Goal: Information Seeking & Learning: Check status

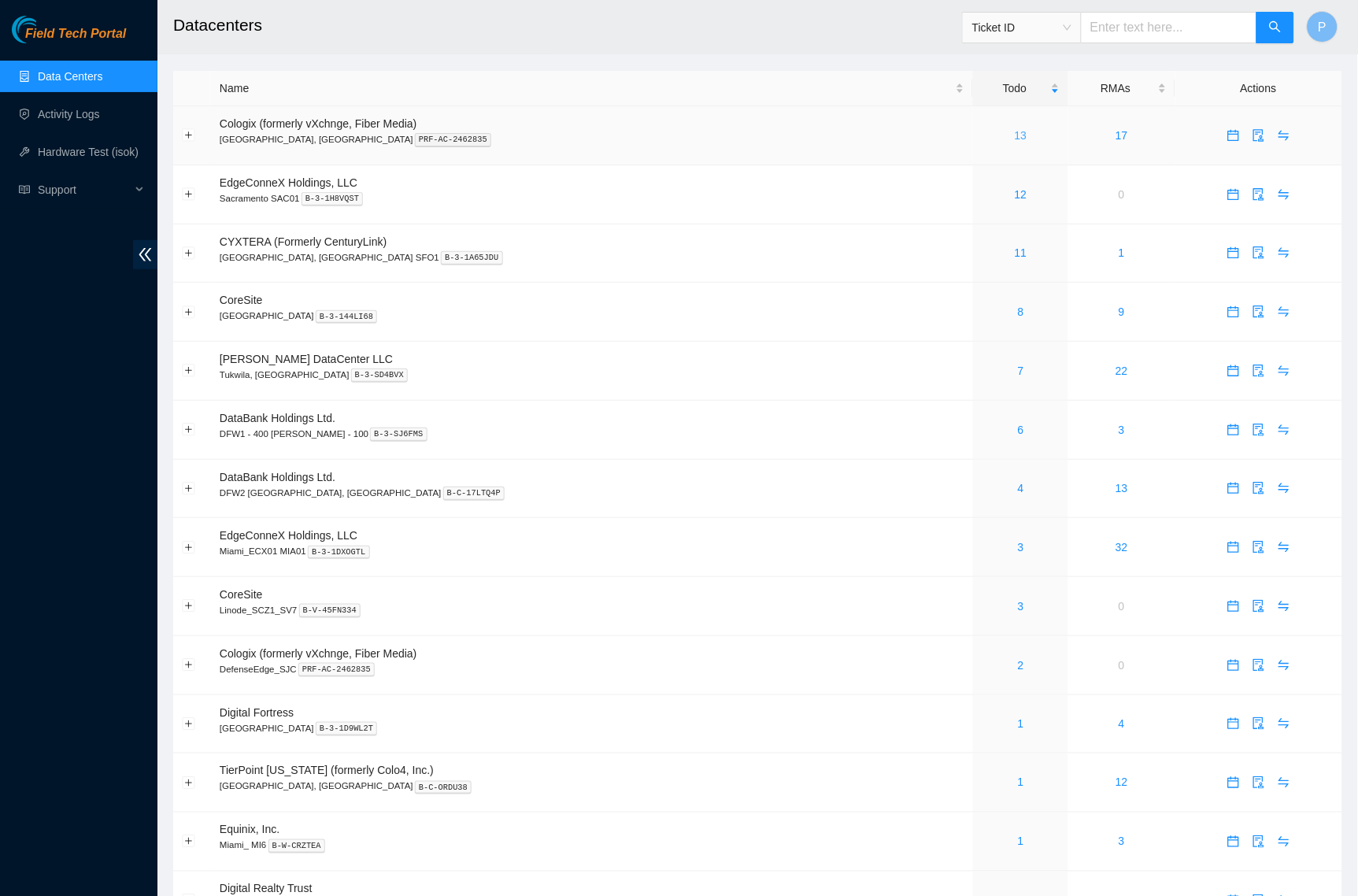
click at [1015, 131] on link "13" at bounding box center [1021, 136] width 12 height 12
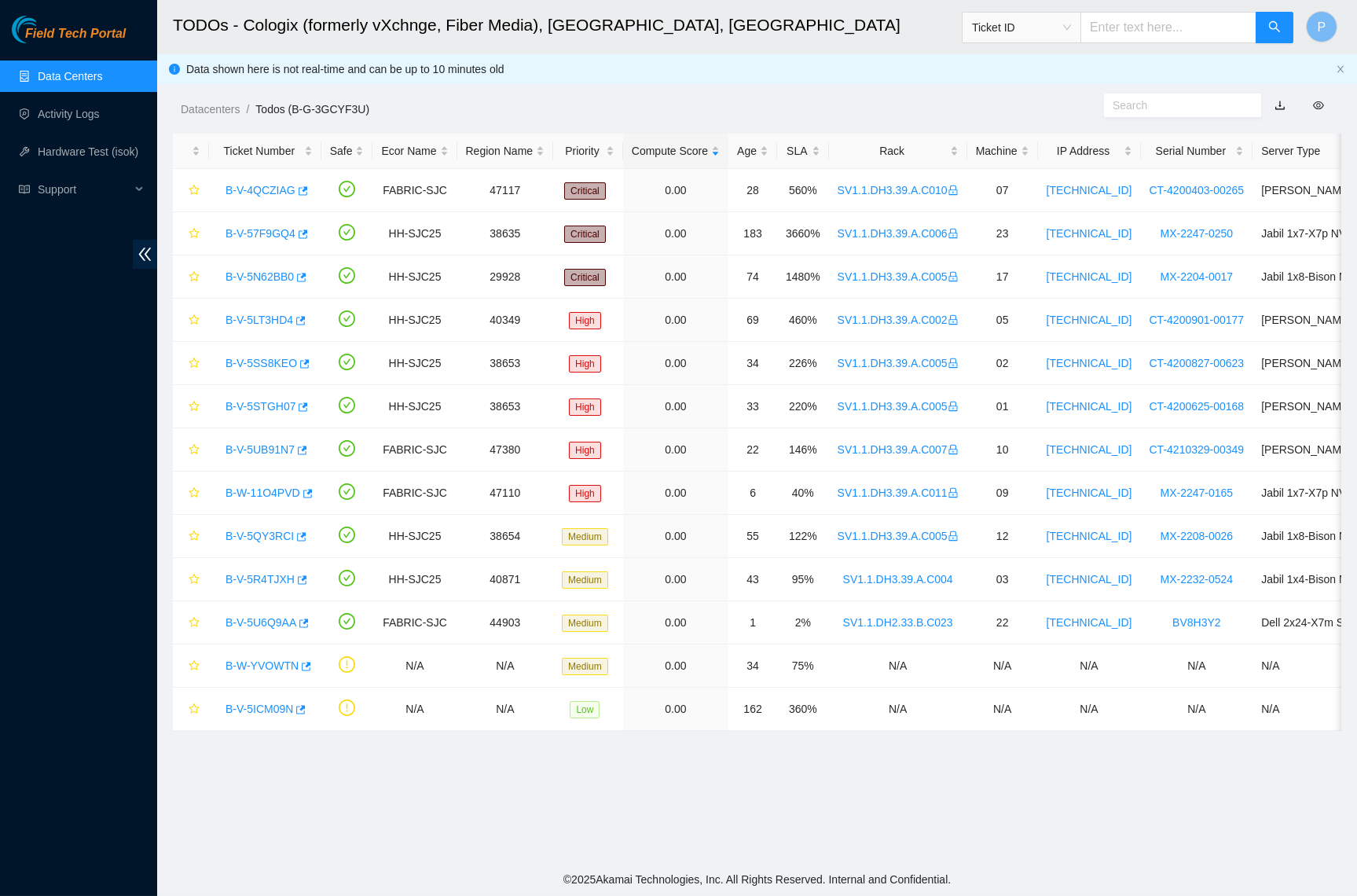
click at [1286, 101] on link "button" at bounding box center [1280, 105] width 11 height 12
click at [66, 72] on link "Data Centers" at bounding box center [70, 76] width 65 height 12
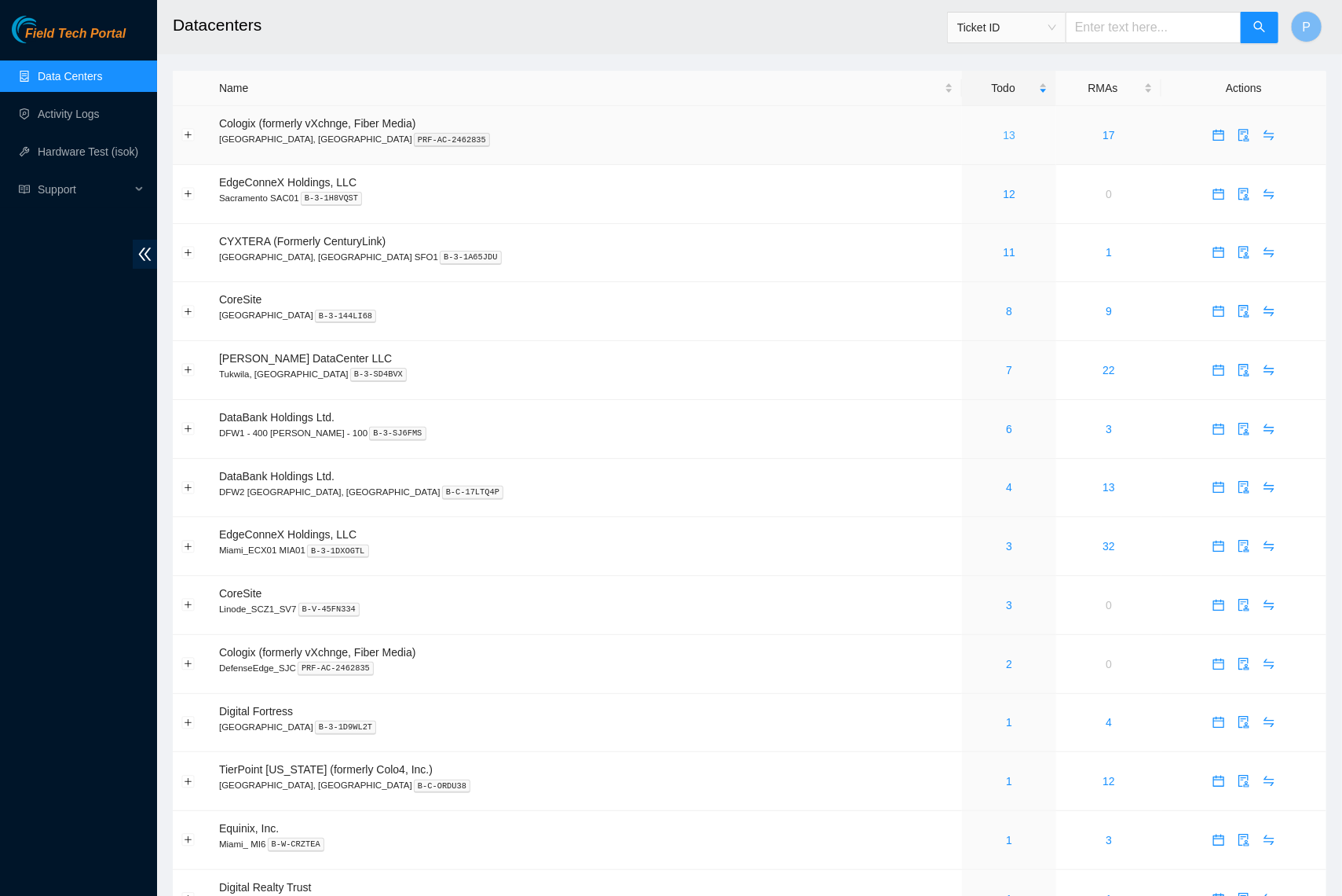
click at [1004, 133] on link "13" at bounding box center [1010, 135] width 12 height 12
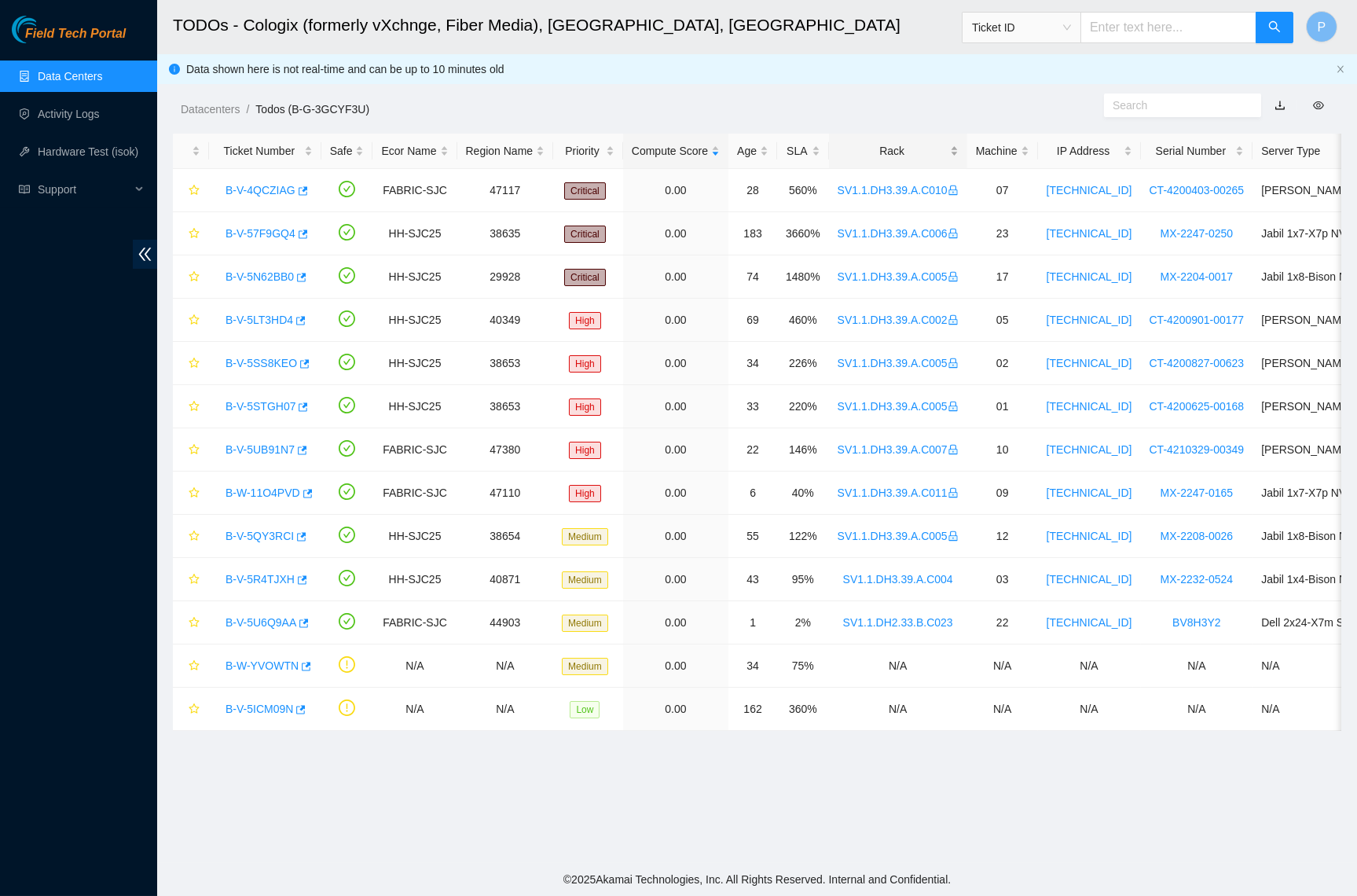
drag, startPoint x: 958, startPoint y: 151, endPoint x: 924, endPoint y: 156, distance: 34.4
click at [958, 151] on div "Rack" at bounding box center [898, 151] width 121 height 18
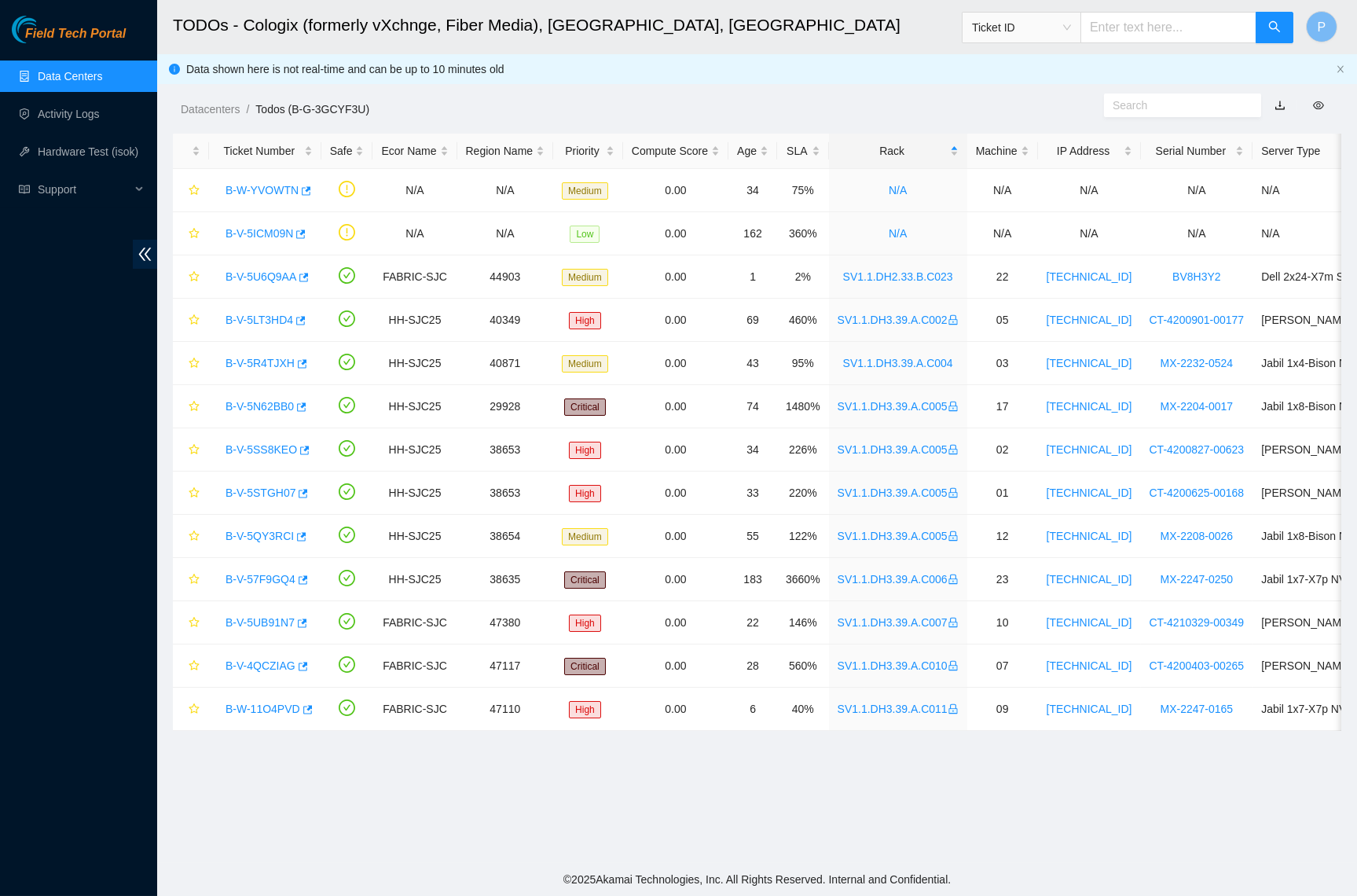
click at [74, 70] on link "Data Centers" at bounding box center [70, 76] width 65 height 12
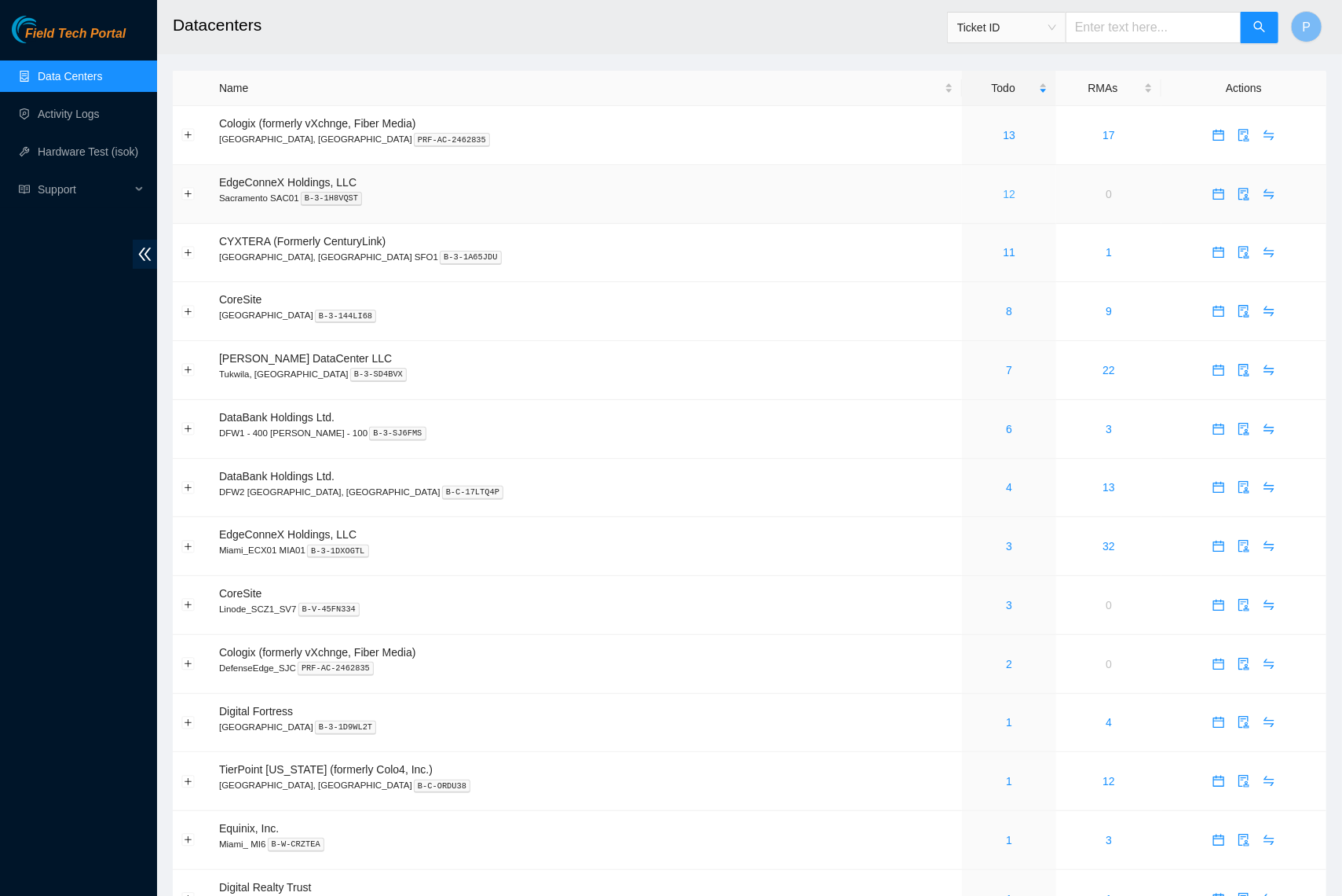
click at [1004, 188] on link "12" at bounding box center [1010, 194] width 12 height 12
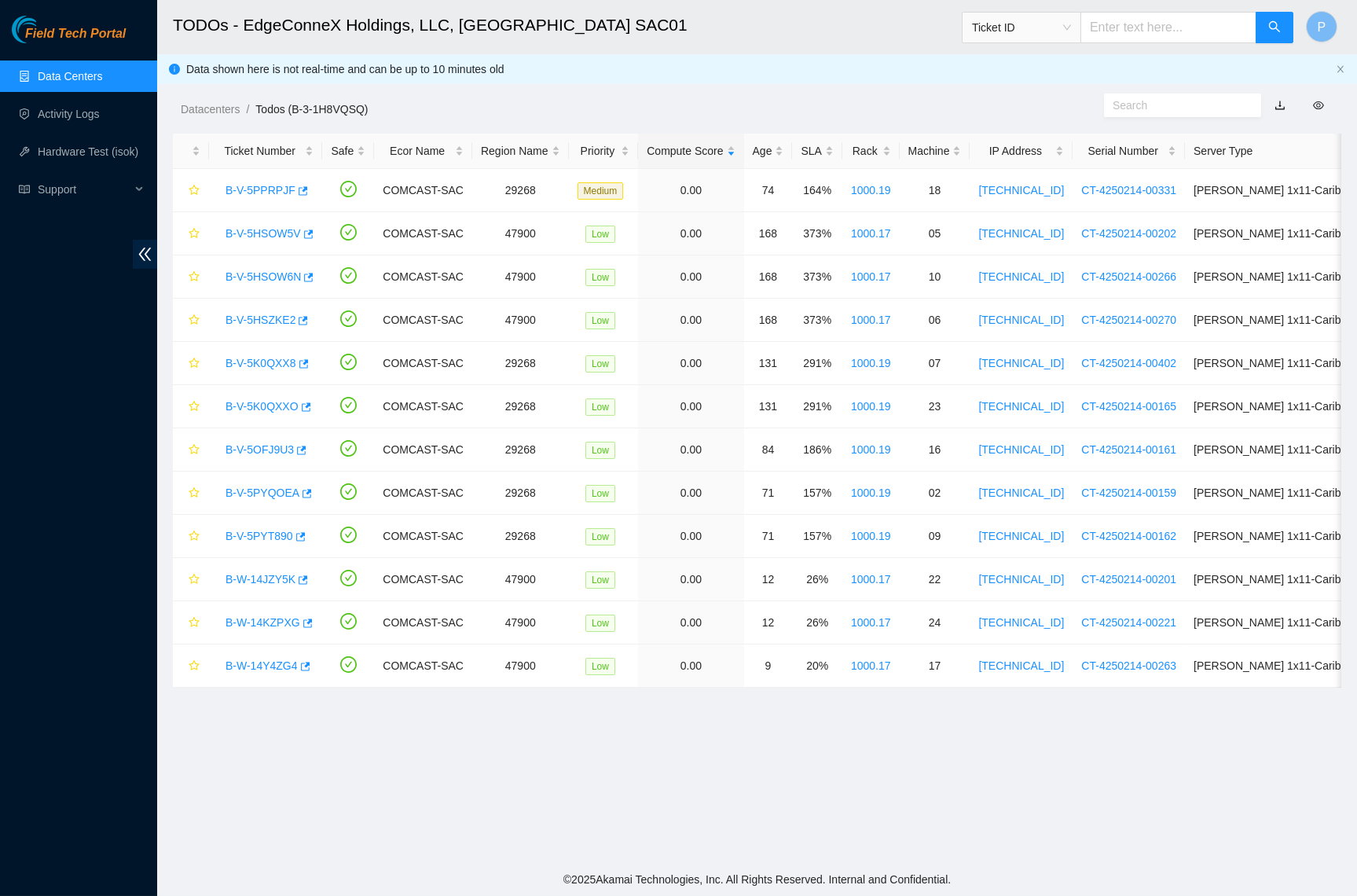
click at [1282, 102] on link "button" at bounding box center [1280, 105] width 11 height 12
click at [59, 72] on link "Data Centers" at bounding box center [70, 76] width 65 height 12
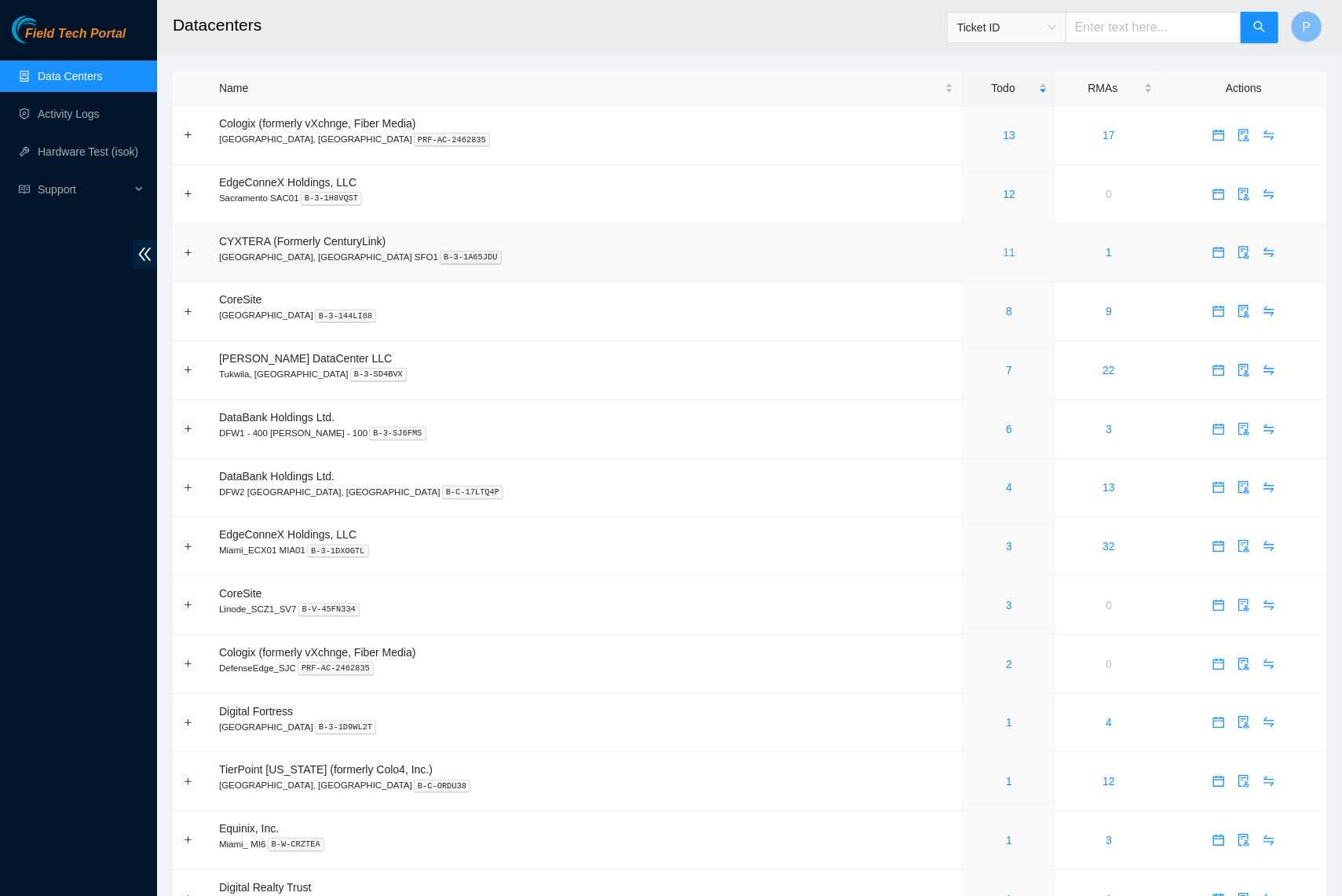
click at [1004, 246] on link "11" at bounding box center [1010, 252] width 12 height 12
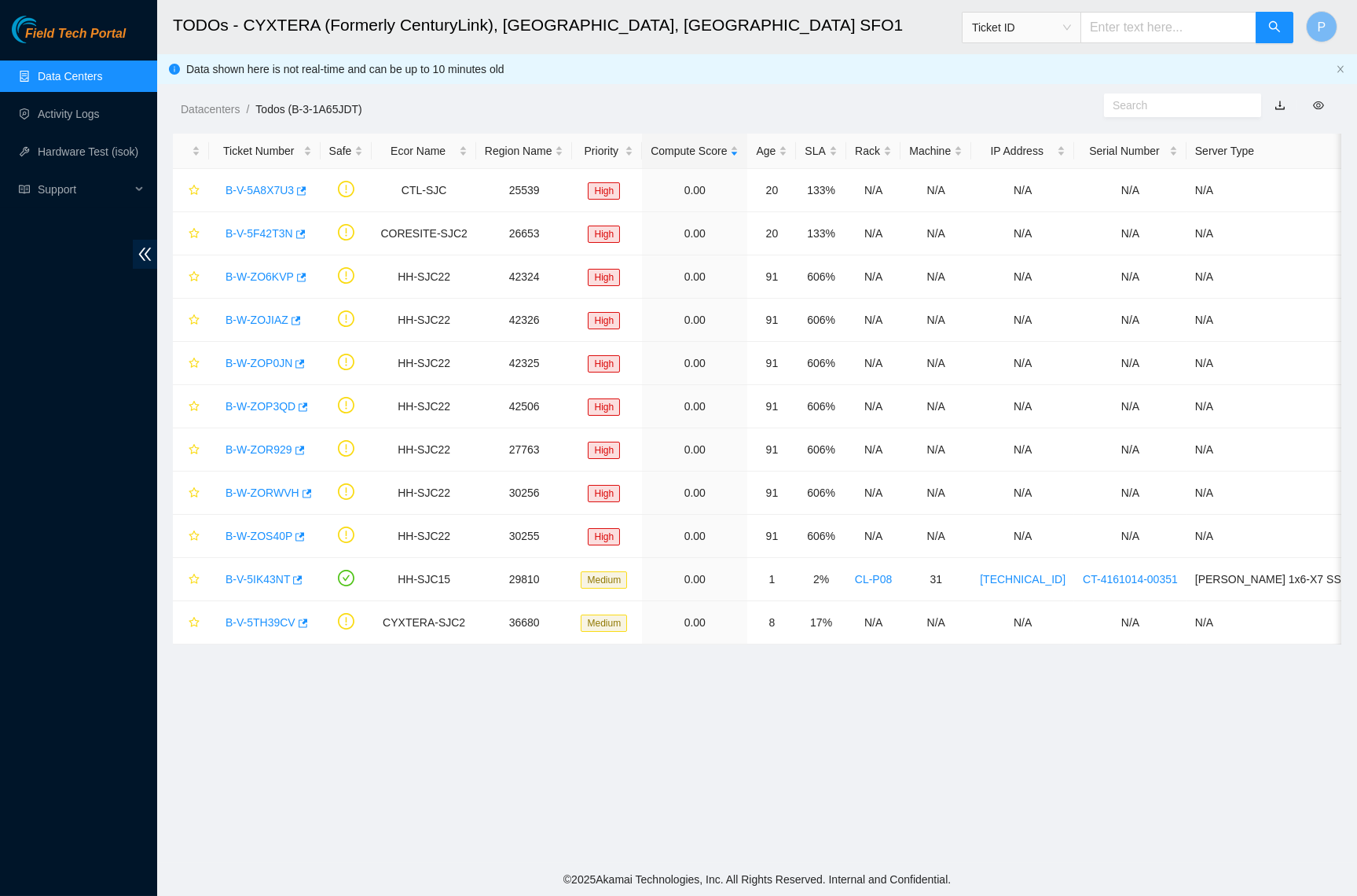
click at [1280, 104] on link "button" at bounding box center [1280, 105] width 11 height 12
click at [61, 73] on link "Data Centers" at bounding box center [70, 76] width 65 height 12
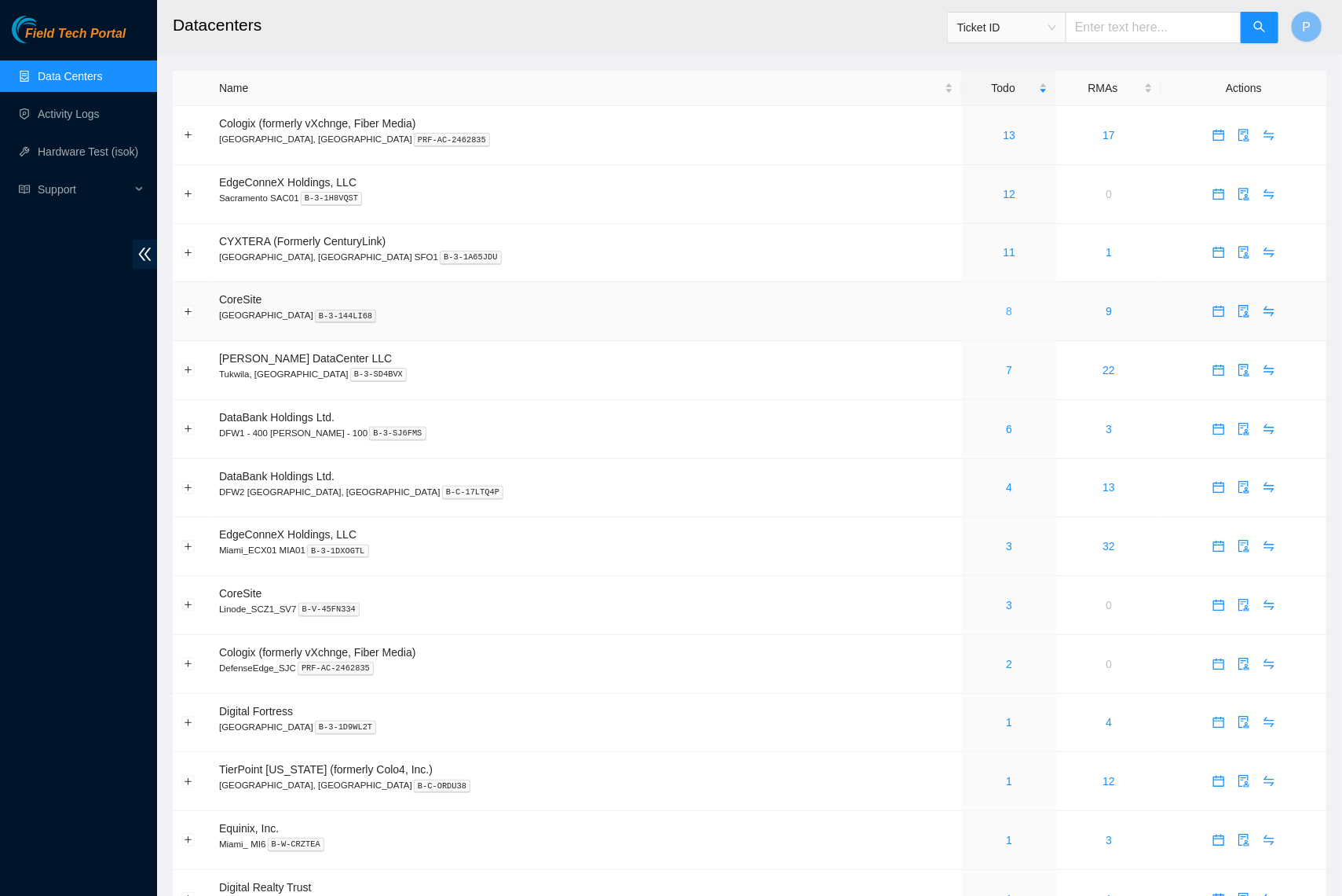
click at [1006, 308] on link "8" at bounding box center [1009, 311] width 6 height 12
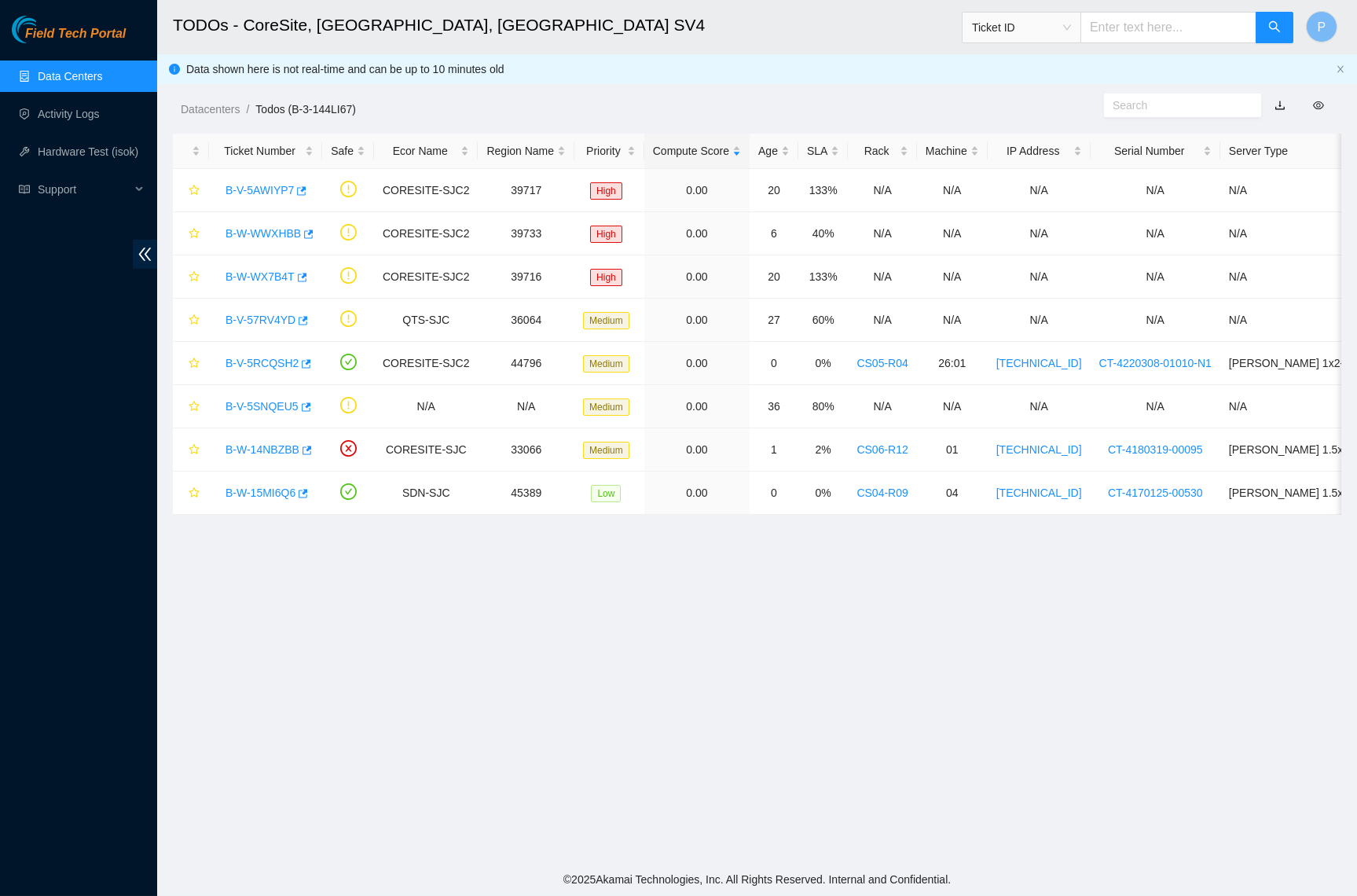
click at [1280, 108] on link "button" at bounding box center [1280, 105] width 11 height 12
click at [74, 76] on link "Data Centers" at bounding box center [70, 76] width 65 height 12
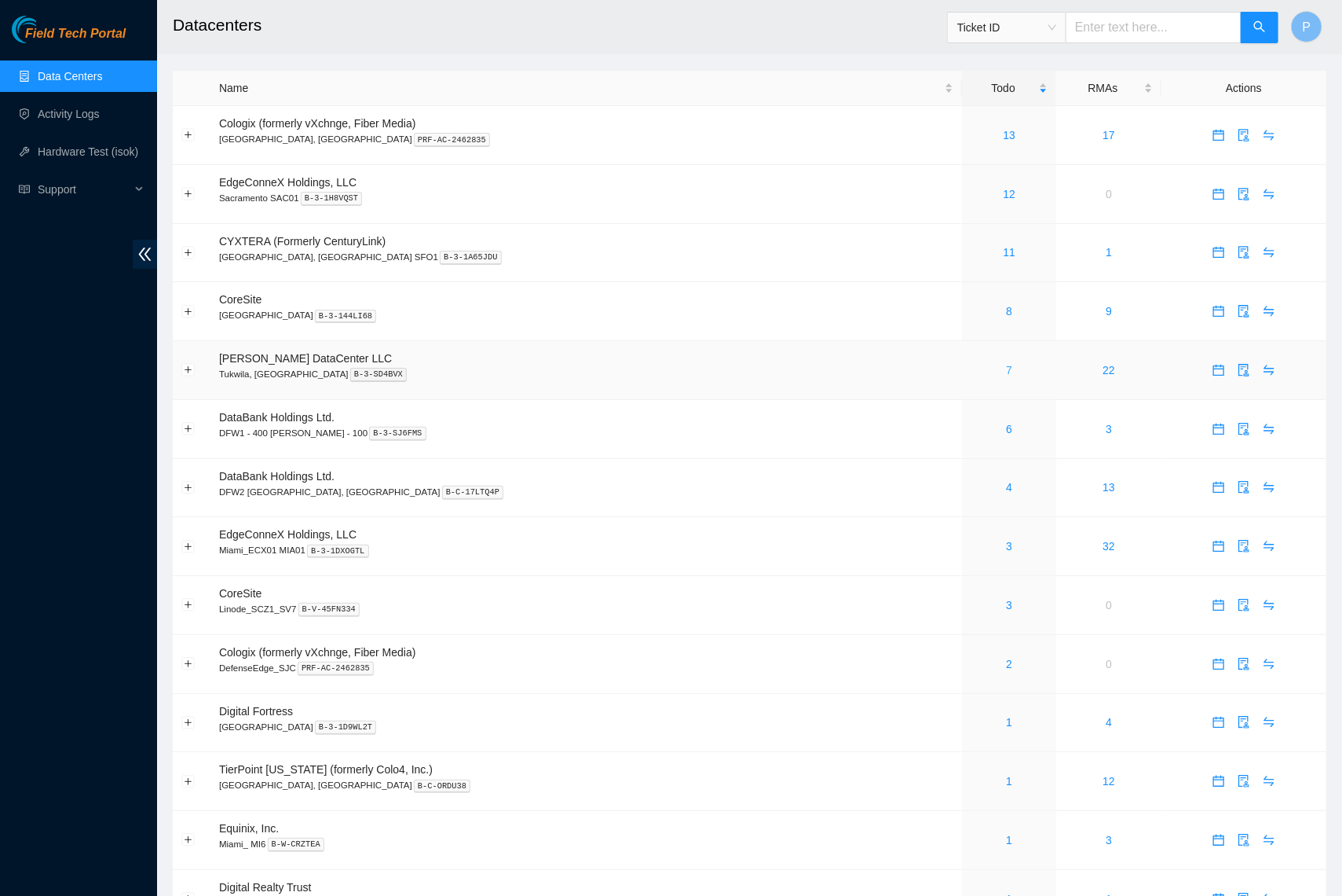
click at [1006, 364] on link "7" at bounding box center [1009, 370] width 6 height 12
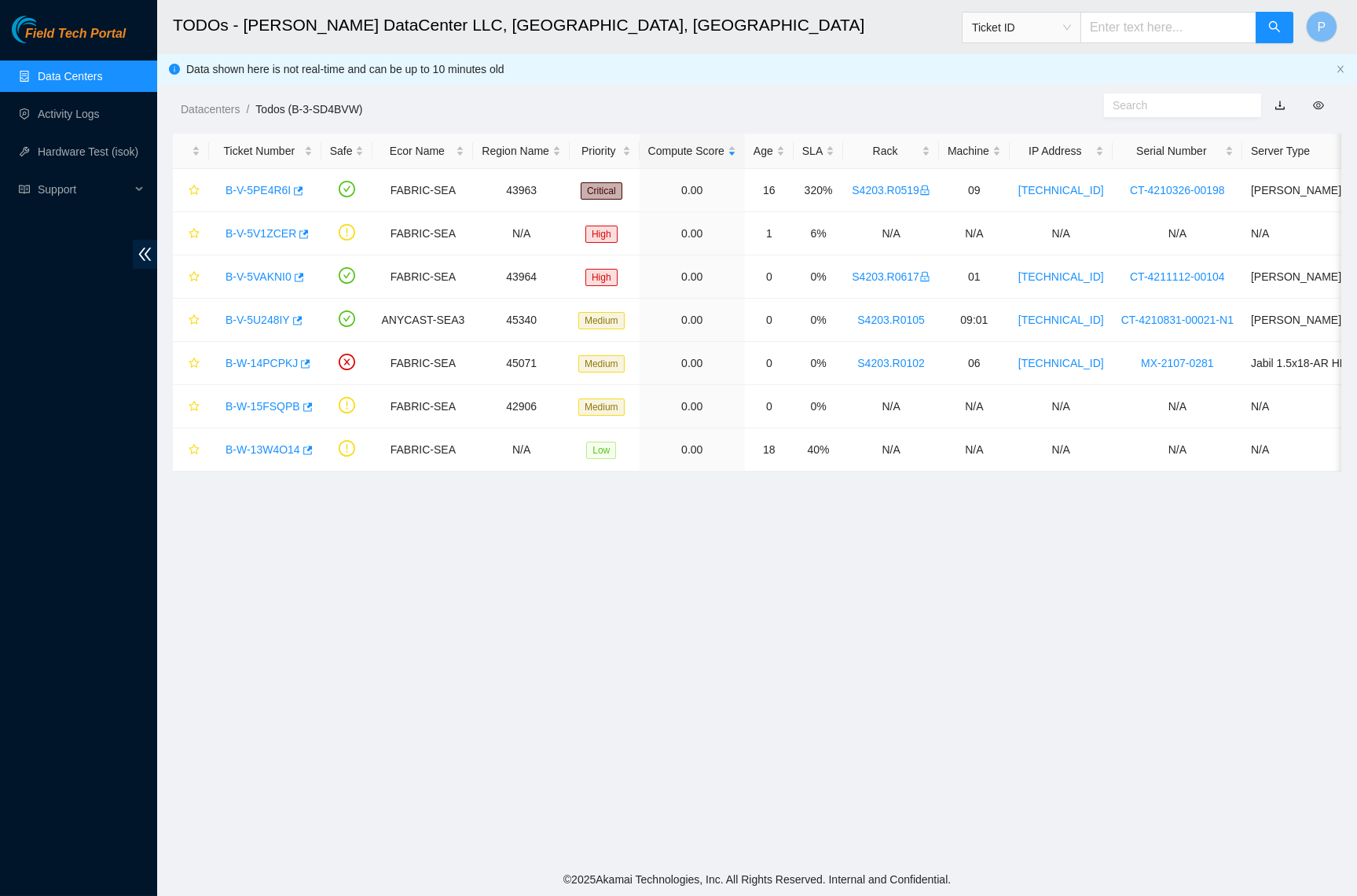
click at [1280, 99] on link "button" at bounding box center [1280, 105] width 11 height 12
click at [73, 76] on link "Data Centers" at bounding box center [70, 76] width 65 height 12
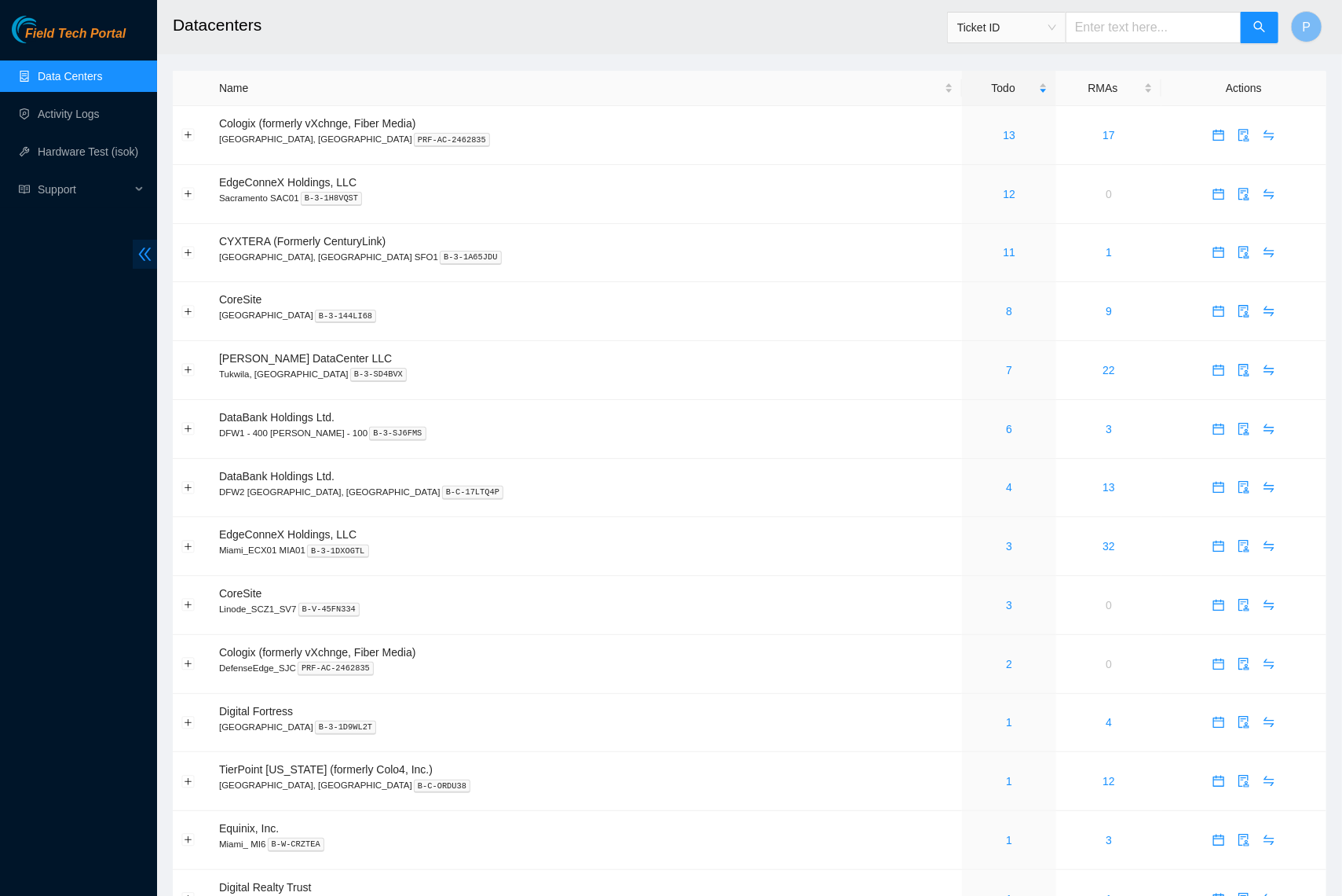
click at [143, 257] on icon "double-left" at bounding box center [144, 254] width 17 height 17
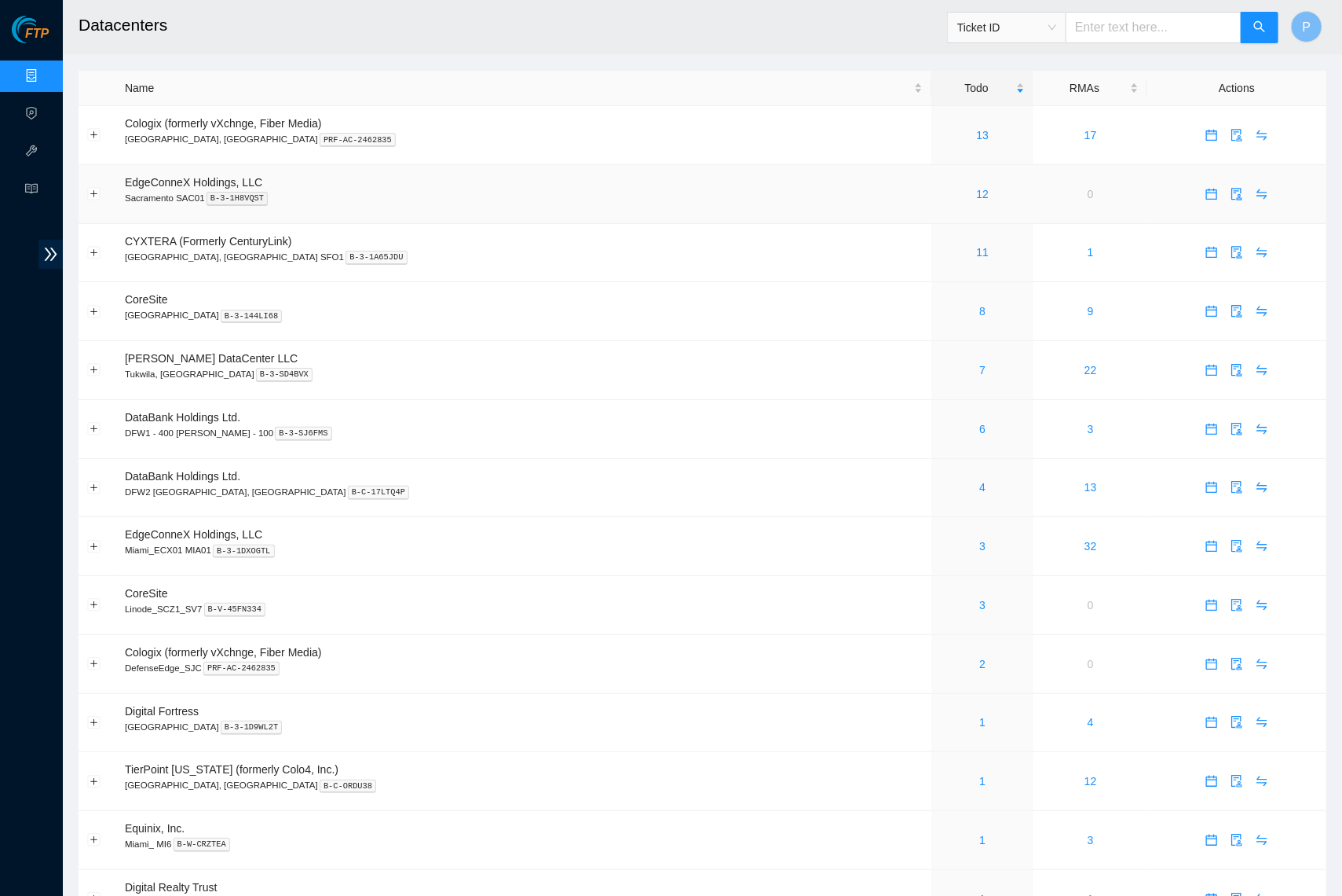
click at [698, 169] on td "EdgeConneX Holdings, LLC [GEOGRAPHIC_DATA] SAC01 B-3-1H8VQST" at bounding box center [523, 194] width 815 height 59
click at [979, 422] on link "6" at bounding box center [982, 429] width 6 height 12
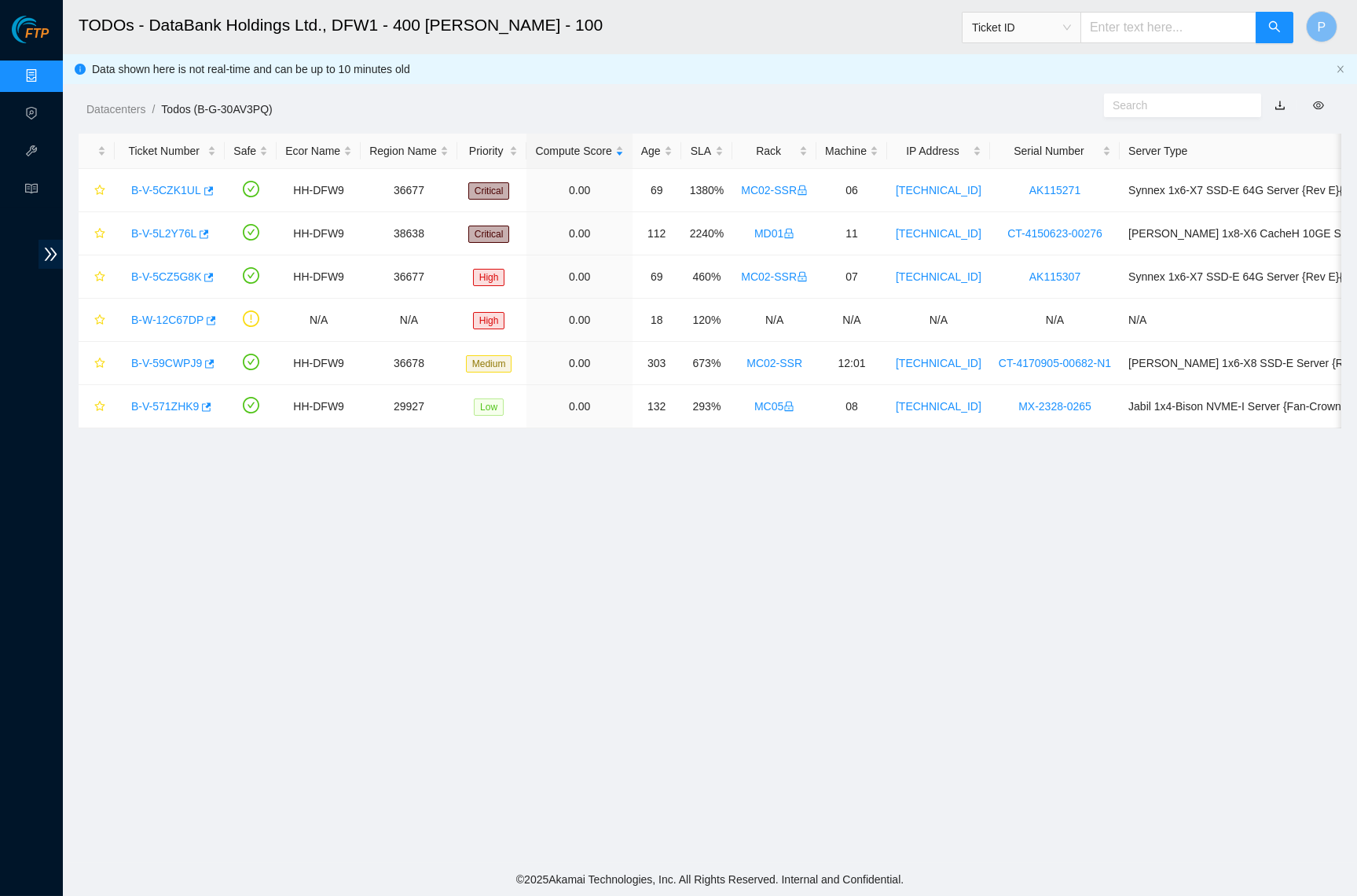
click at [1286, 102] on button "button" at bounding box center [1280, 105] width 35 height 25
click at [1281, 101] on link "button" at bounding box center [1280, 105] width 11 height 12
click at [45, 71] on link "Data Centers" at bounding box center [77, 76] width 65 height 12
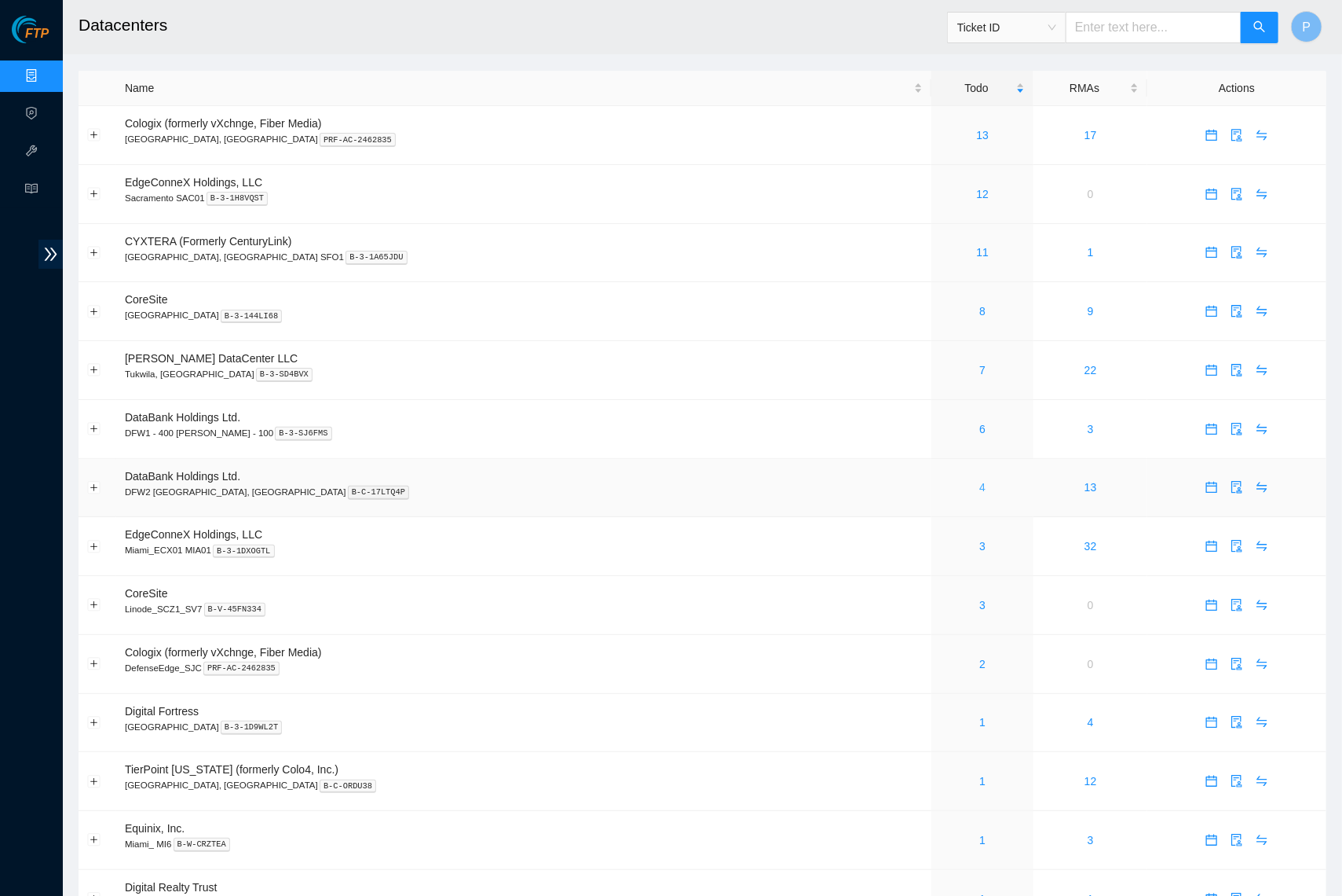
click at [979, 483] on link "4" at bounding box center [982, 487] width 6 height 12
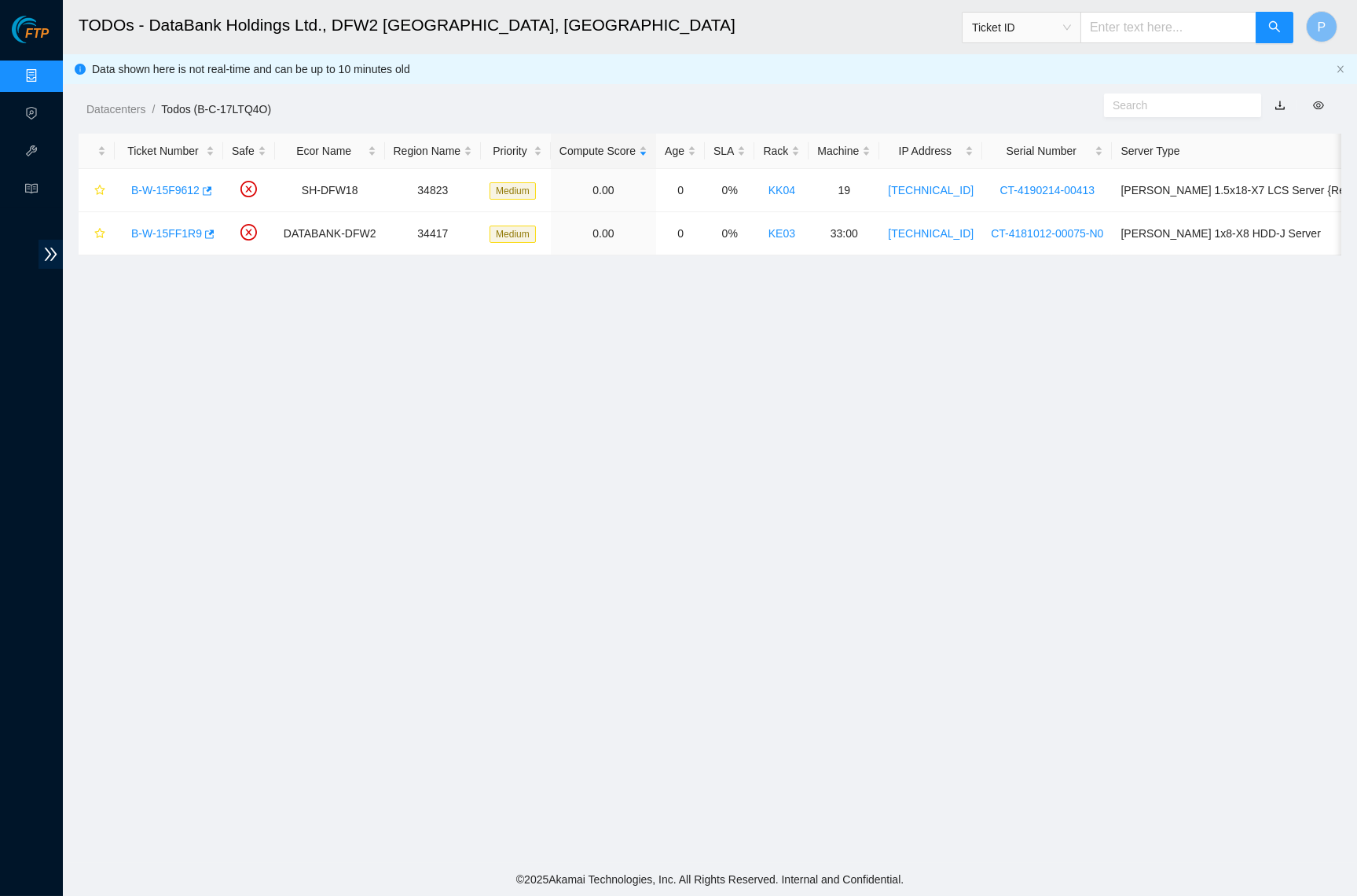
click at [1281, 105] on link "button" at bounding box center [1280, 105] width 11 height 12
click at [45, 74] on link "Data Centers" at bounding box center [77, 76] width 65 height 12
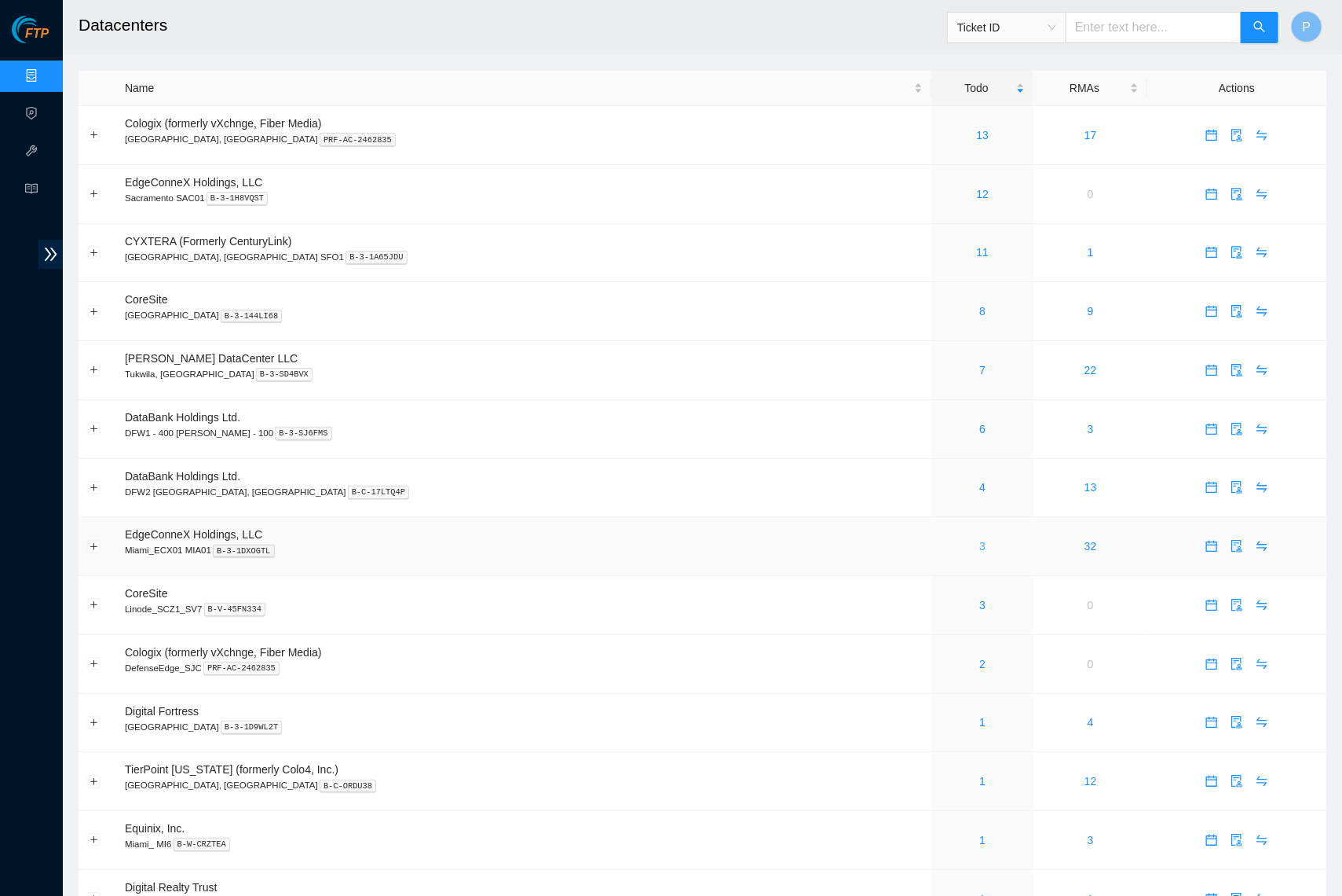
click at [979, 541] on link "3" at bounding box center [982, 546] width 6 height 12
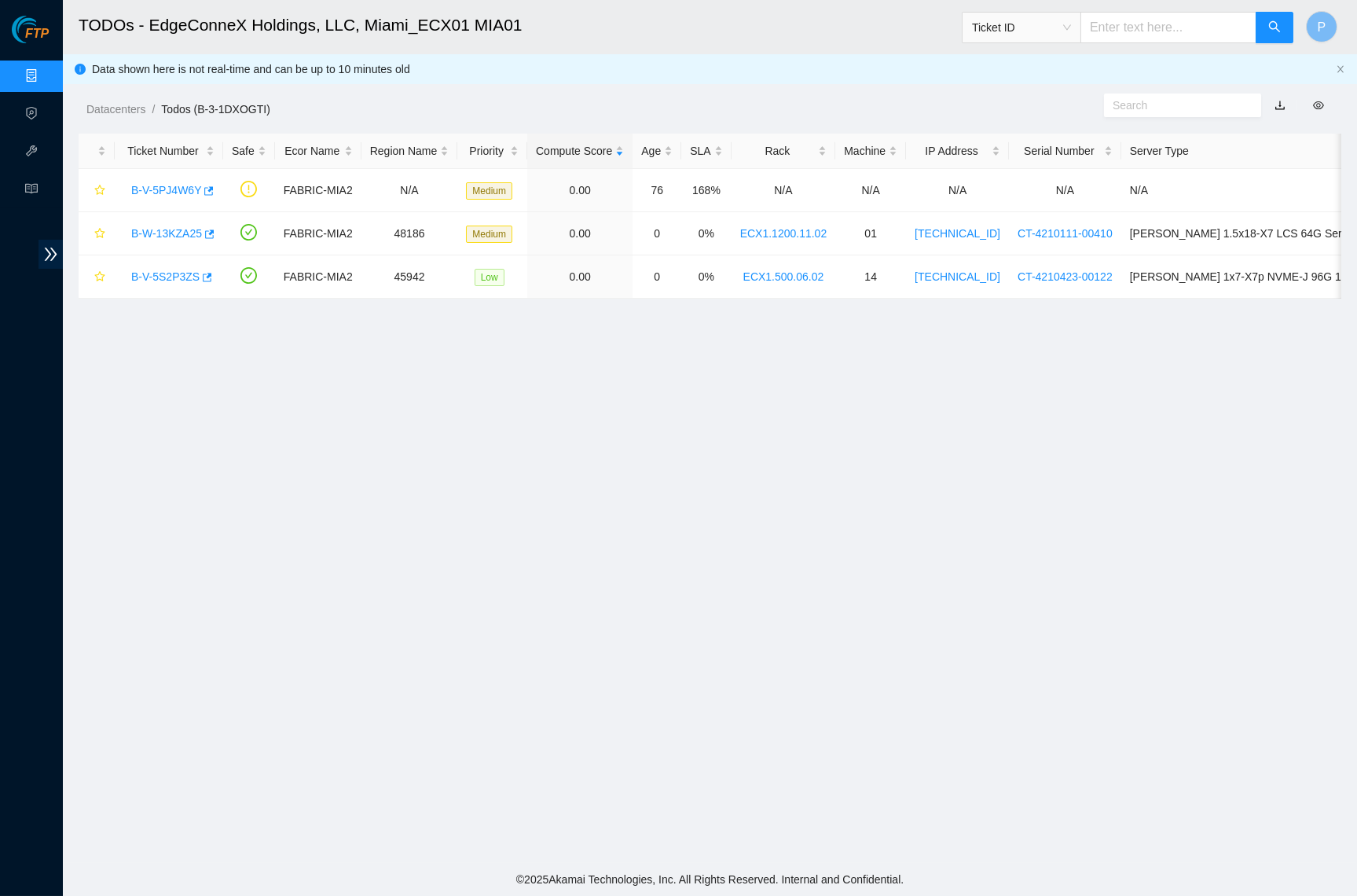
click at [66, 71] on div "Datacenters / Todos (B-3-1DXOGTI) /" at bounding box center [548, 73] width 971 height 88
click at [45, 73] on link "Data Centers" at bounding box center [77, 76] width 65 height 12
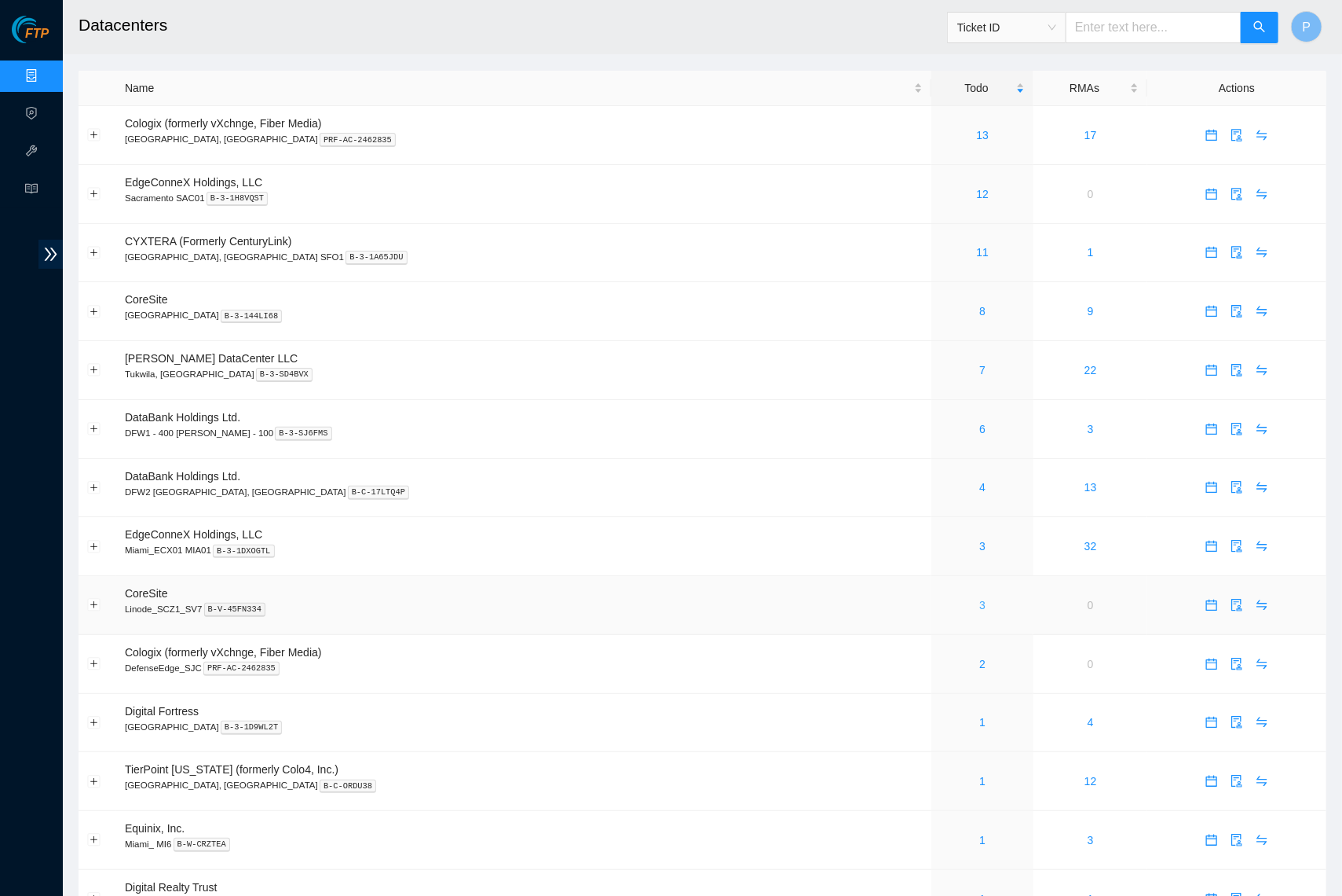
click at [979, 599] on link "3" at bounding box center [982, 605] width 6 height 12
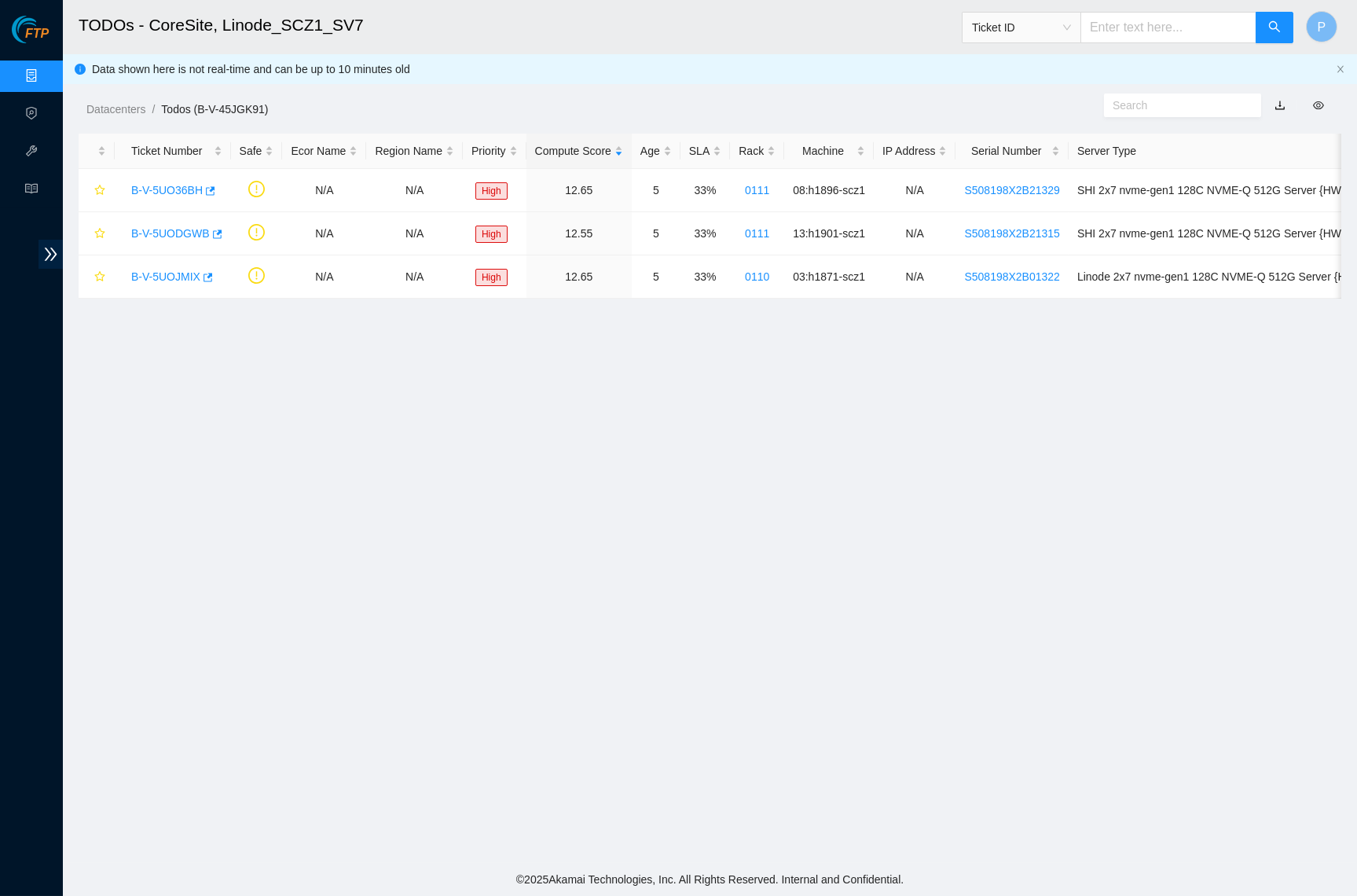
click at [1286, 105] on link "button" at bounding box center [1280, 105] width 11 height 12
click at [45, 74] on link "Data Centers" at bounding box center [77, 76] width 65 height 12
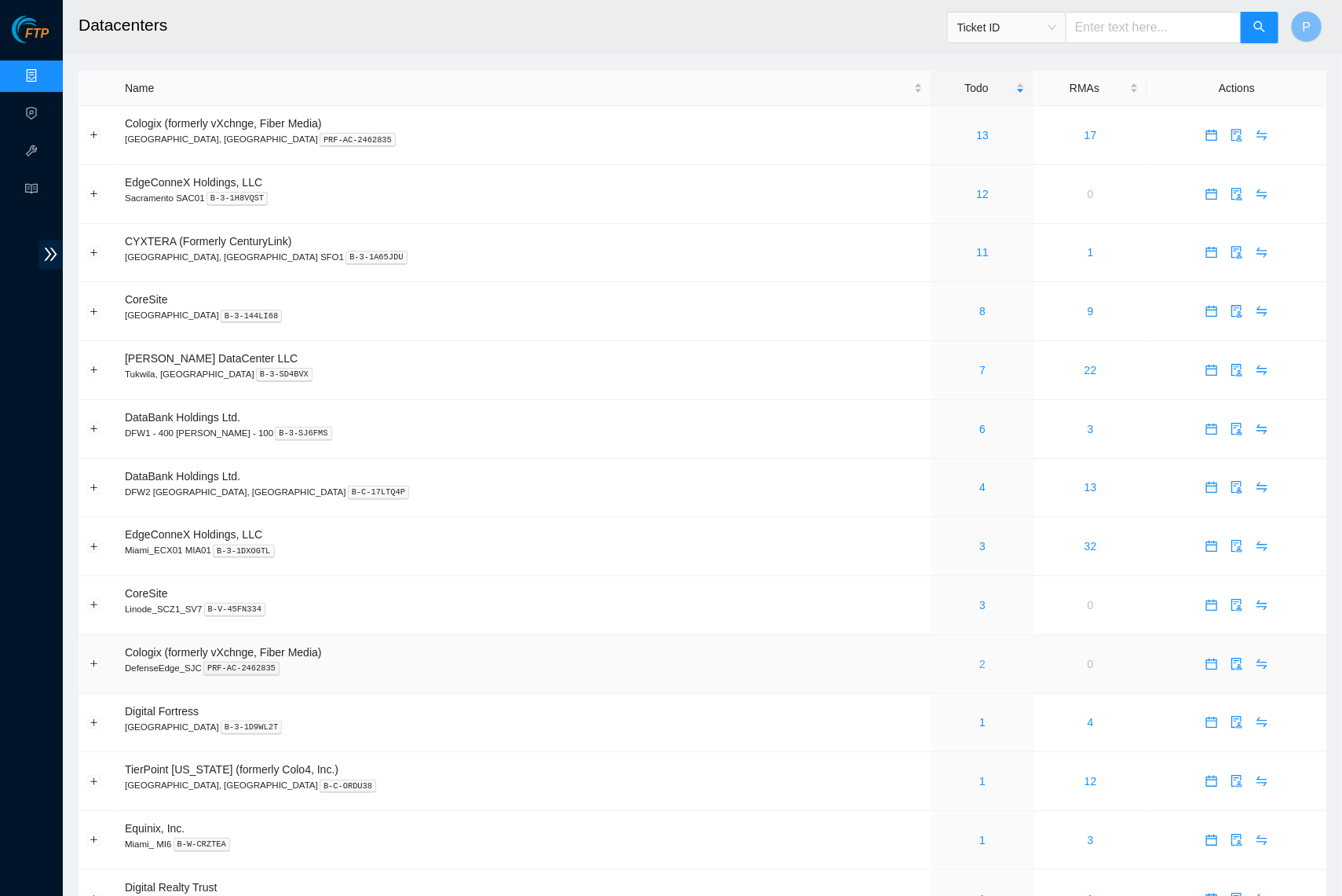
click at [979, 658] on link "2" at bounding box center [982, 664] width 6 height 12
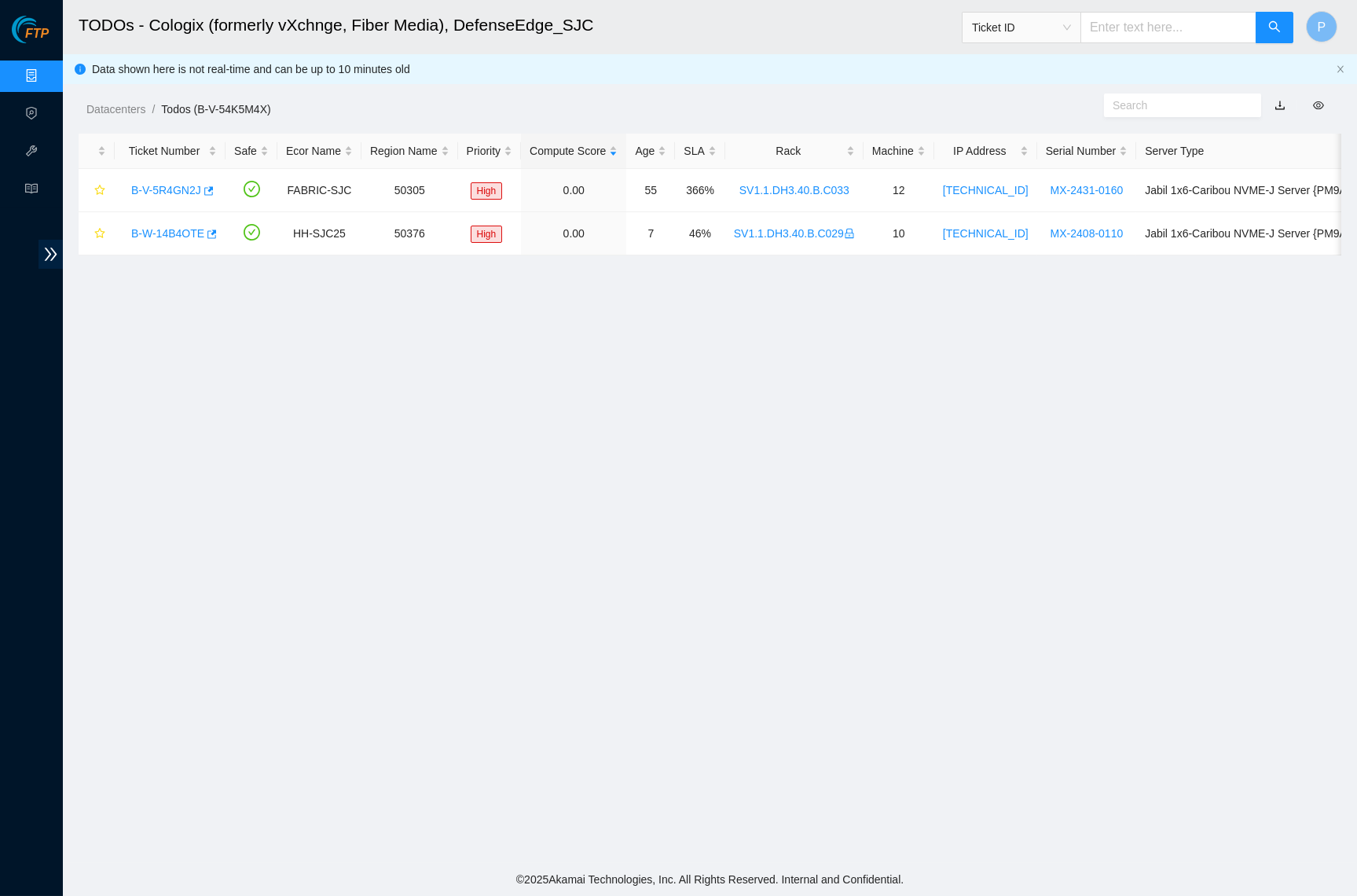
click at [1280, 109] on link "button" at bounding box center [1280, 105] width 11 height 12
click at [45, 77] on link "Data Centers" at bounding box center [77, 76] width 65 height 12
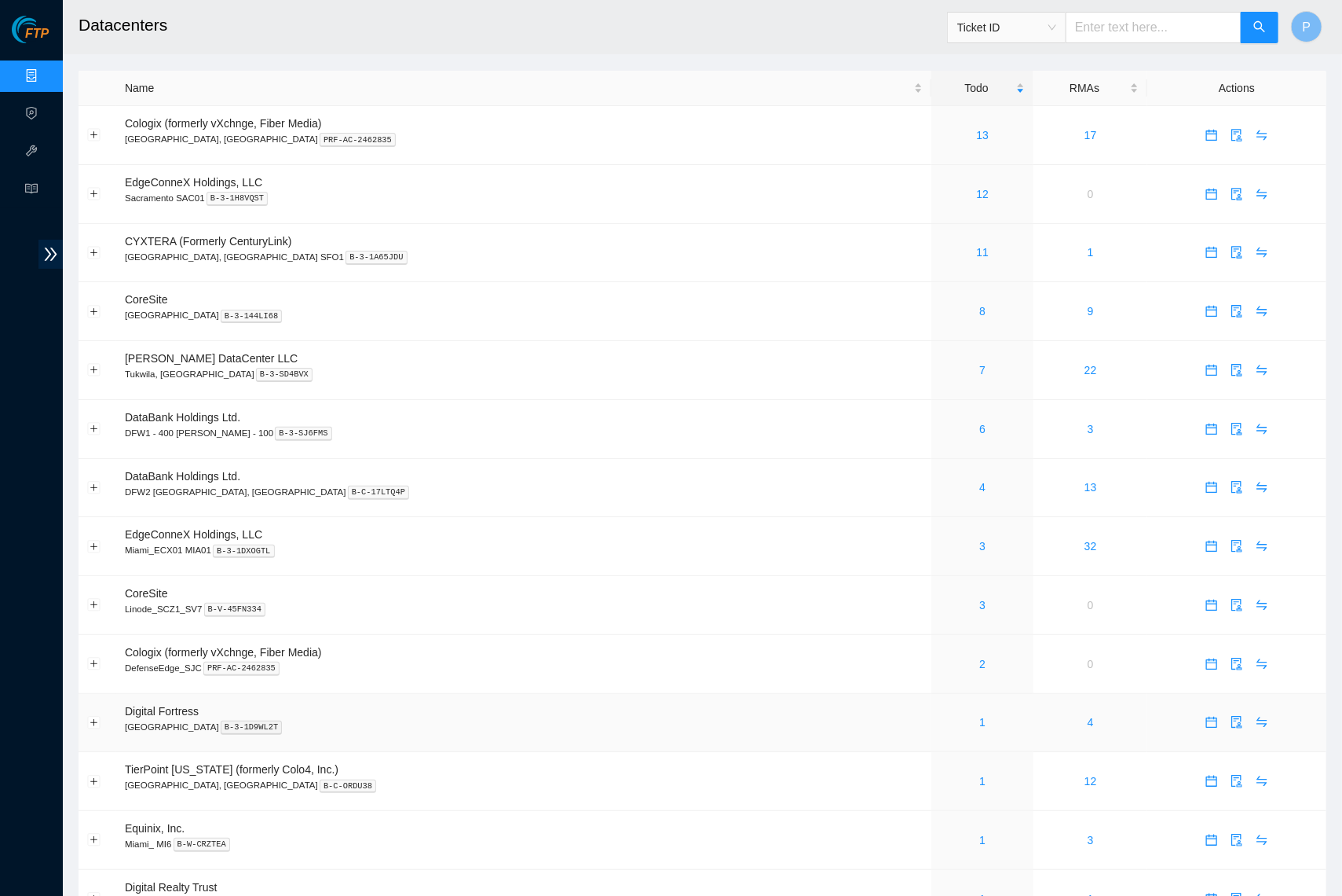
click at [940, 714] on div "1" at bounding box center [983, 722] width 85 height 18
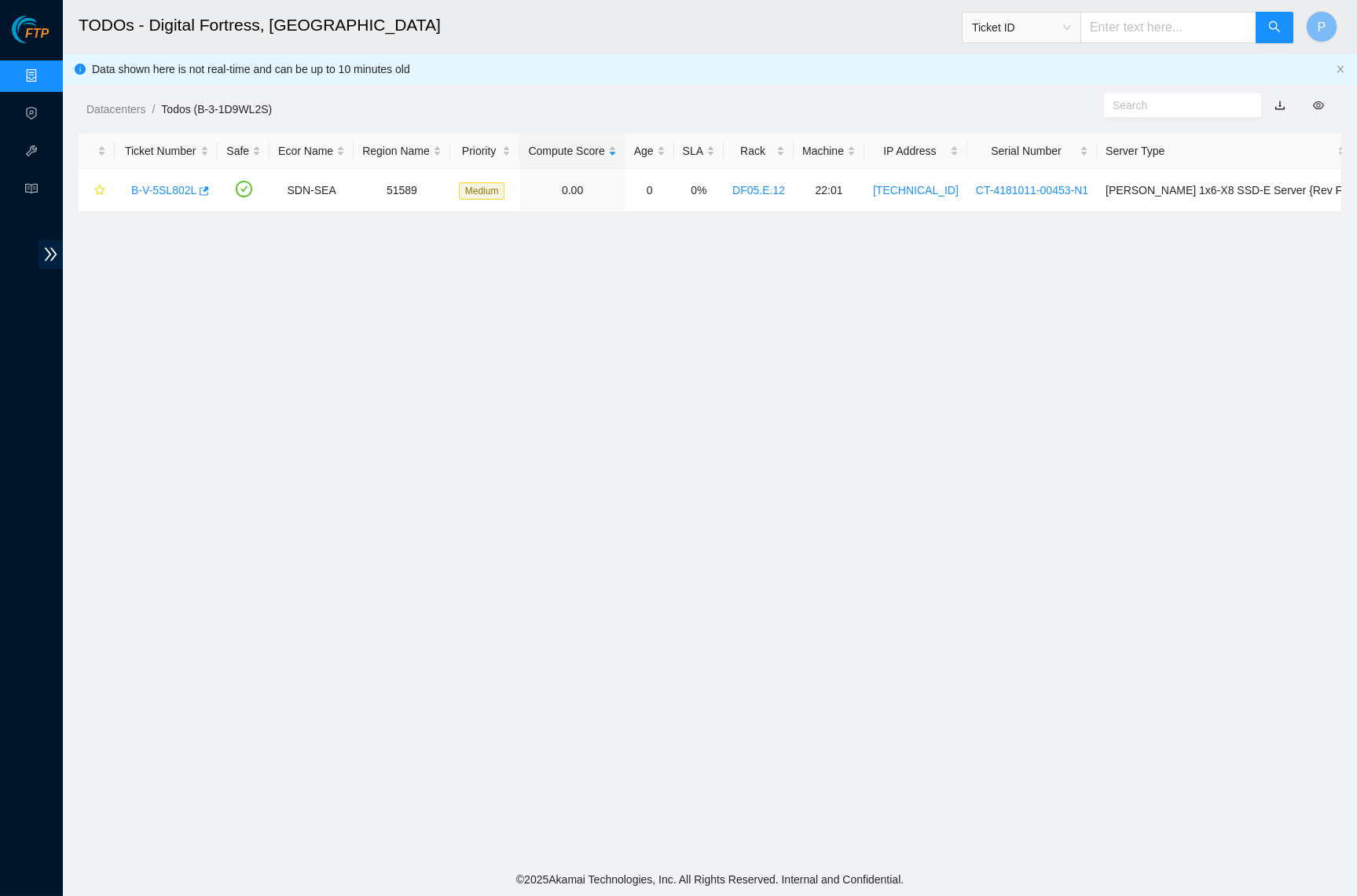
click at [1281, 104] on button "button" at bounding box center [1280, 105] width 35 height 25
click at [1283, 103] on link "button" at bounding box center [1280, 105] width 11 height 12
drag, startPoint x: 43, startPoint y: 80, endPoint x: 97, endPoint y: 87, distance: 54.5
click at [45, 81] on link "Data Centers" at bounding box center [77, 76] width 65 height 12
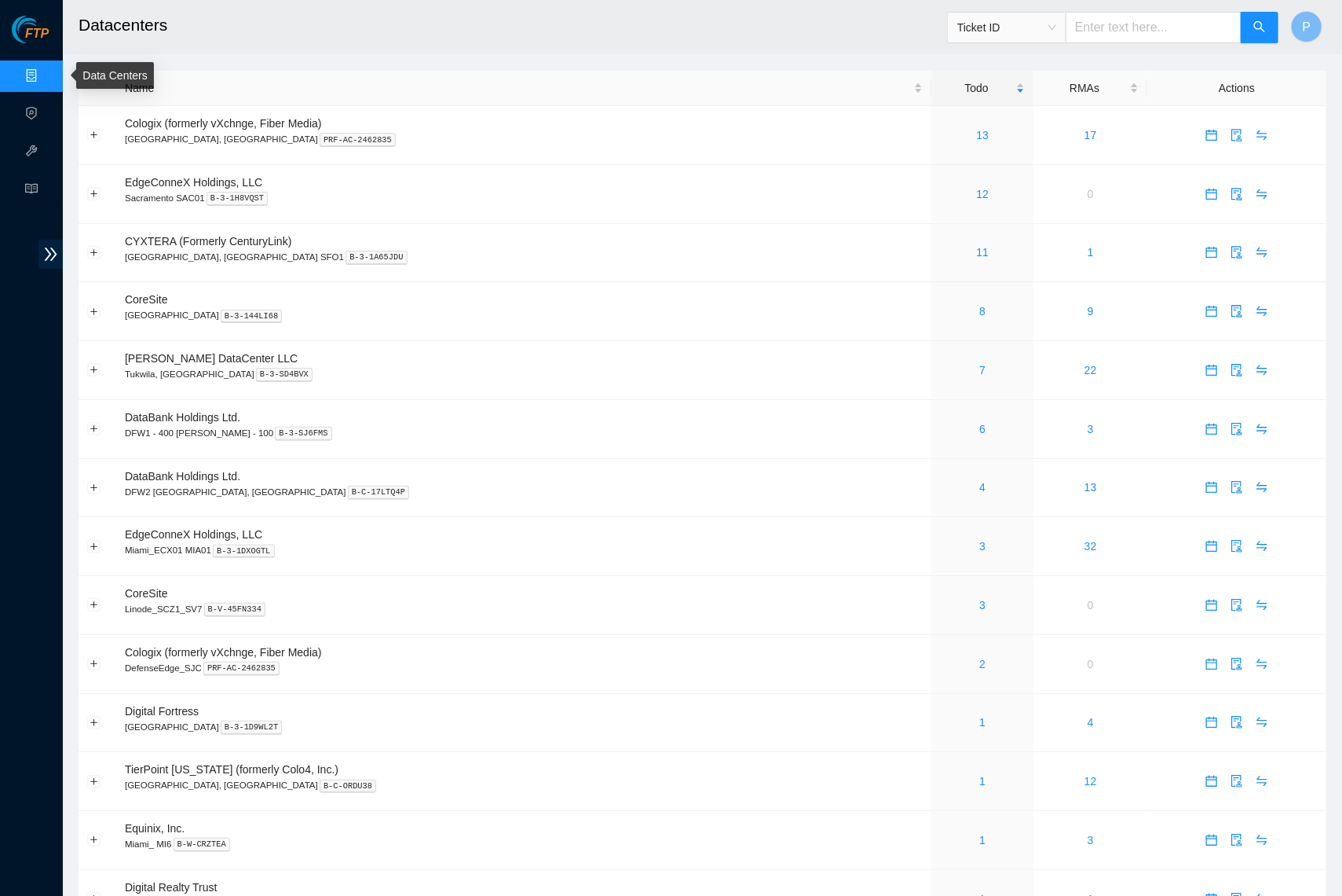
click at [45, 70] on link "Data Centers" at bounding box center [77, 76] width 65 height 12
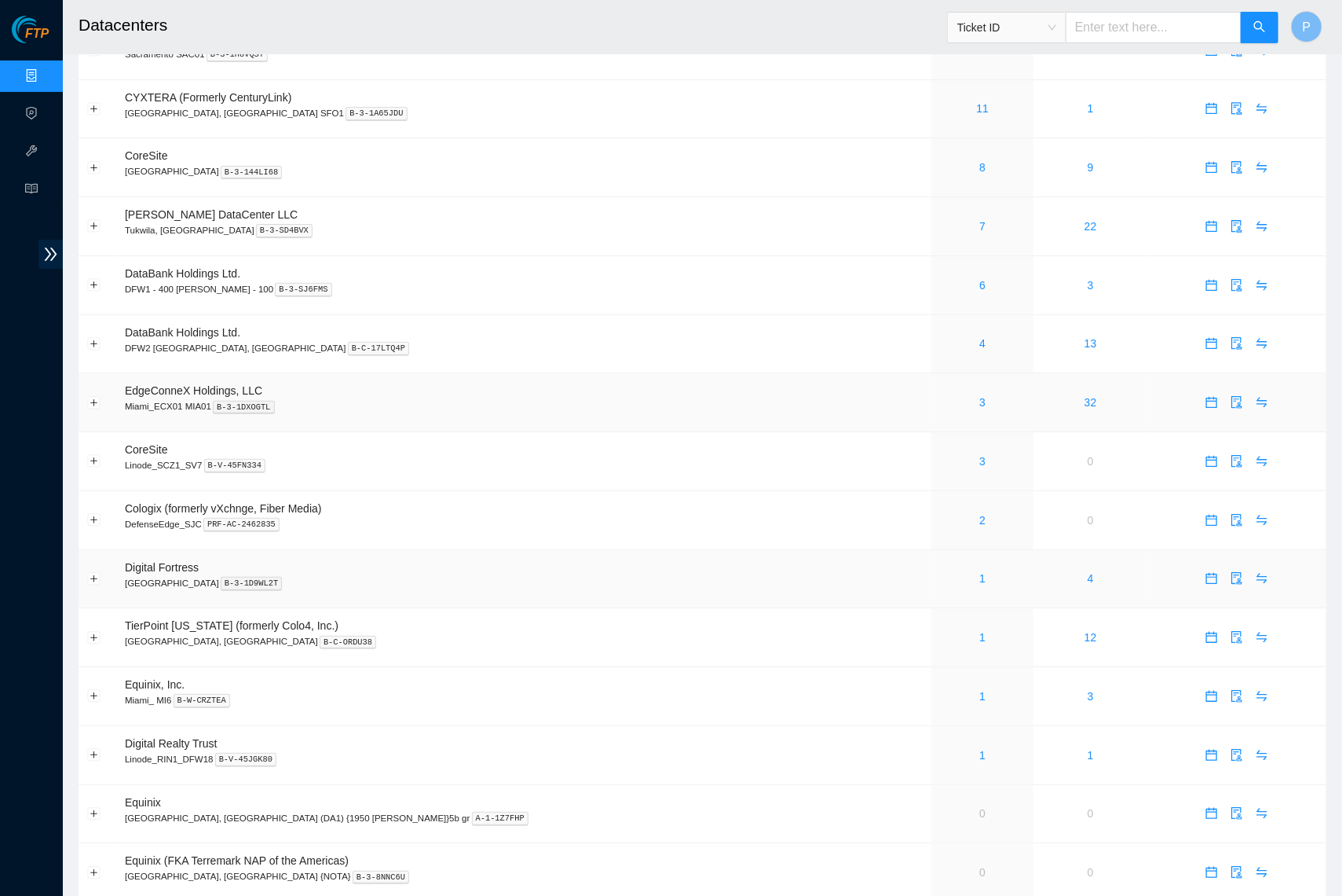
scroll to position [239, 0]
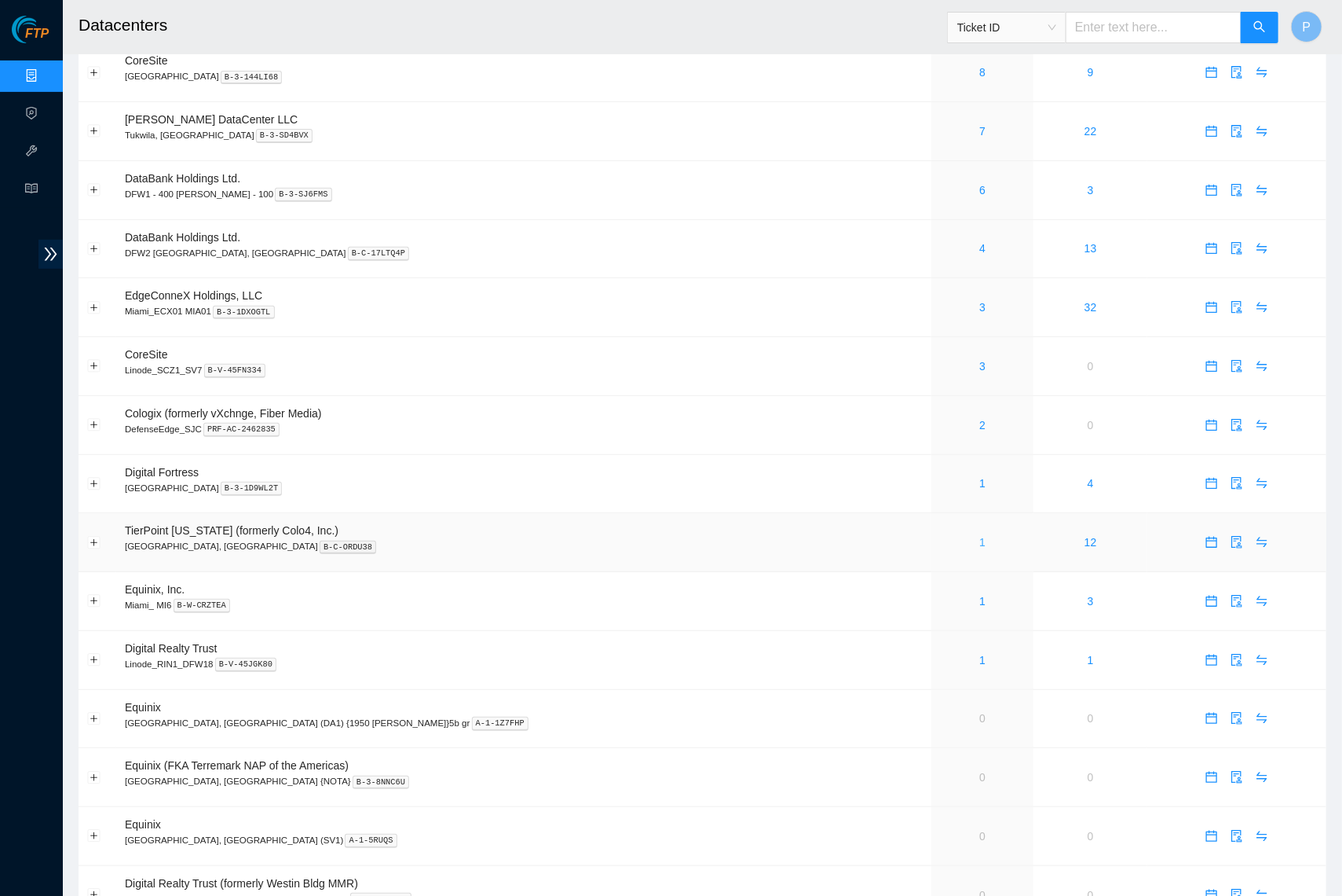
click at [979, 536] on link "1" at bounding box center [982, 542] width 6 height 12
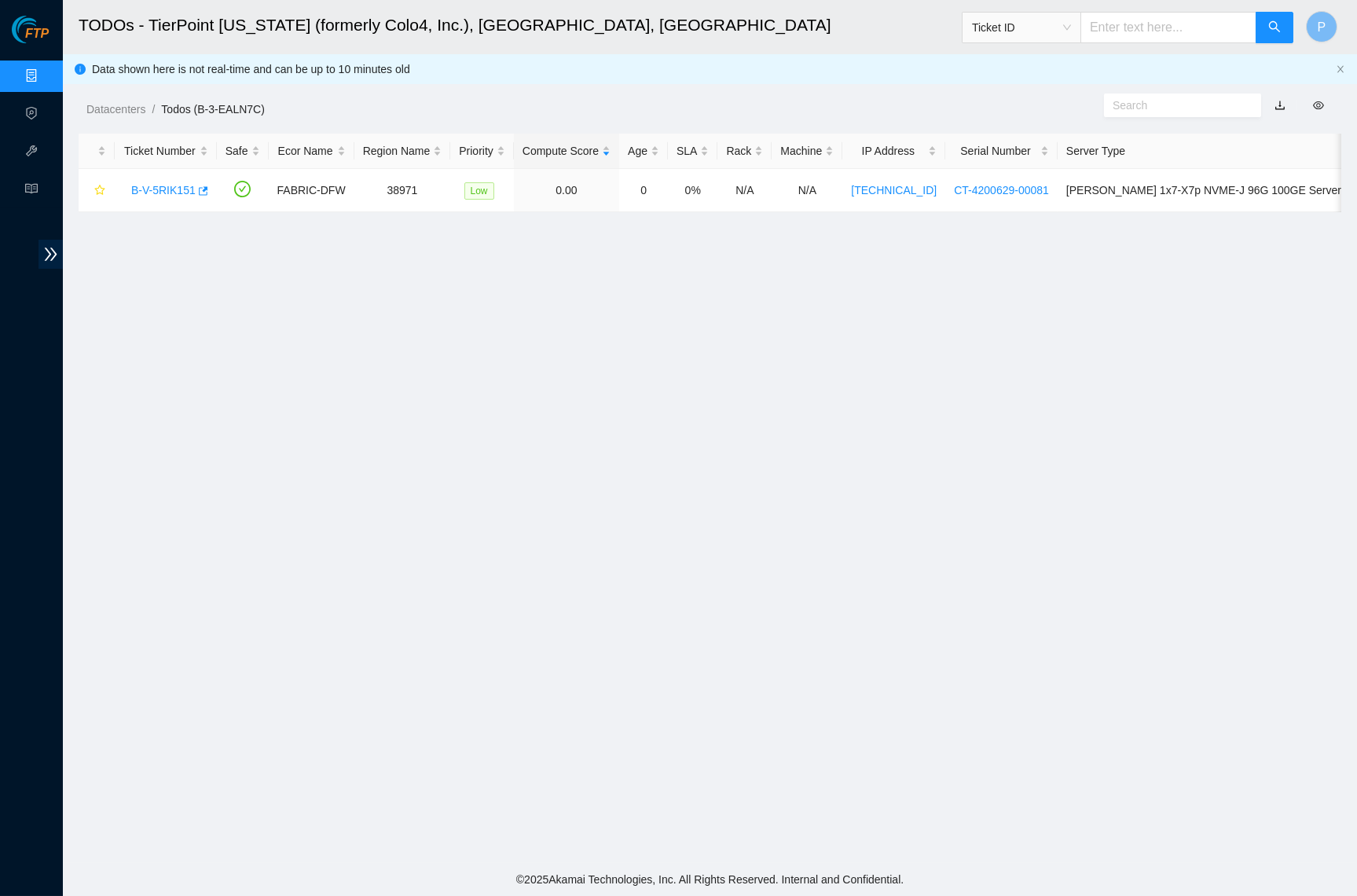
click at [1282, 100] on link "button" at bounding box center [1280, 105] width 11 height 12
click at [1342, 68] on icon "close" at bounding box center [1340, 69] width 6 height 7
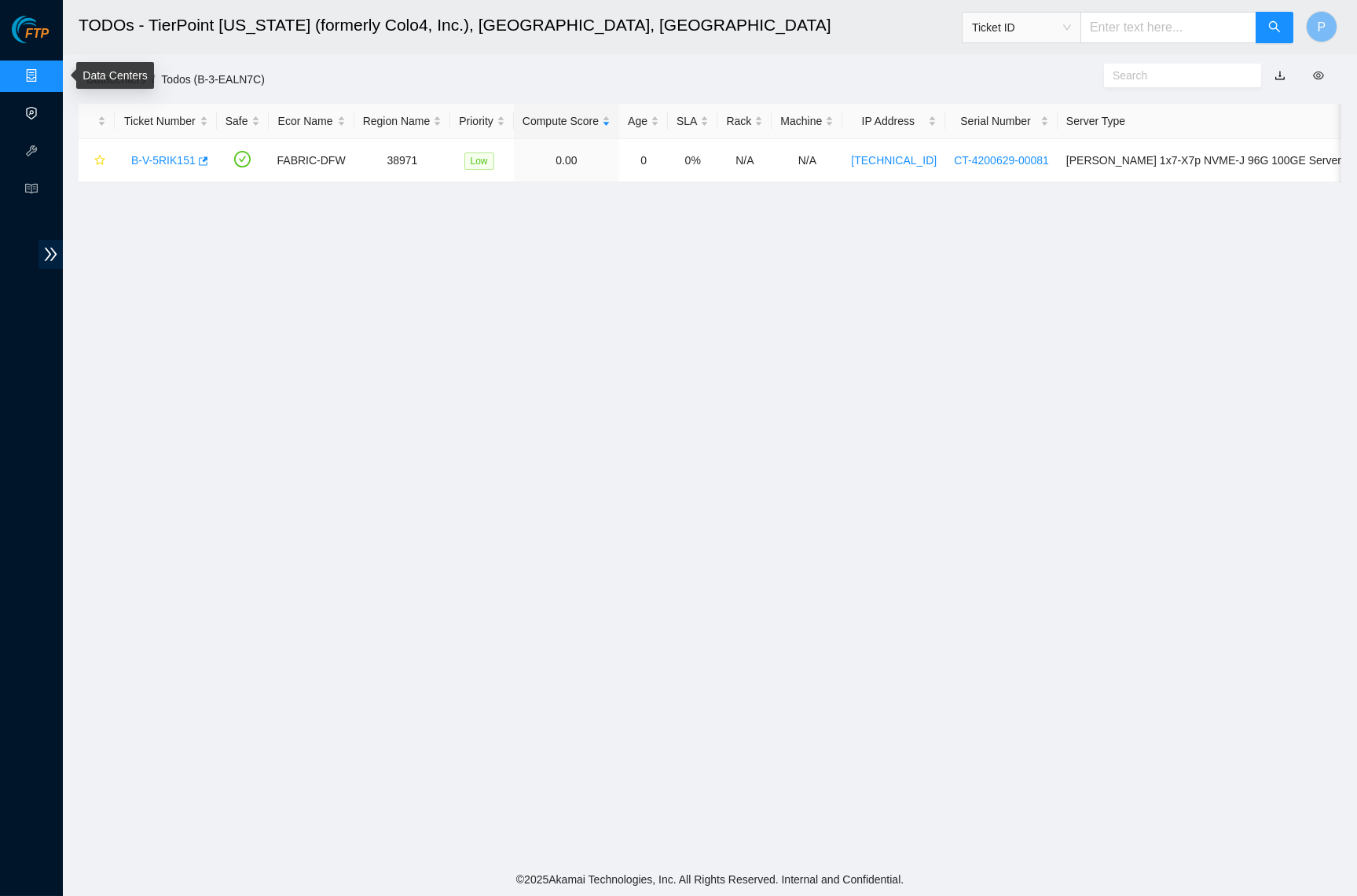
drag, startPoint x: 25, startPoint y: 74, endPoint x: 52, endPoint y: 97, distance: 35.5
click at [45, 75] on link "Data Centers" at bounding box center [77, 76] width 65 height 12
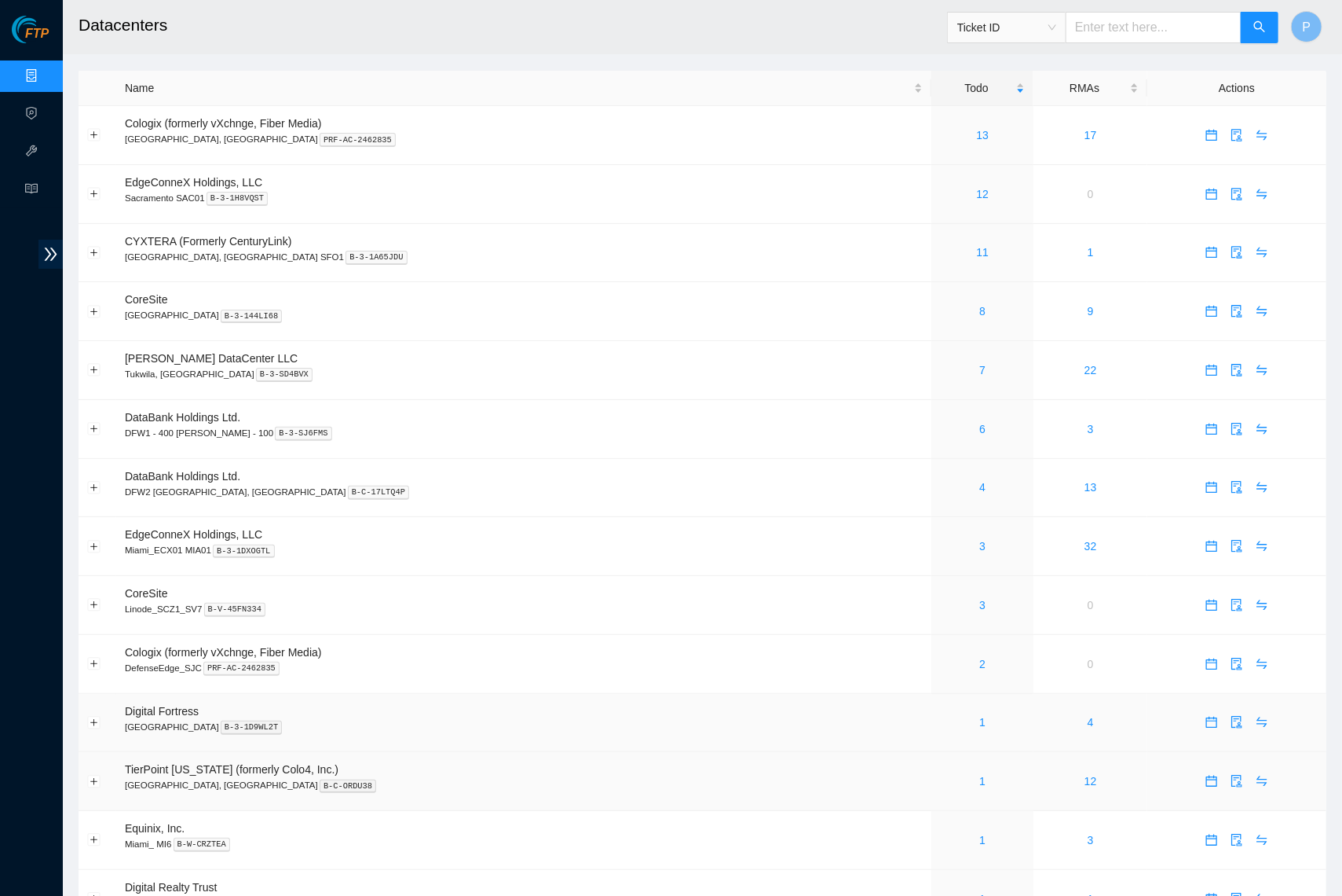
scroll to position [164, 0]
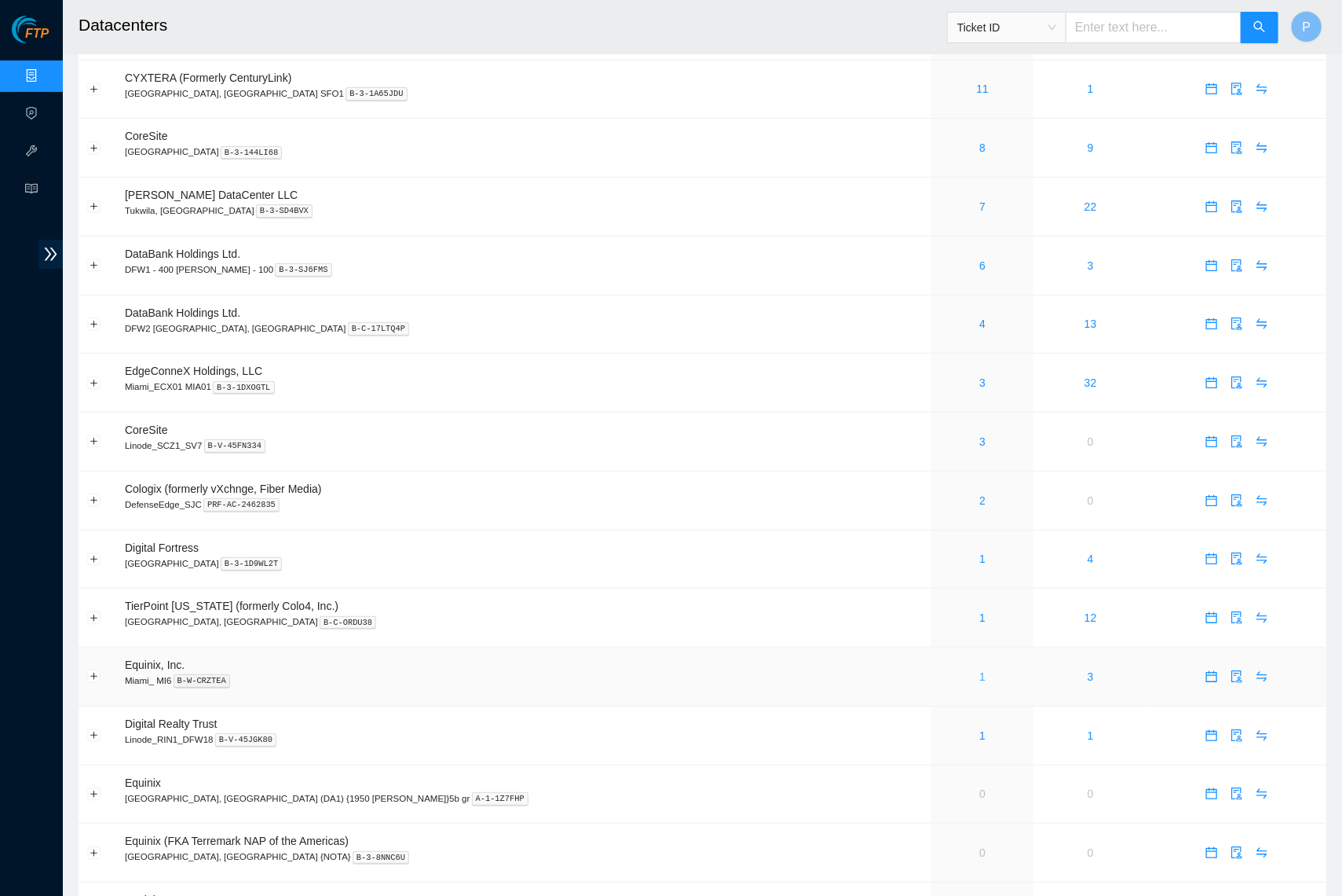
click at [979, 670] on link "1" at bounding box center [982, 676] width 6 height 12
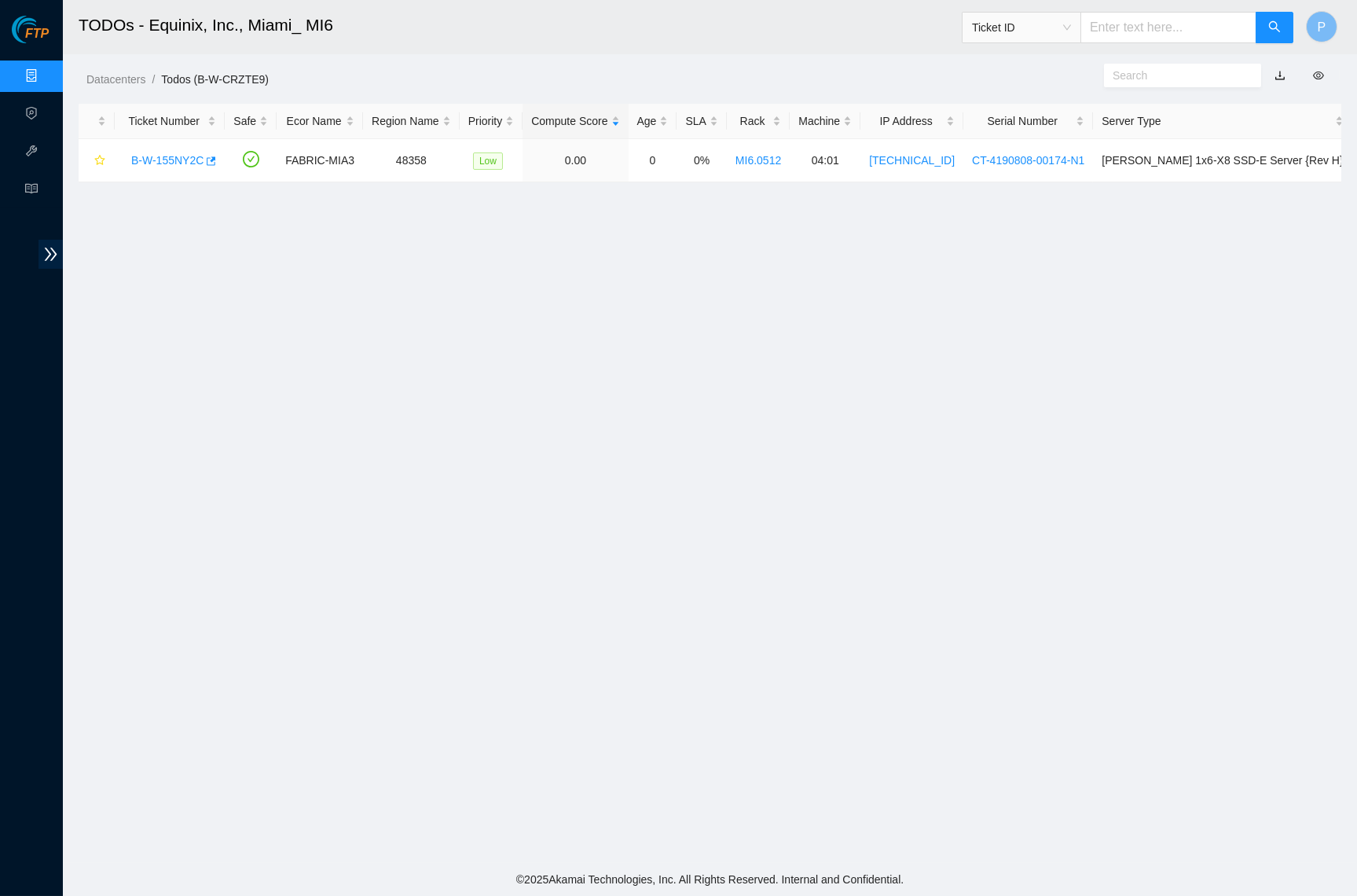
click at [1279, 70] on link "button" at bounding box center [1280, 75] width 11 height 12
click at [45, 77] on link "Data Centers" at bounding box center [77, 76] width 65 height 12
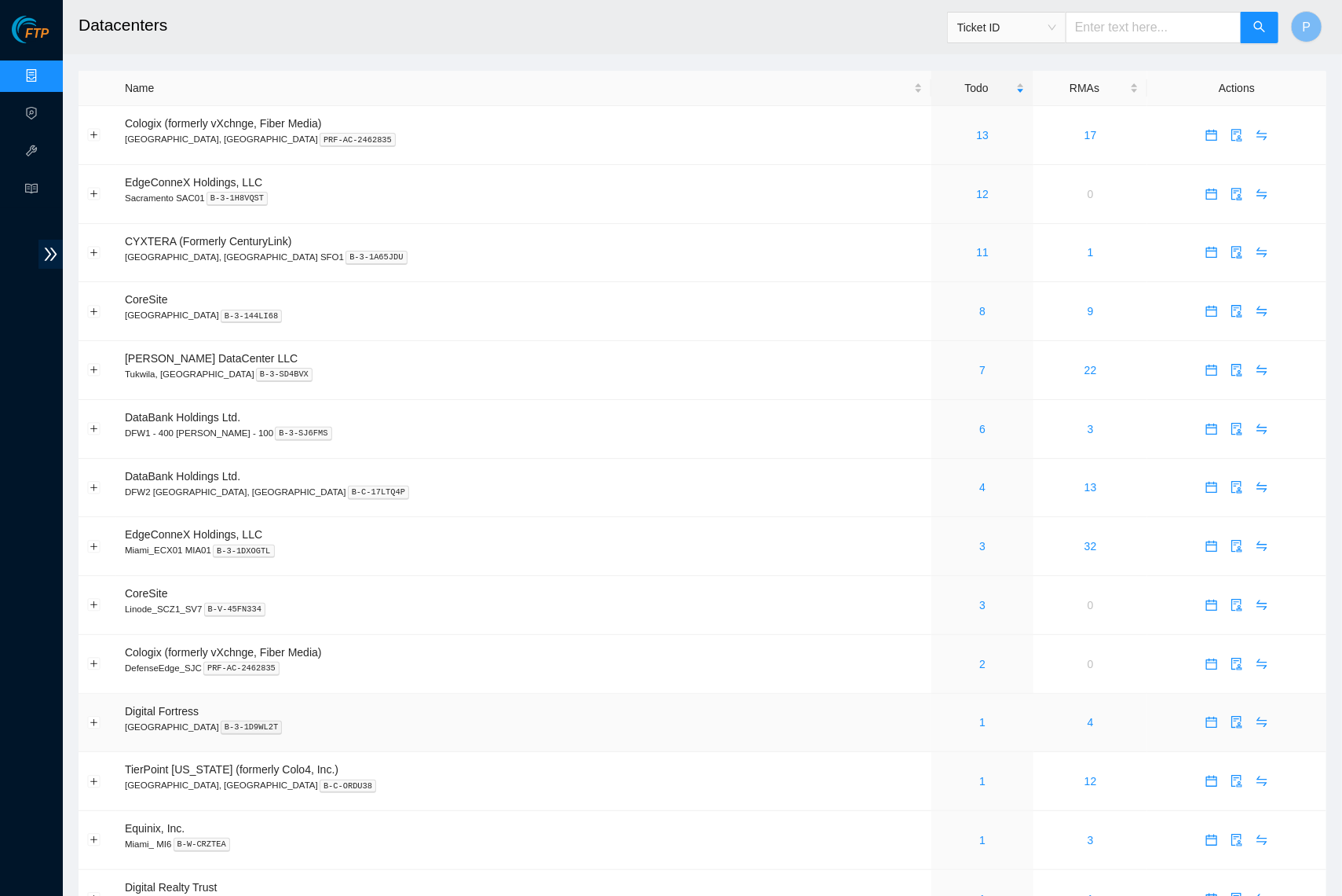
scroll to position [143, 0]
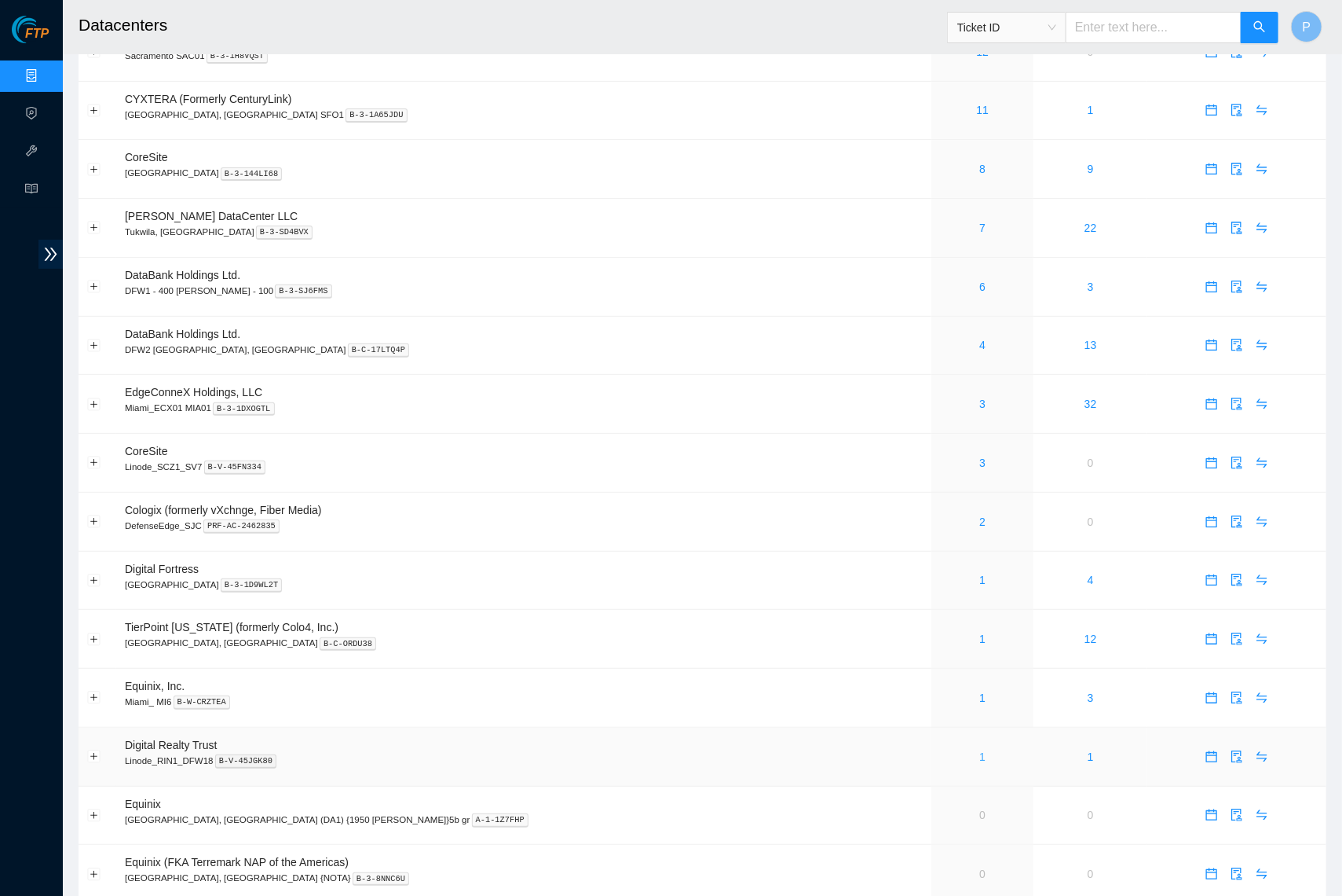
click at [979, 750] on link "1" at bounding box center [982, 756] width 6 height 12
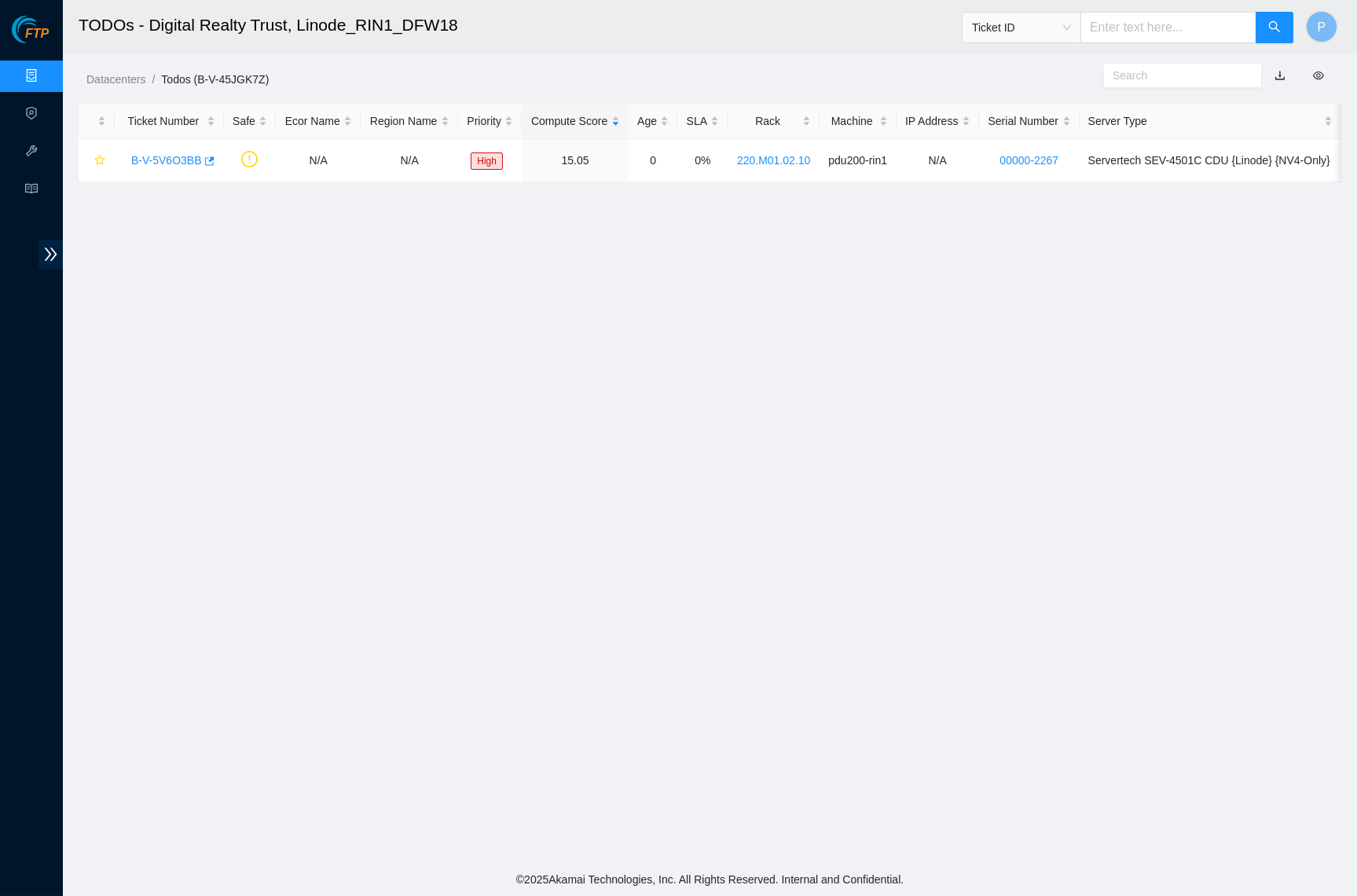
click at [1280, 76] on link "button" at bounding box center [1280, 75] width 11 height 12
click at [45, 70] on link "Data Centers" at bounding box center [77, 76] width 65 height 12
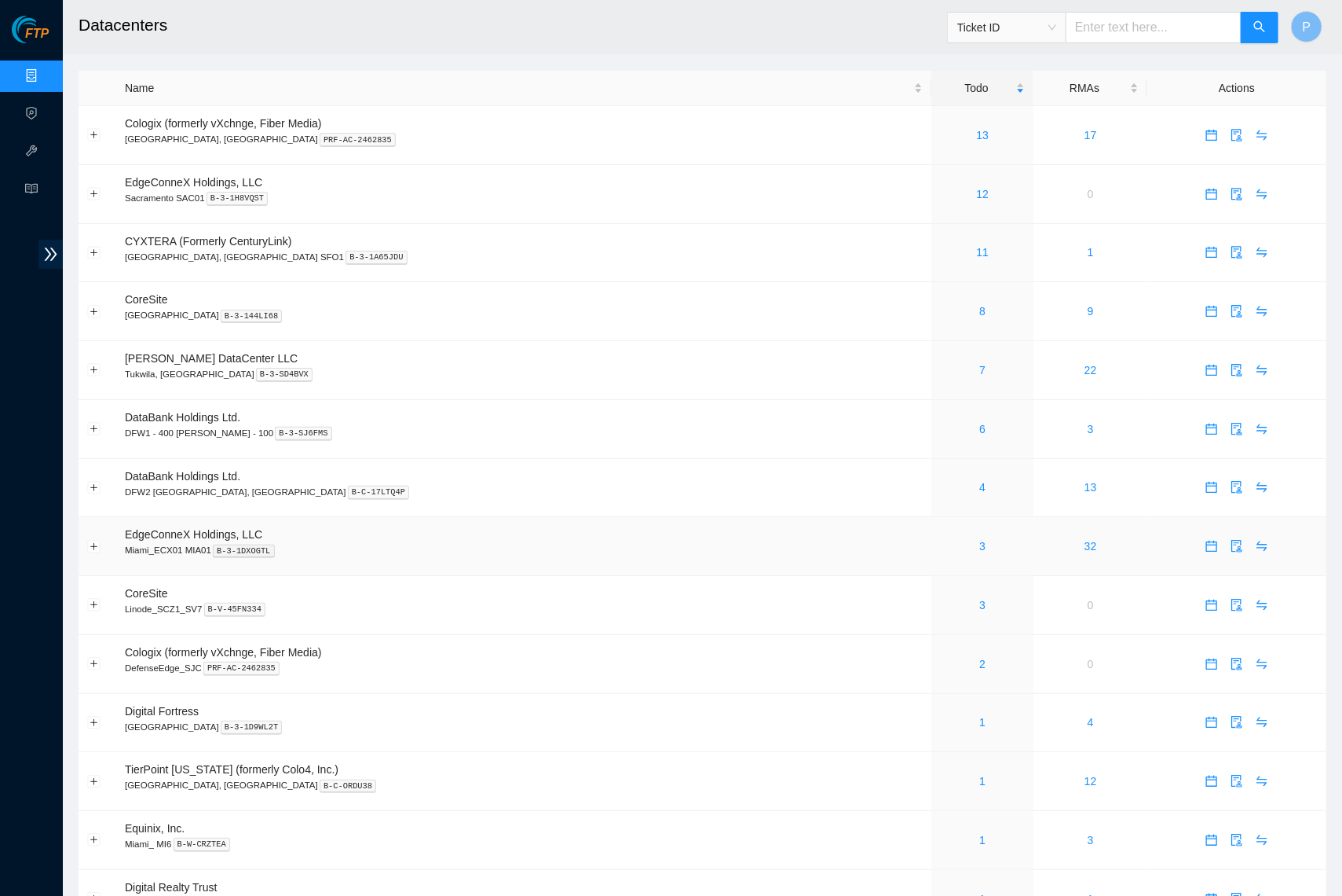
click at [940, 537] on div "3" at bounding box center [983, 546] width 85 height 18
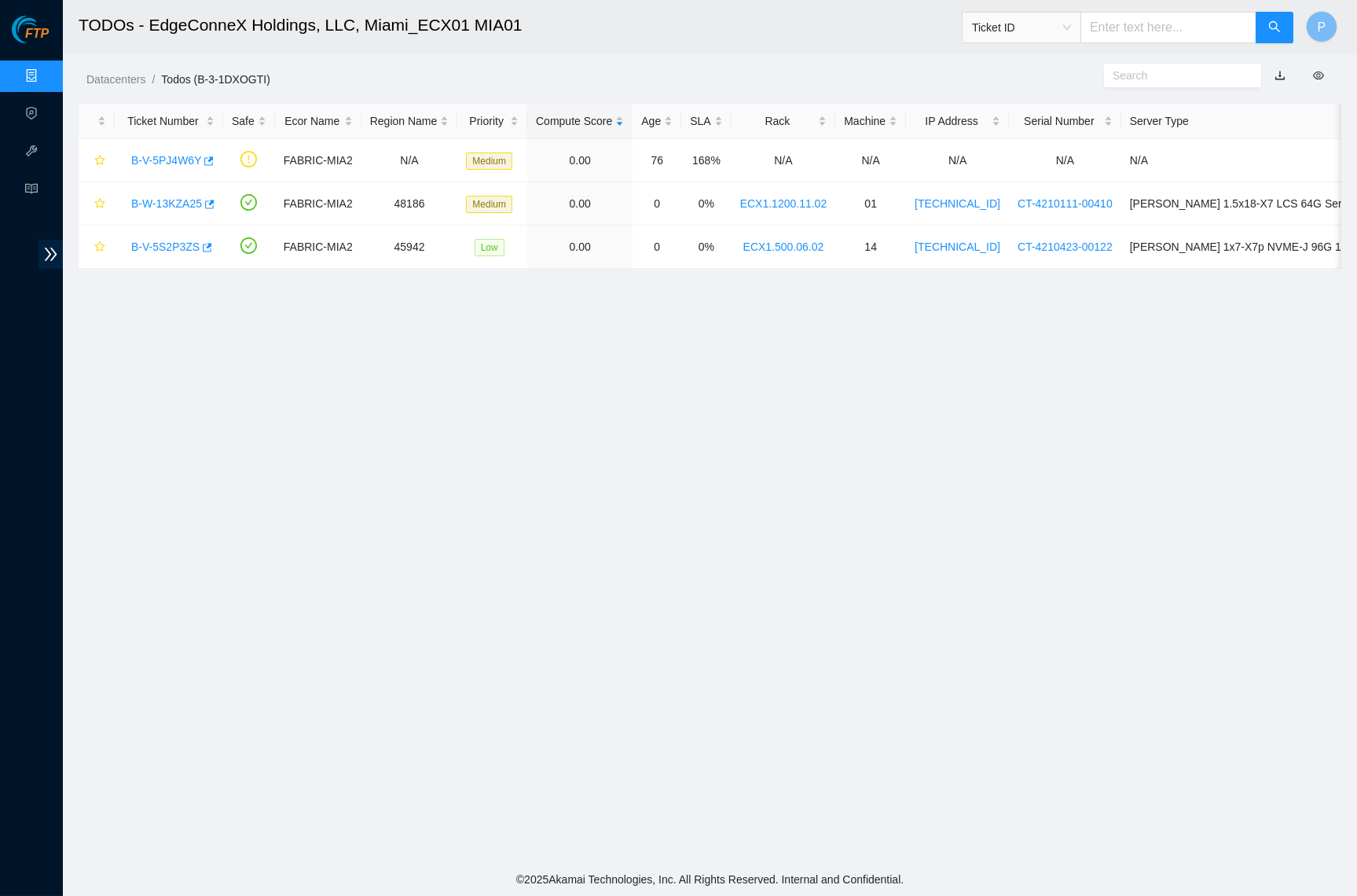
click at [1280, 69] on link "button" at bounding box center [1280, 75] width 11 height 12
drag, startPoint x: 24, startPoint y: 69, endPoint x: 32, endPoint y: 71, distance: 8.2
click at [45, 70] on link "Data Centers" at bounding box center [77, 76] width 65 height 12
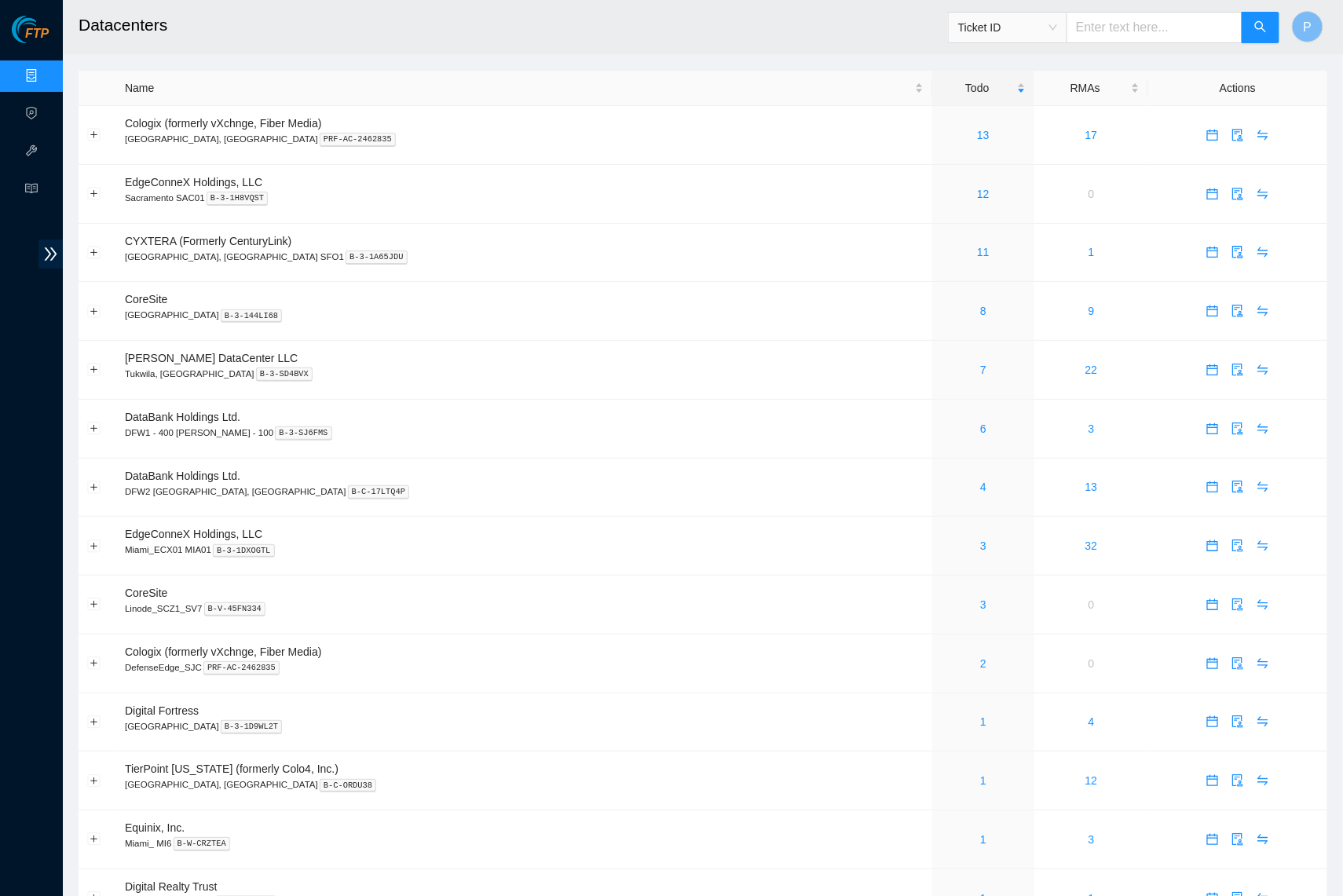
click at [1200, 30] on input "text" at bounding box center [1154, 27] width 176 height 31
paste input "B-W-111B0P"
type input "B-W-111B0P"
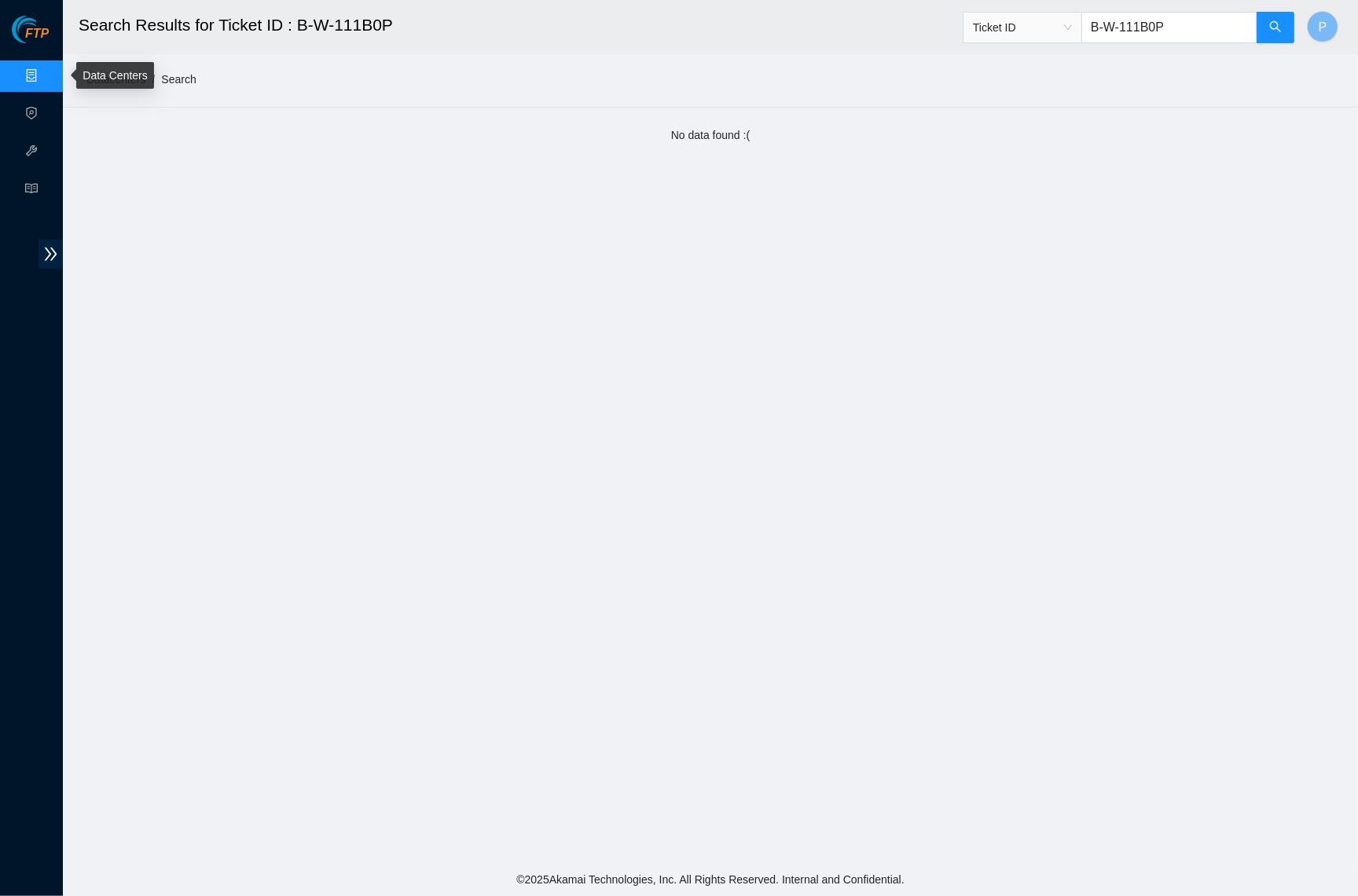
click at [45, 70] on link "Data Centers" at bounding box center [77, 76] width 65 height 12
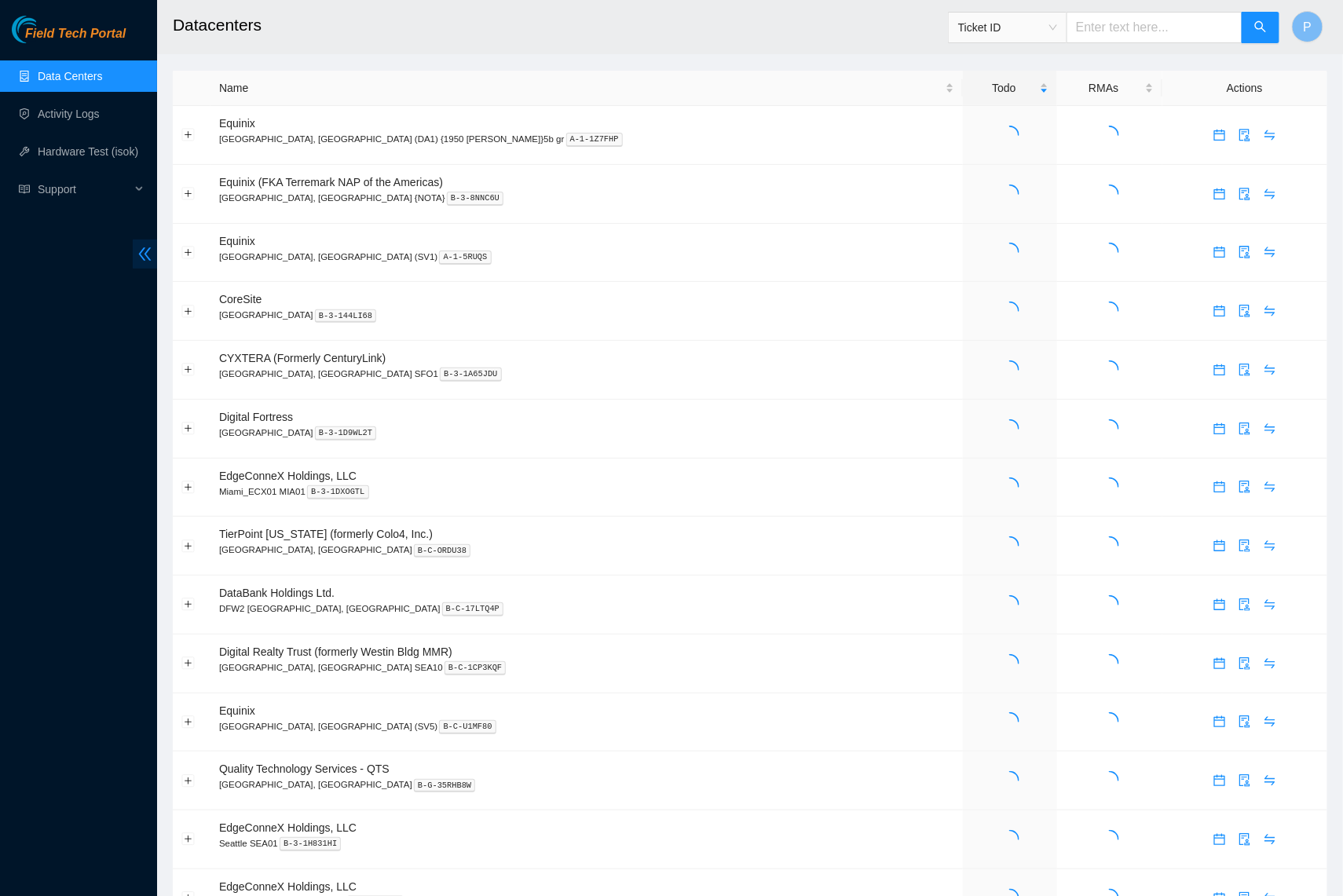
click at [139, 254] on icon "double-left" at bounding box center [145, 254] width 12 height 13
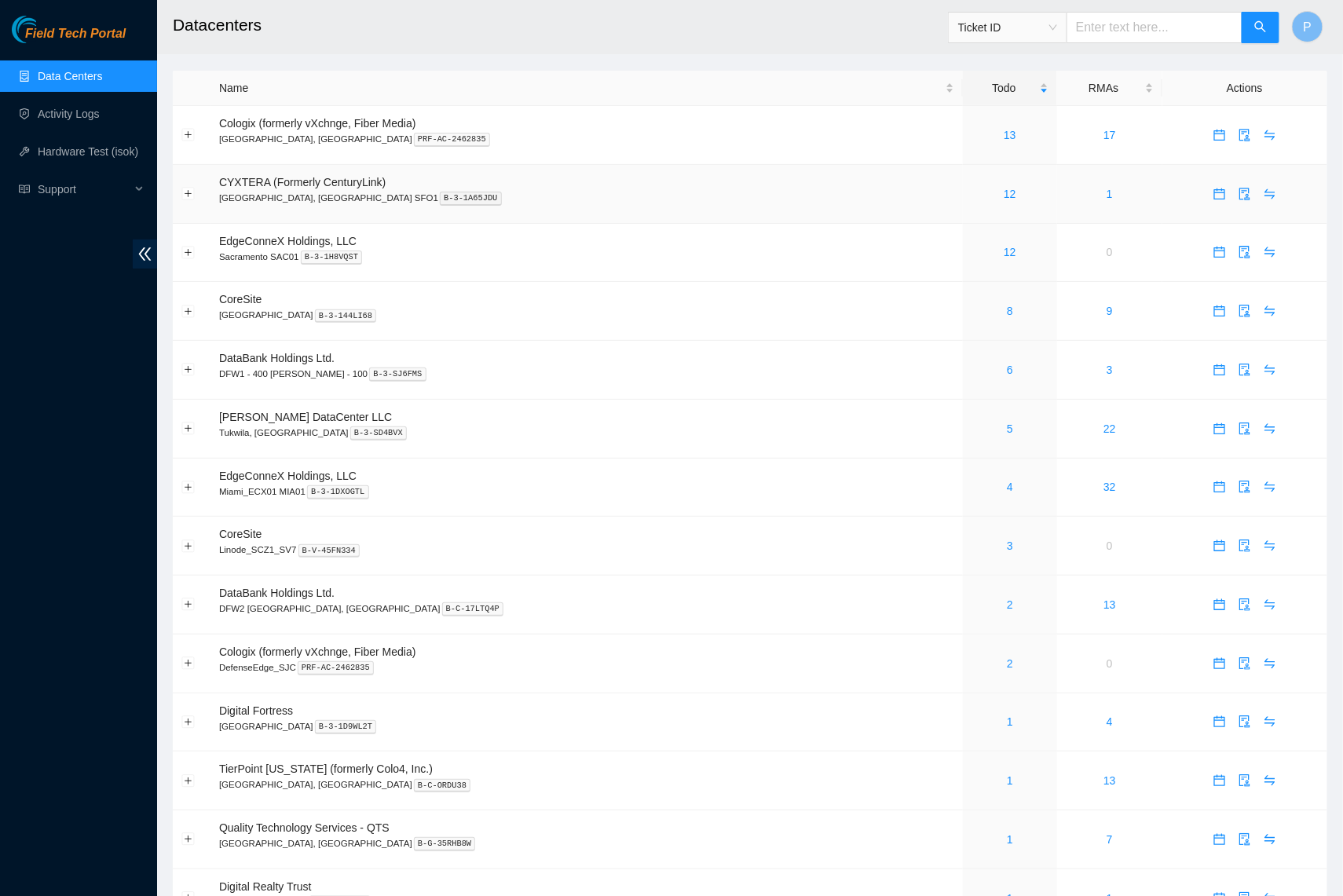
click at [972, 188] on div "12" at bounding box center [1010, 194] width 77 height 18
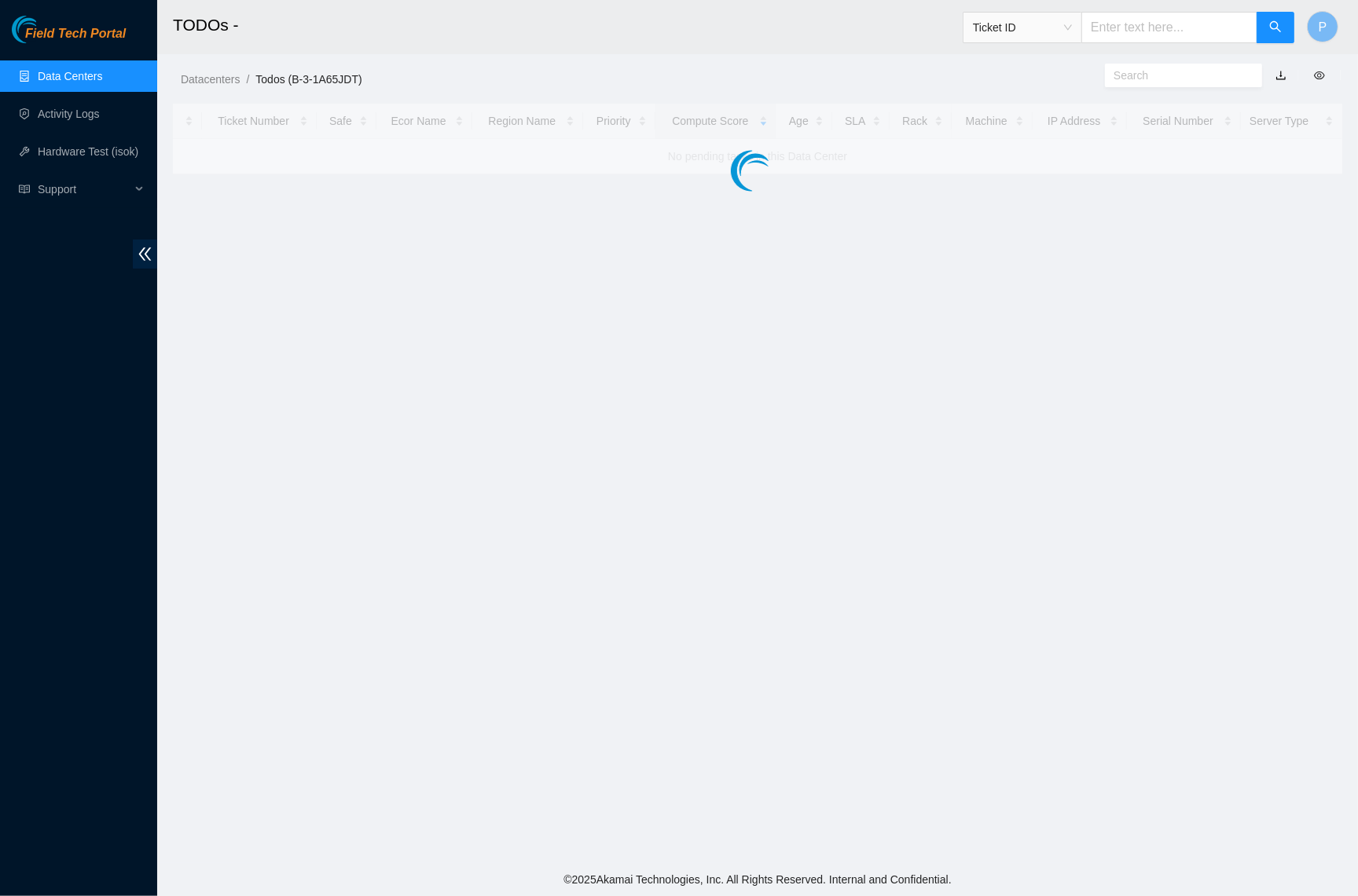
click at [910, 188] on main "TODOs - Ticket ID P Datacenters / Todos (B-3-1A65JDT) / Ticket Number Safe Ecor…" at bounding box center [757, 431] width 1201 height 863
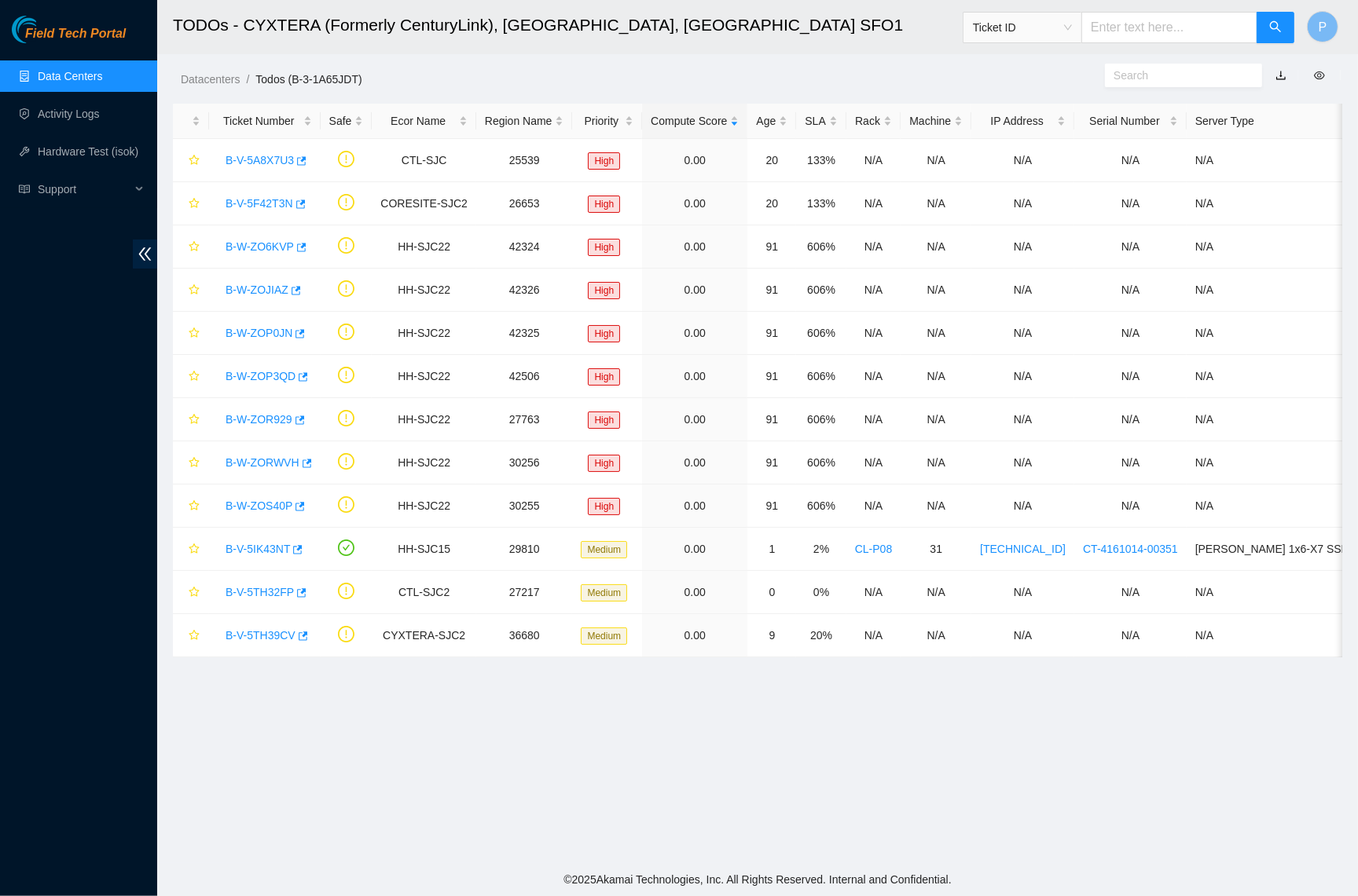
click at [1284, 74] on link "button" at bounding box center [1281, 75] width 11 height 12
click at [283, 589] on link "B-V-5TH32FP" at bounding box center [260, 592] width 68 height 12
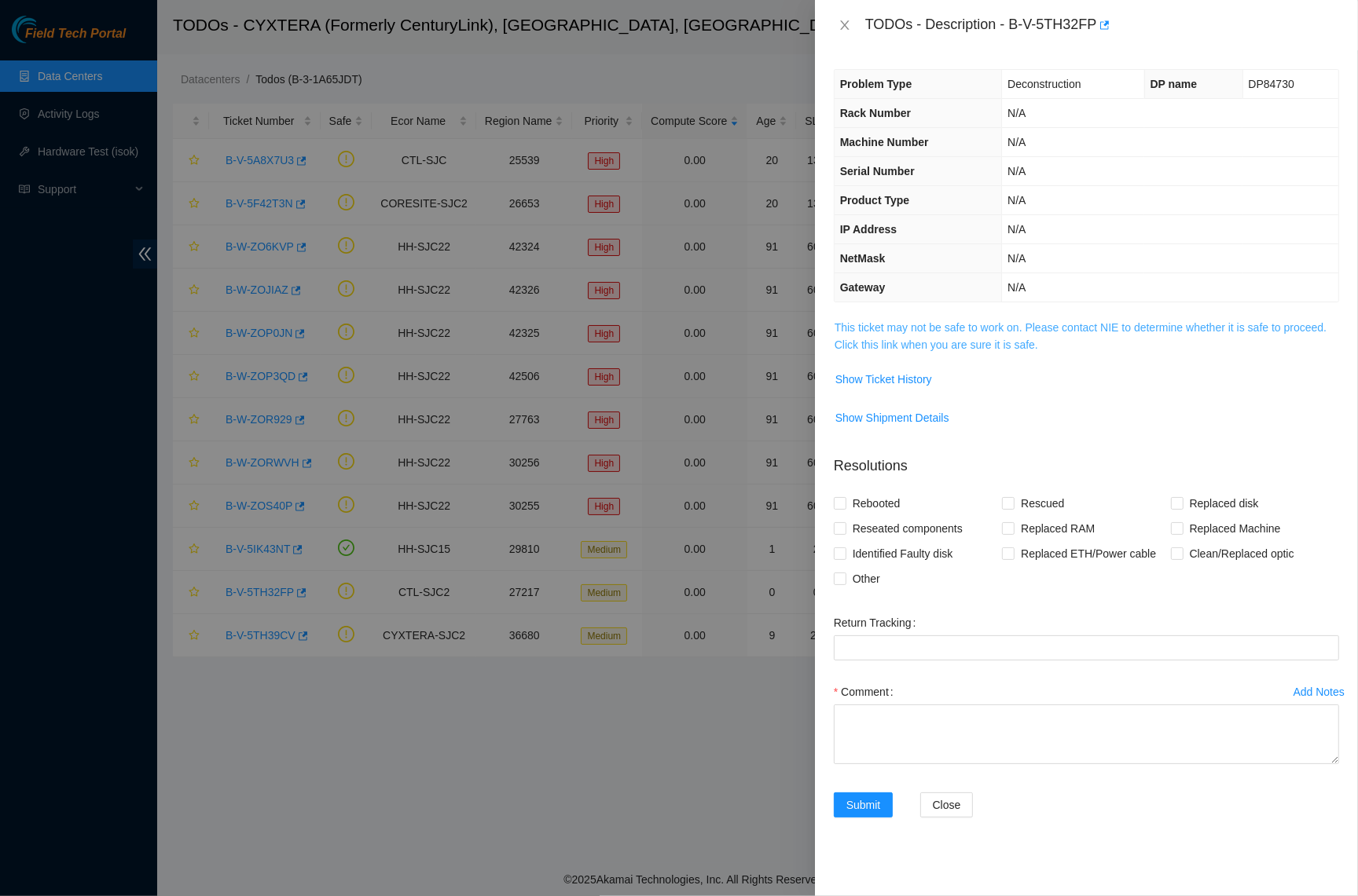
click at [1059, 324] on link "This ticket may not be safe to work on. Please contact NIE to determine whether…" at bounding box center [1080, 336] width 492 height 30
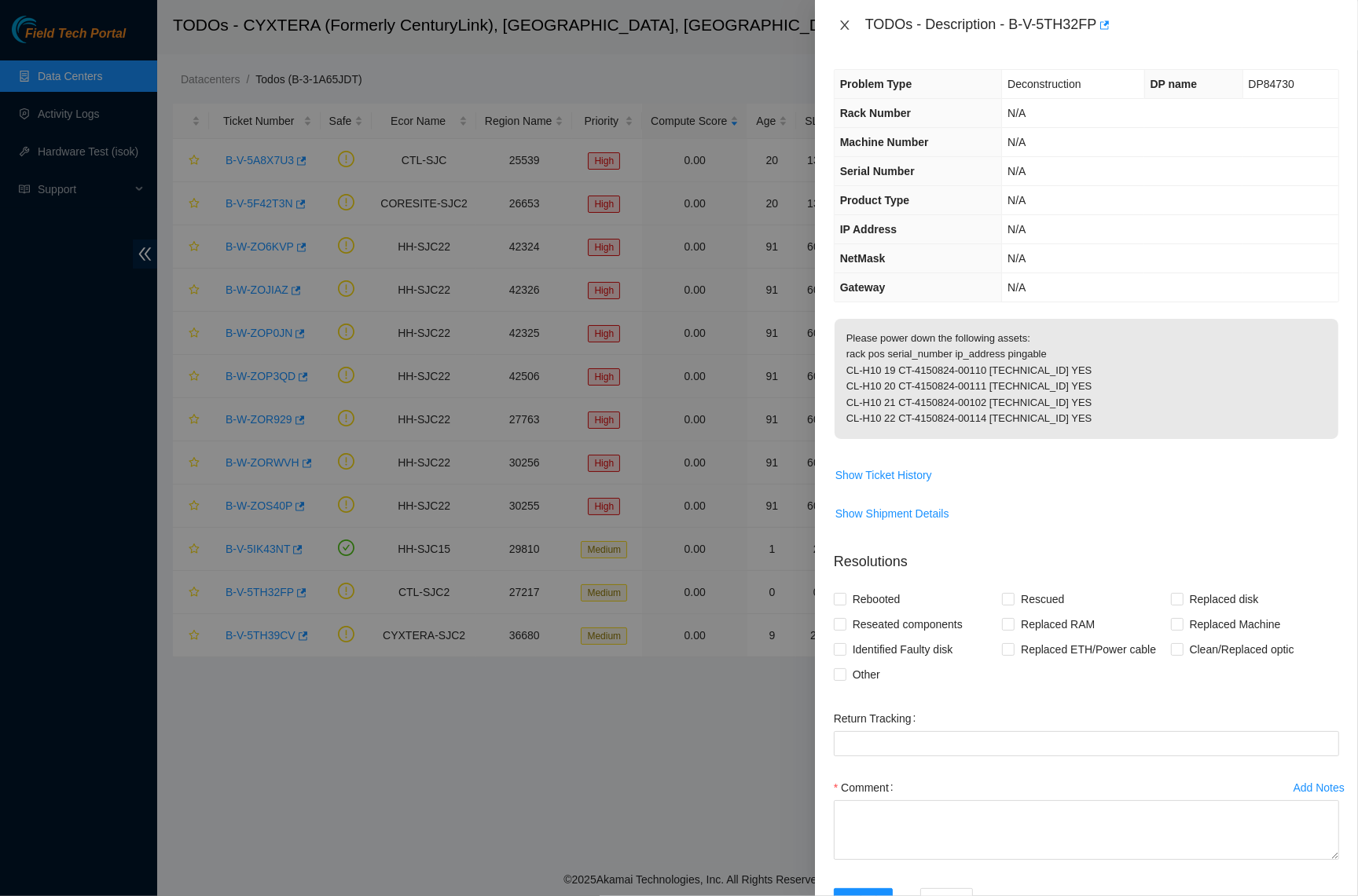
click at [848, 19] on icon "close" at bounding box center [845, 25] width 12 height 12
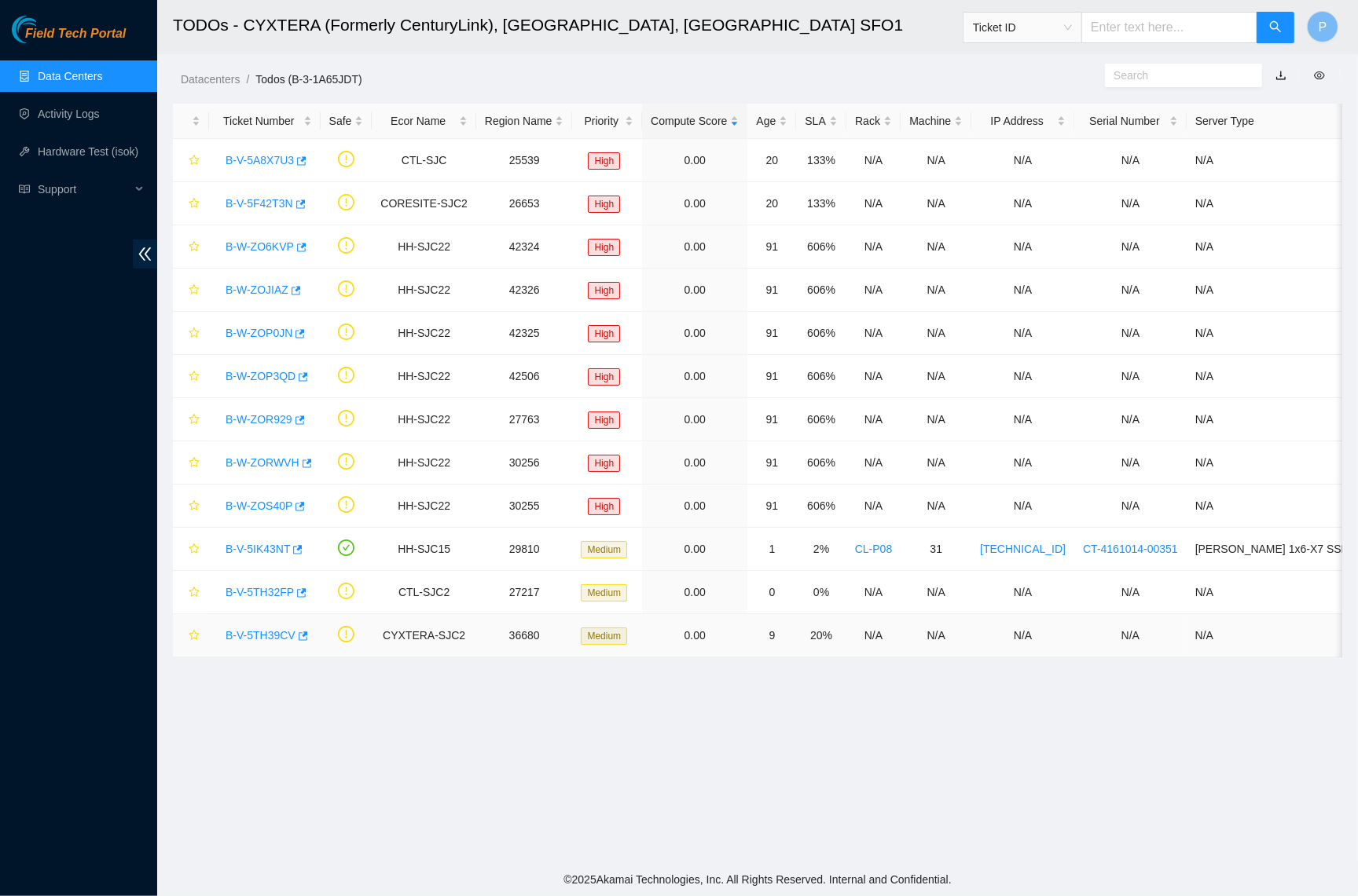
click at [252, 630] on link "B-V-5TH39CV" at bounding box center [260, 636] width 70 height 12
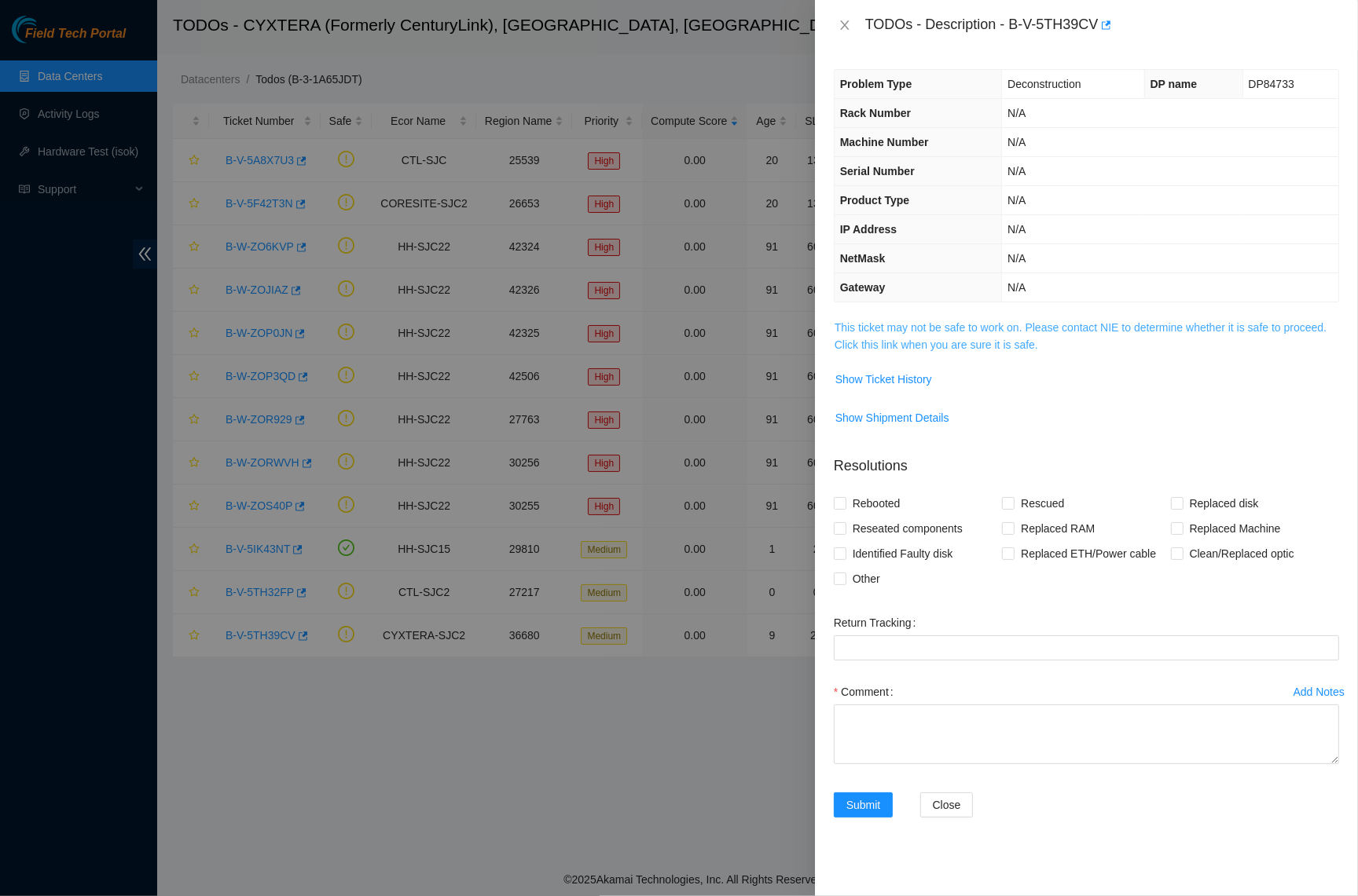
click at [982, 332] on link "This ticket may not be safe to work on. Please contact NIE to determine whether…" at bounding box center [1080, 336] width 492 height 30
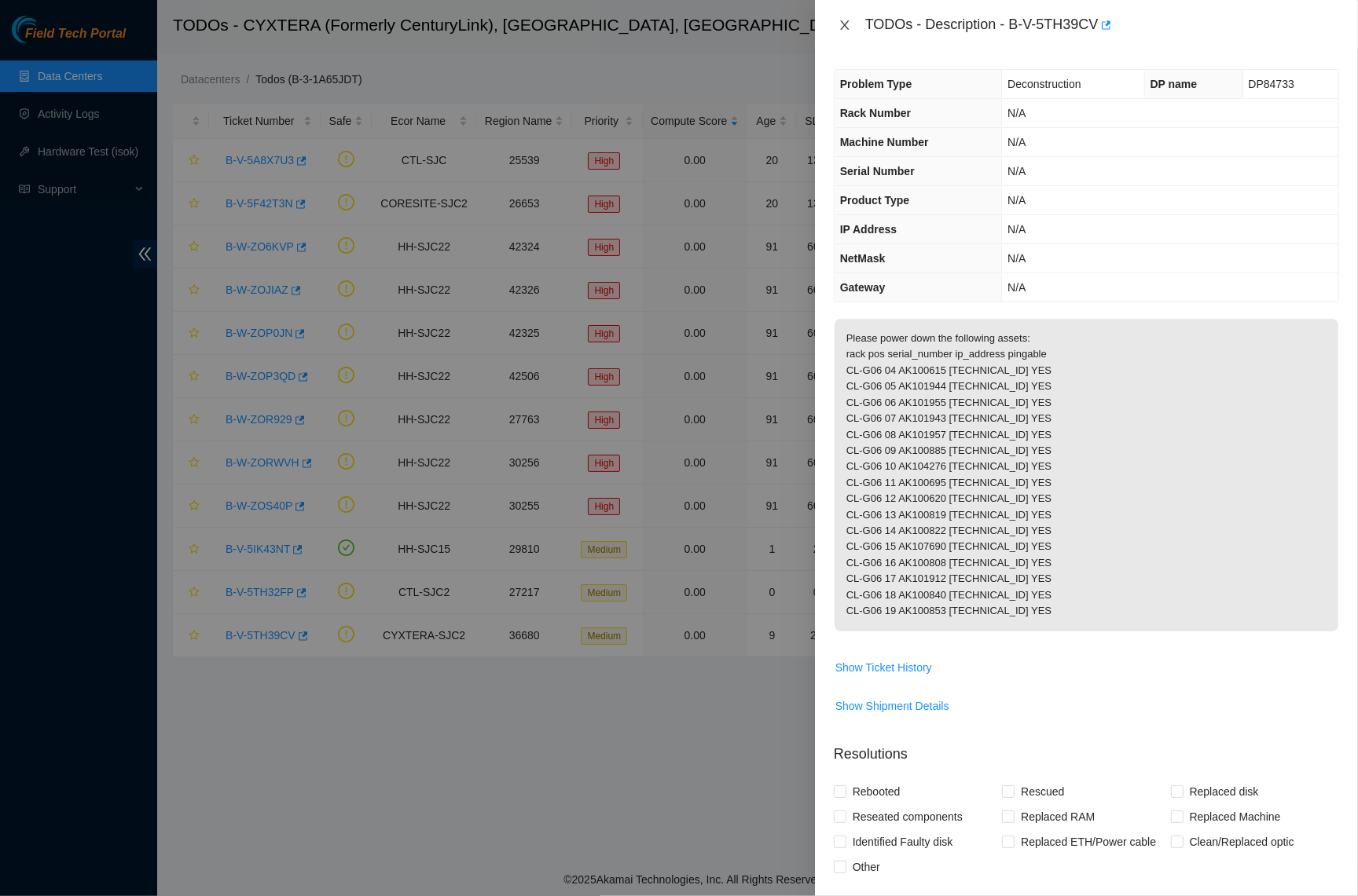
click at [848, 30] on icon "close" at bounding box center [845, 25] width 12 height 12
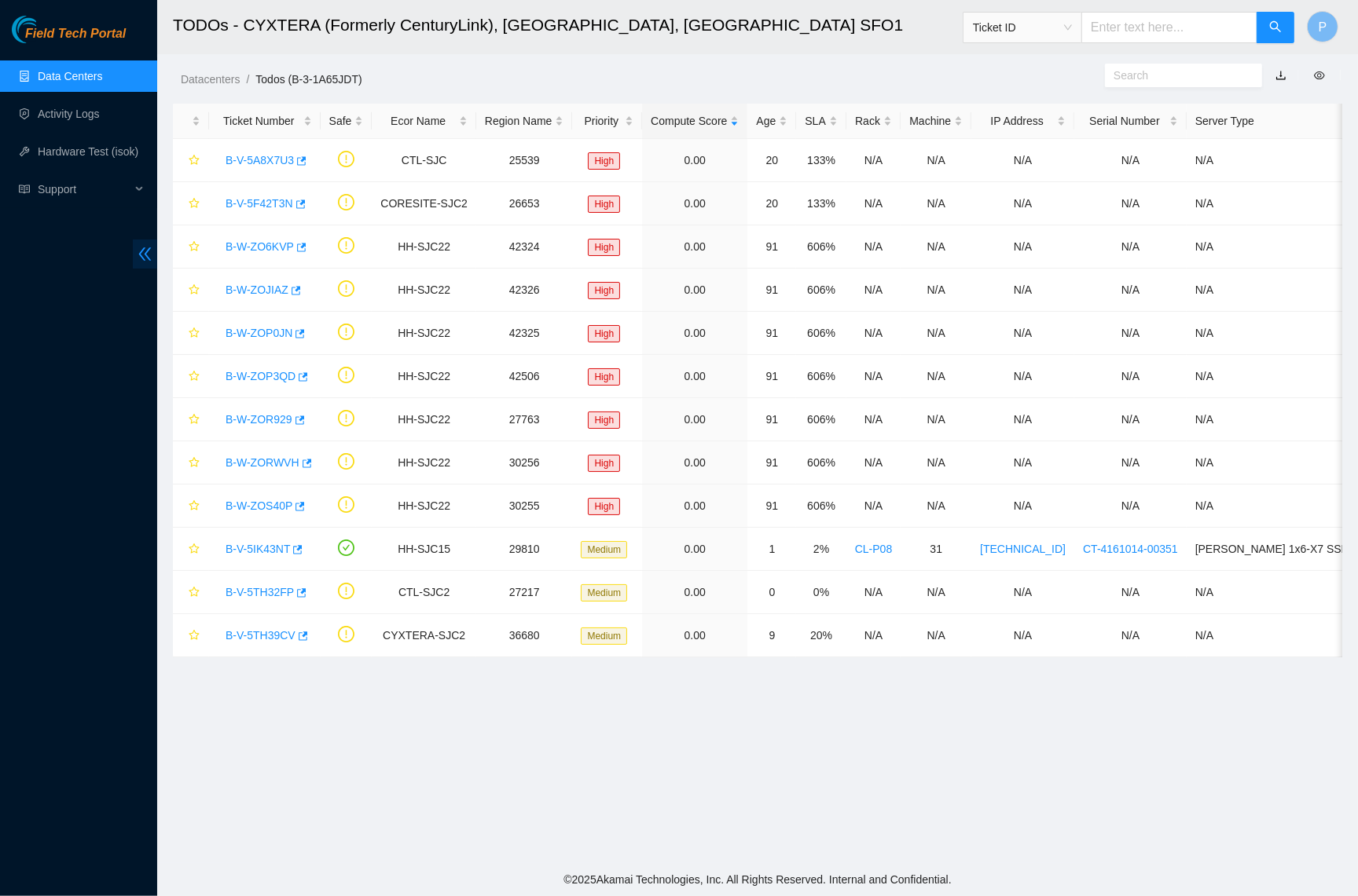
click at [150, 259] on icon "double-left" at bounding box center [144, 254] width 17 height 17
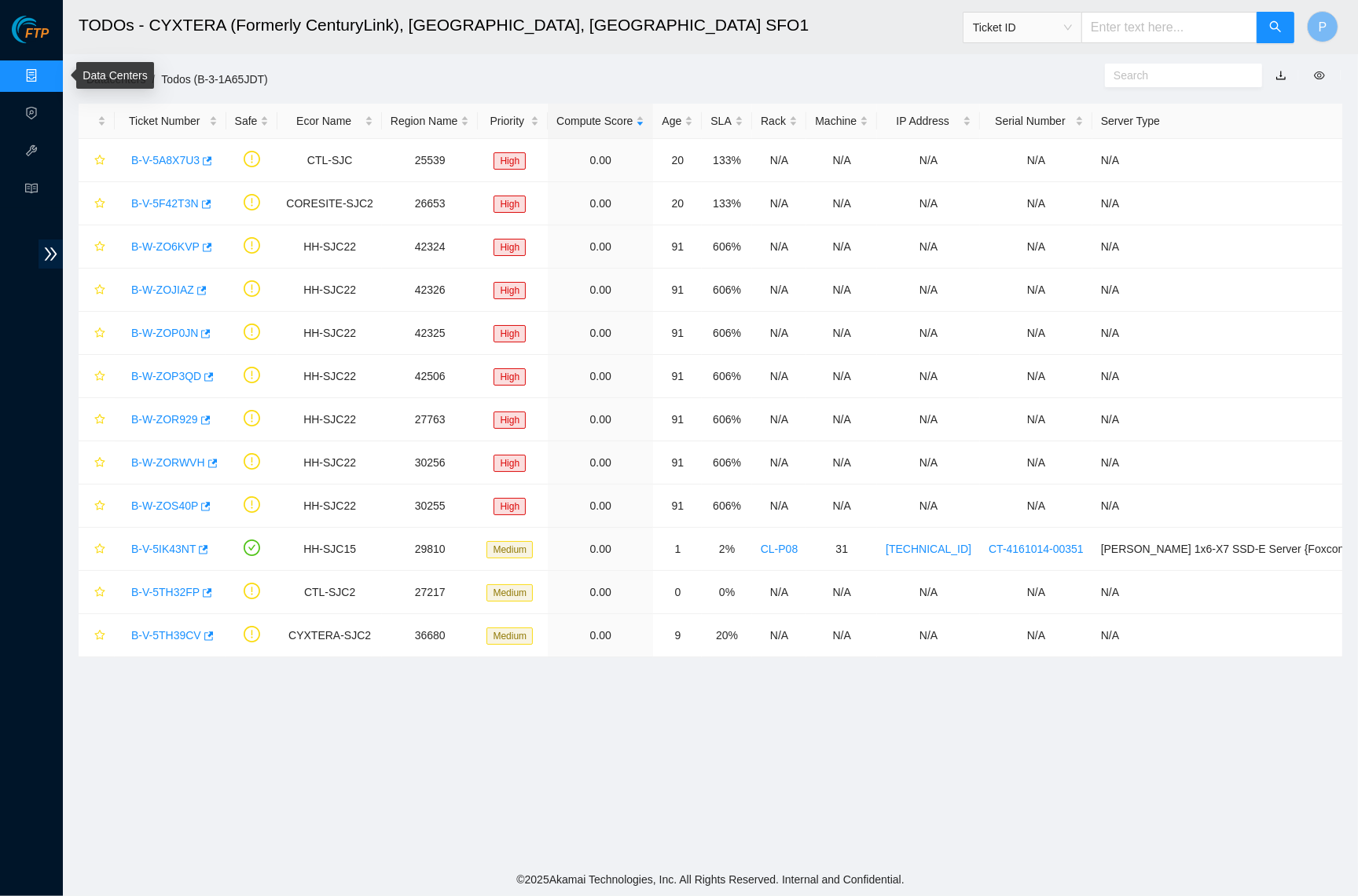
click at [45, 81] on link "Data Centers" at bounding box center [77, 76] width 65 height 12
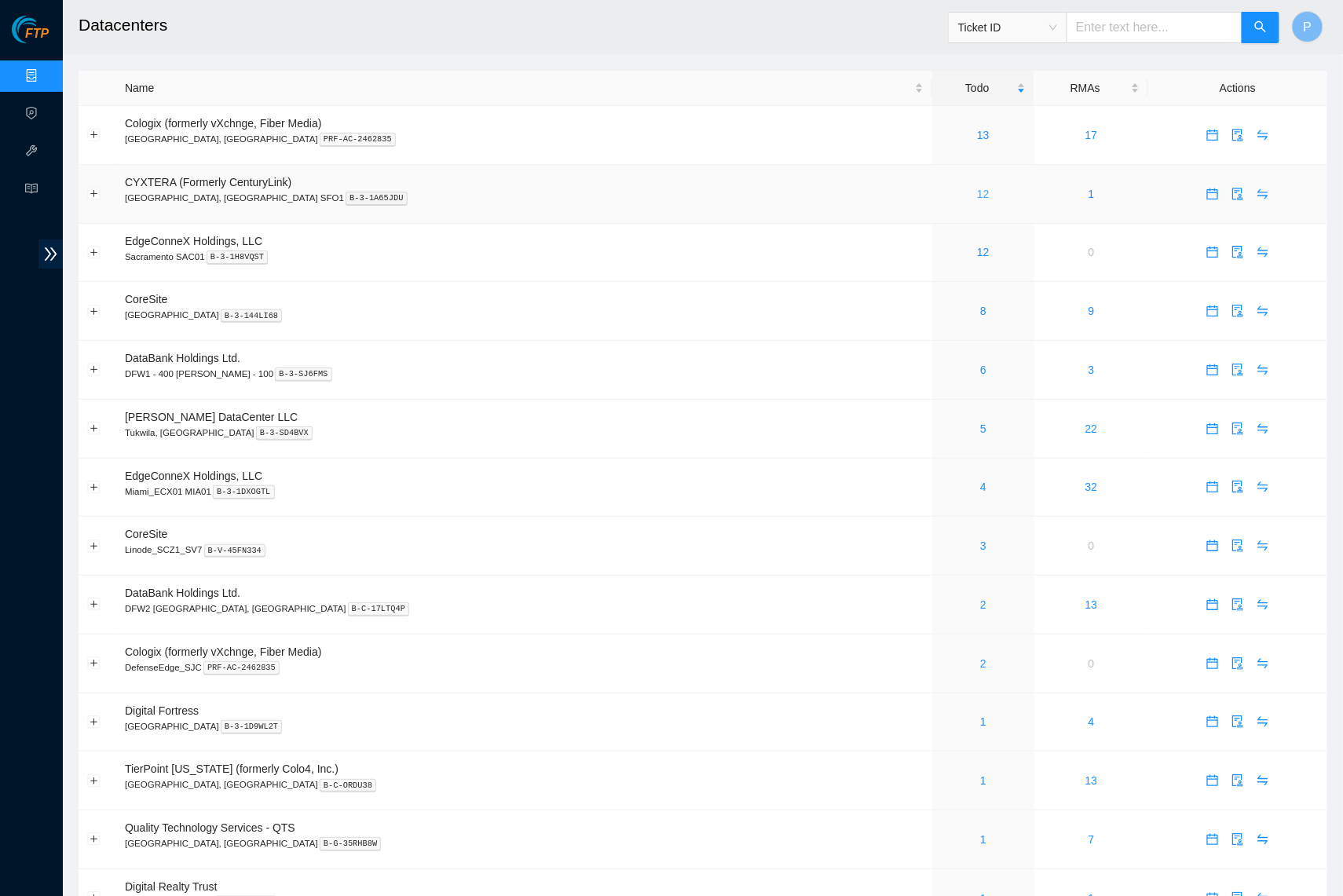
click at [977, 194] on link "12" at bounding box center [984, 194] width 12 height 12
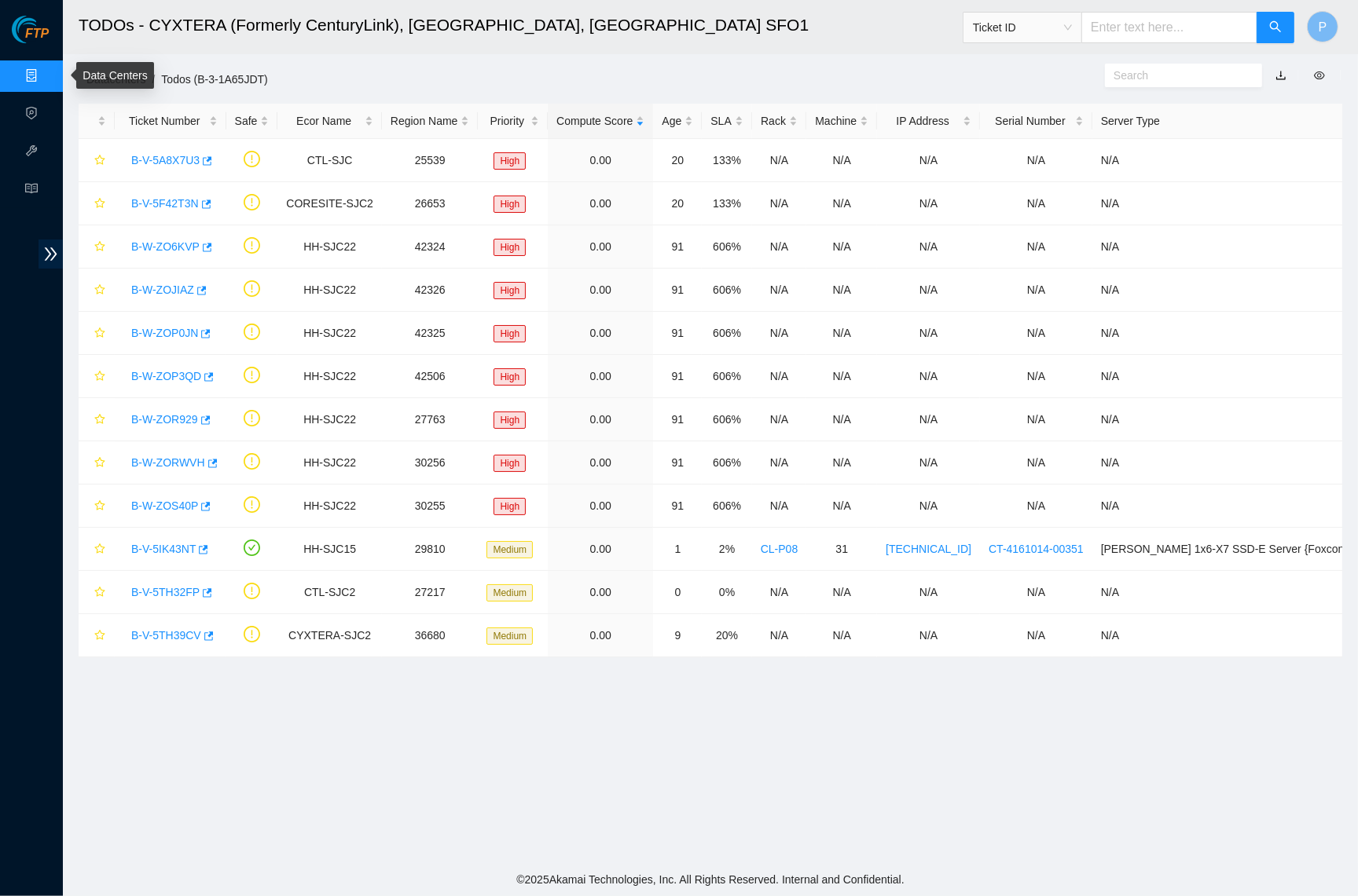
drag, startPoint x: 39, startPoint y: 71, endPoint x: 54, endPoint y: 78, distance: 16.6
click at [45, 71] on link "Data Centers" at bounding box center [77, 76] width 65 height 12
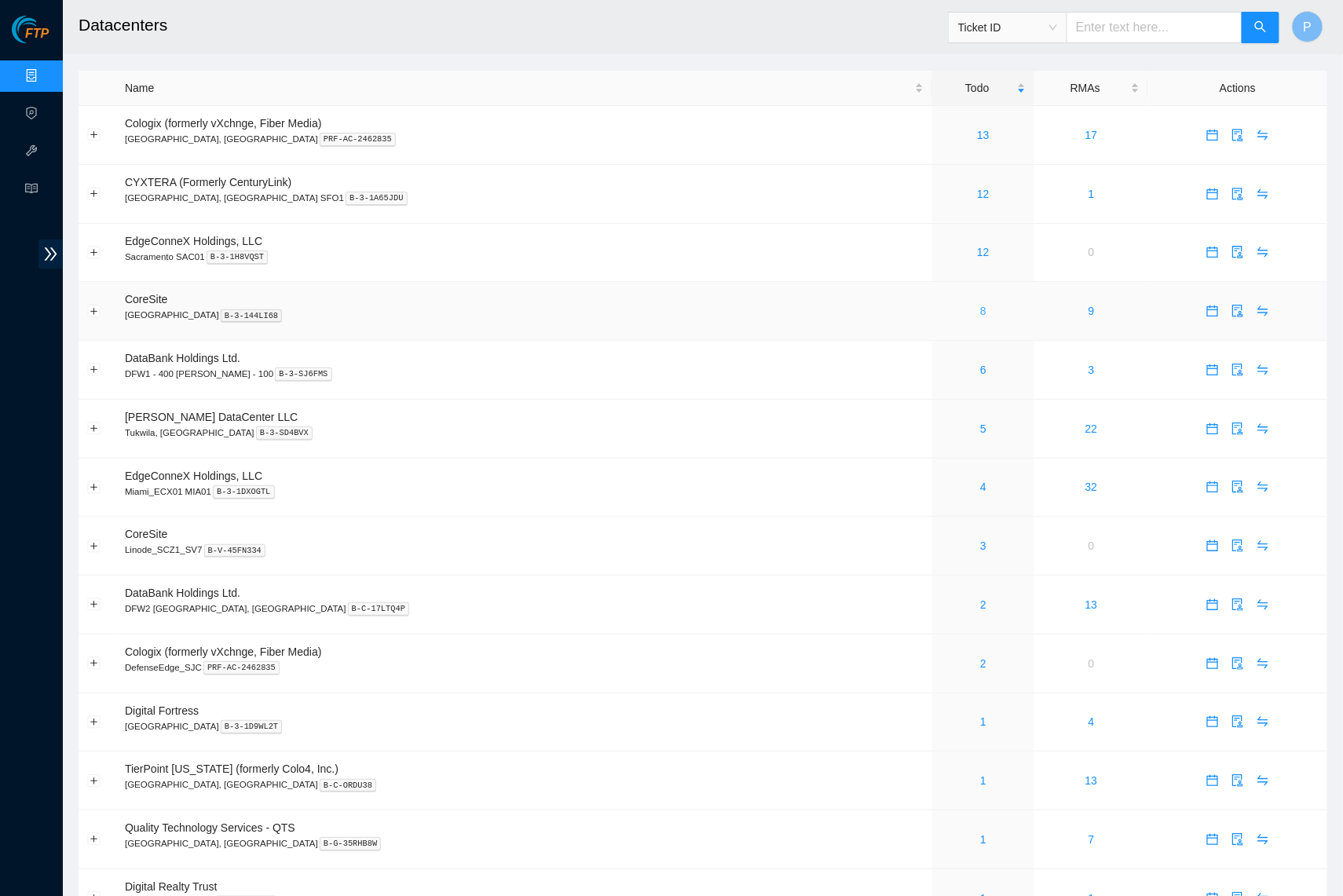
click at [980, 305] on link "8" at bounding box center [983, 311] width 6 height 12
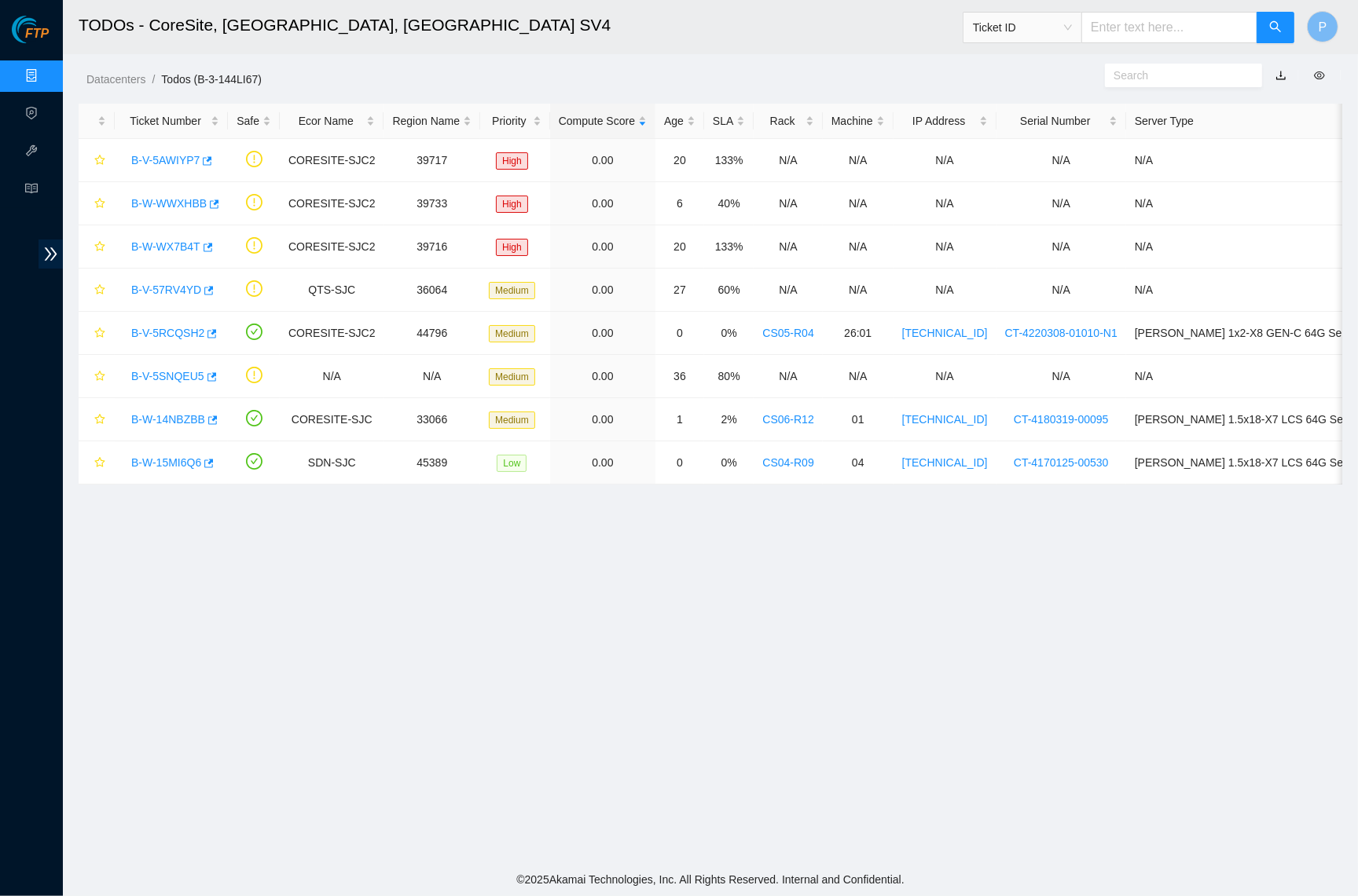
click at [45, 76] on link "Data Centers" at bounding box center [77, 76] width 65 height 12
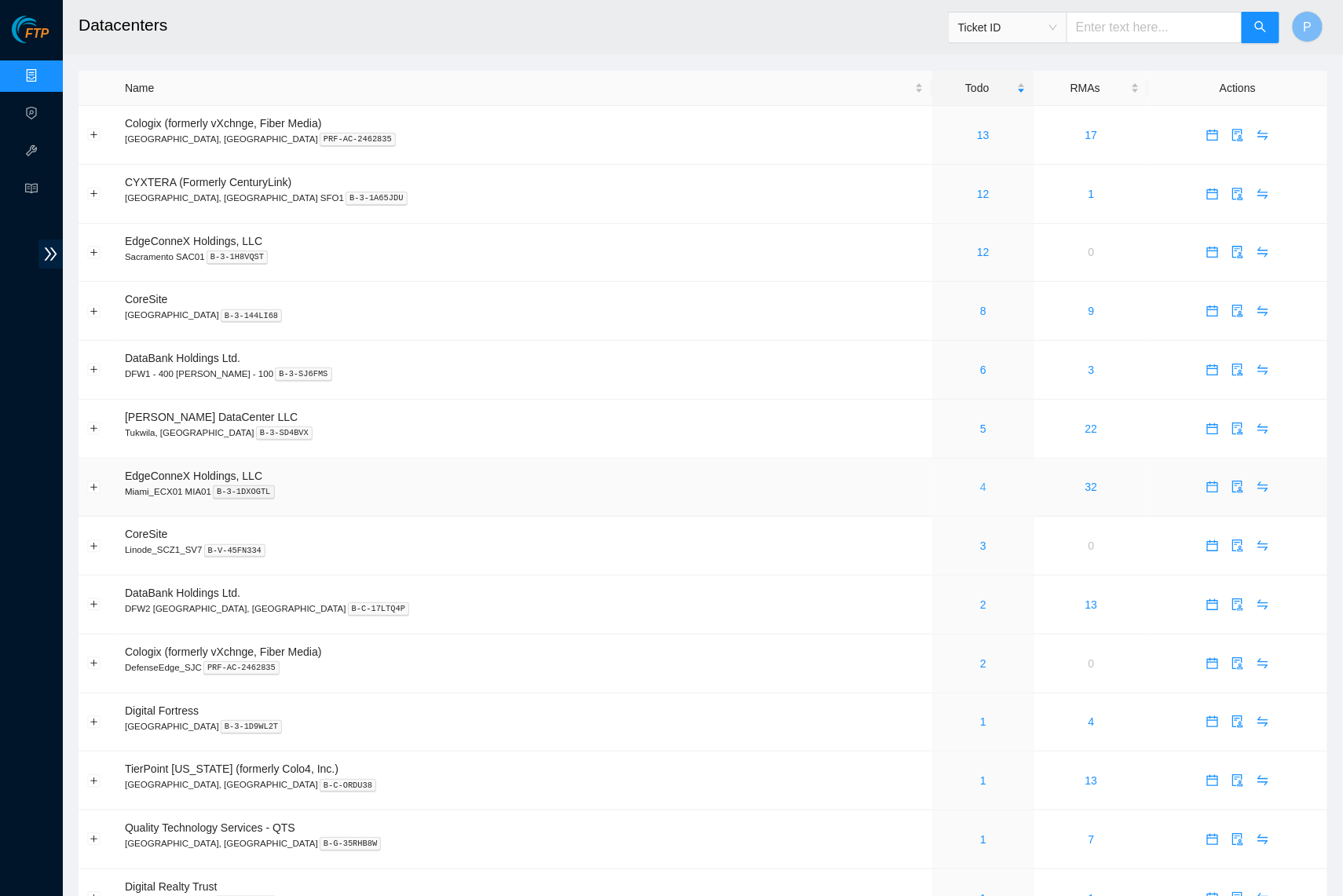
click at [980, 481] on link "4" at bounding box center [983, 487] width 6 height 12
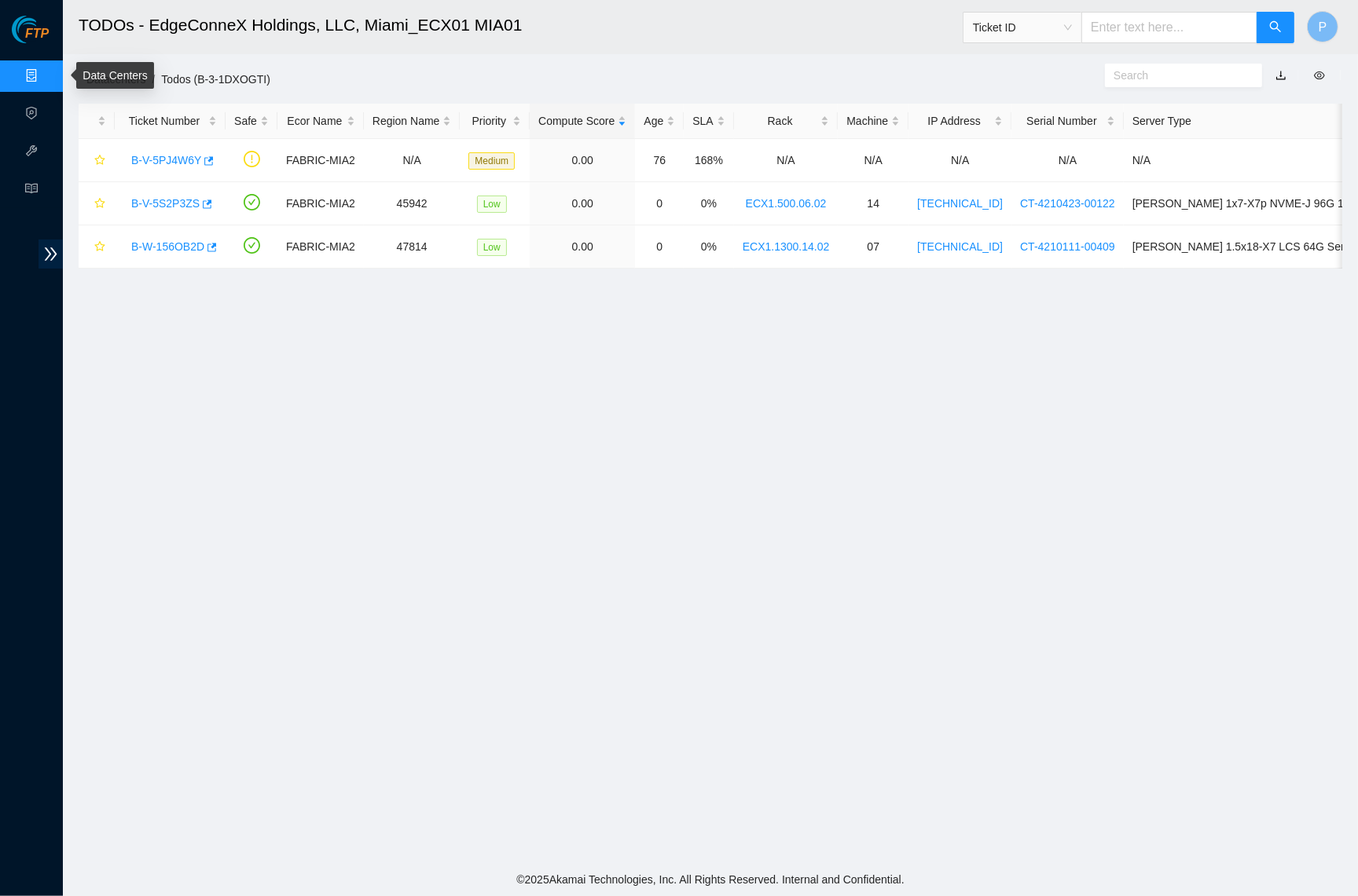
click at [45, 72] on link "Data Centers" at bounding box center [77, 76] width 65 height 12
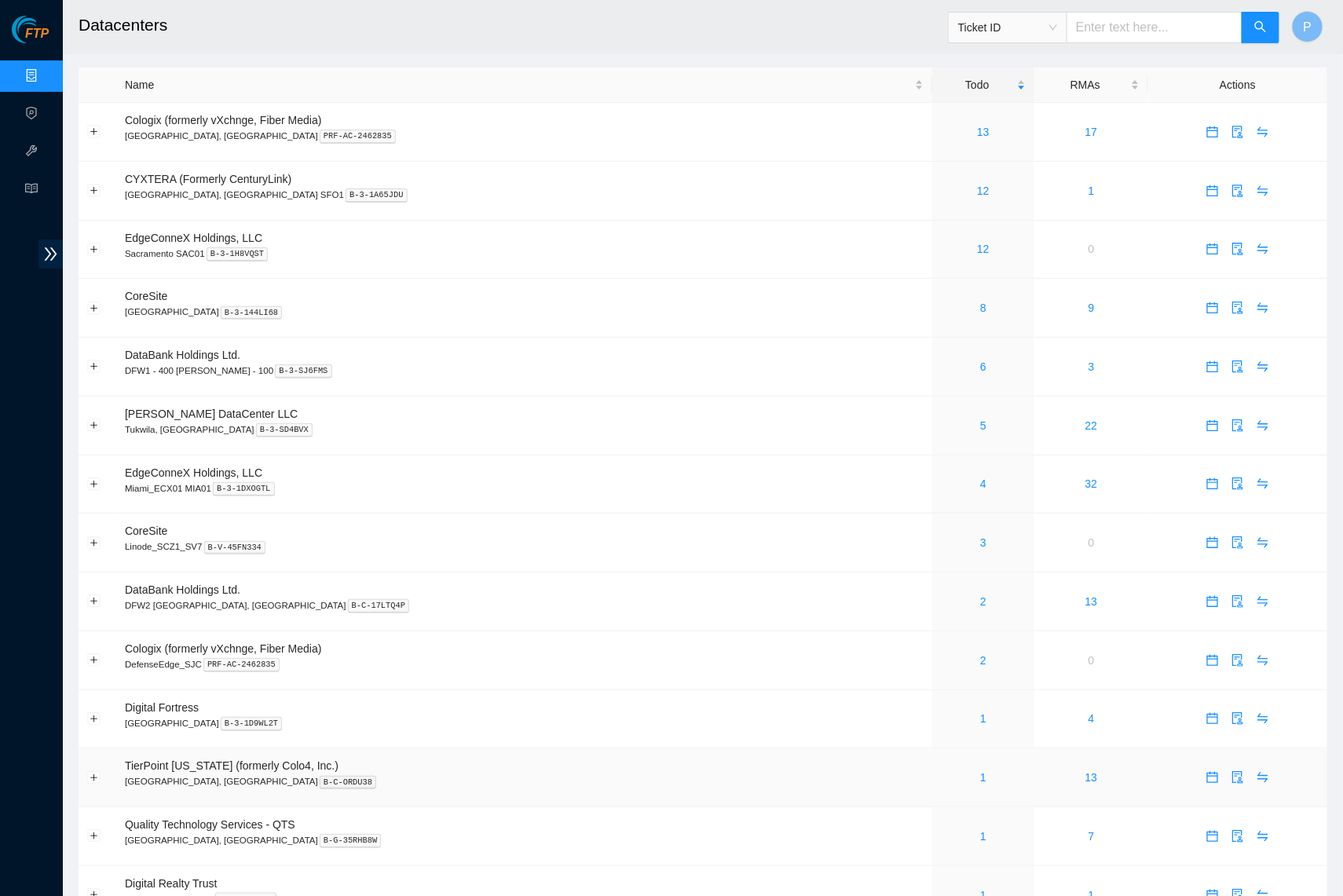
scroll to position [113, 0]
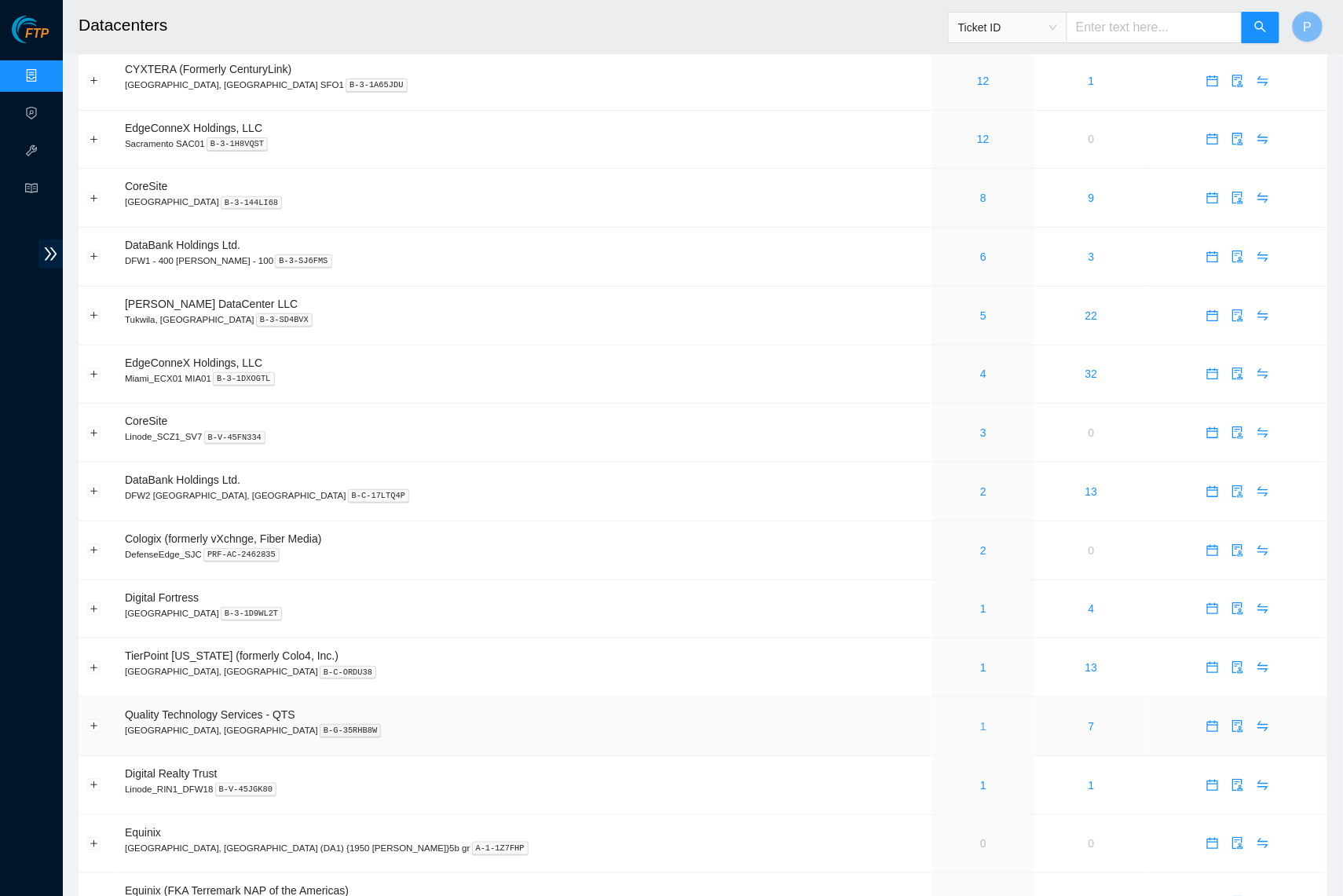
click at [980, 721] on link "1" at bounding box center [983, 727] width 6 height 12
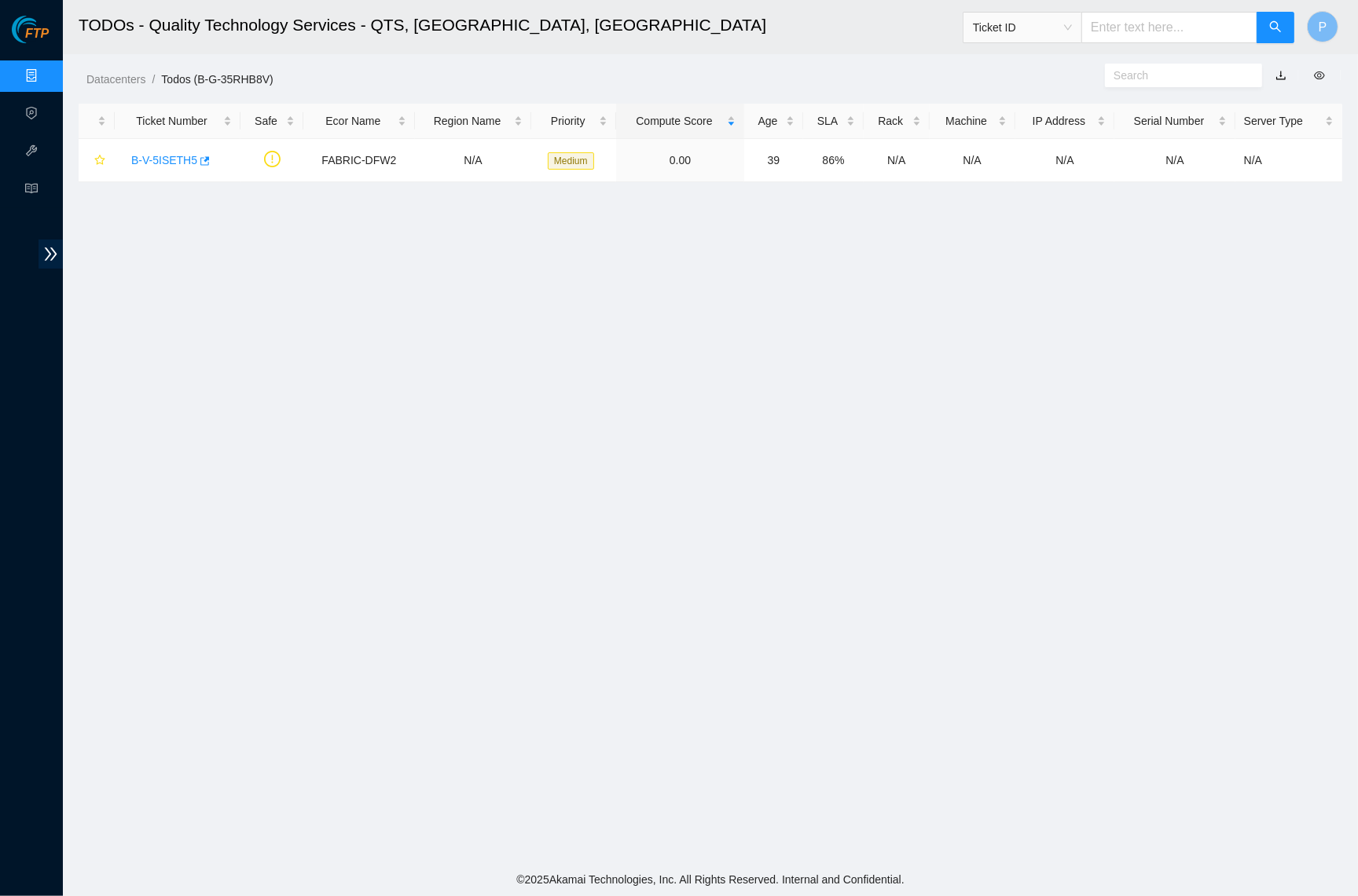
click at [1280, 70] on link "button" at bounding box center [1281, 75] width 11 height 12
click at [45, 77] on link "Data Centers" at bounding box center [77, 76] width 65 height 12
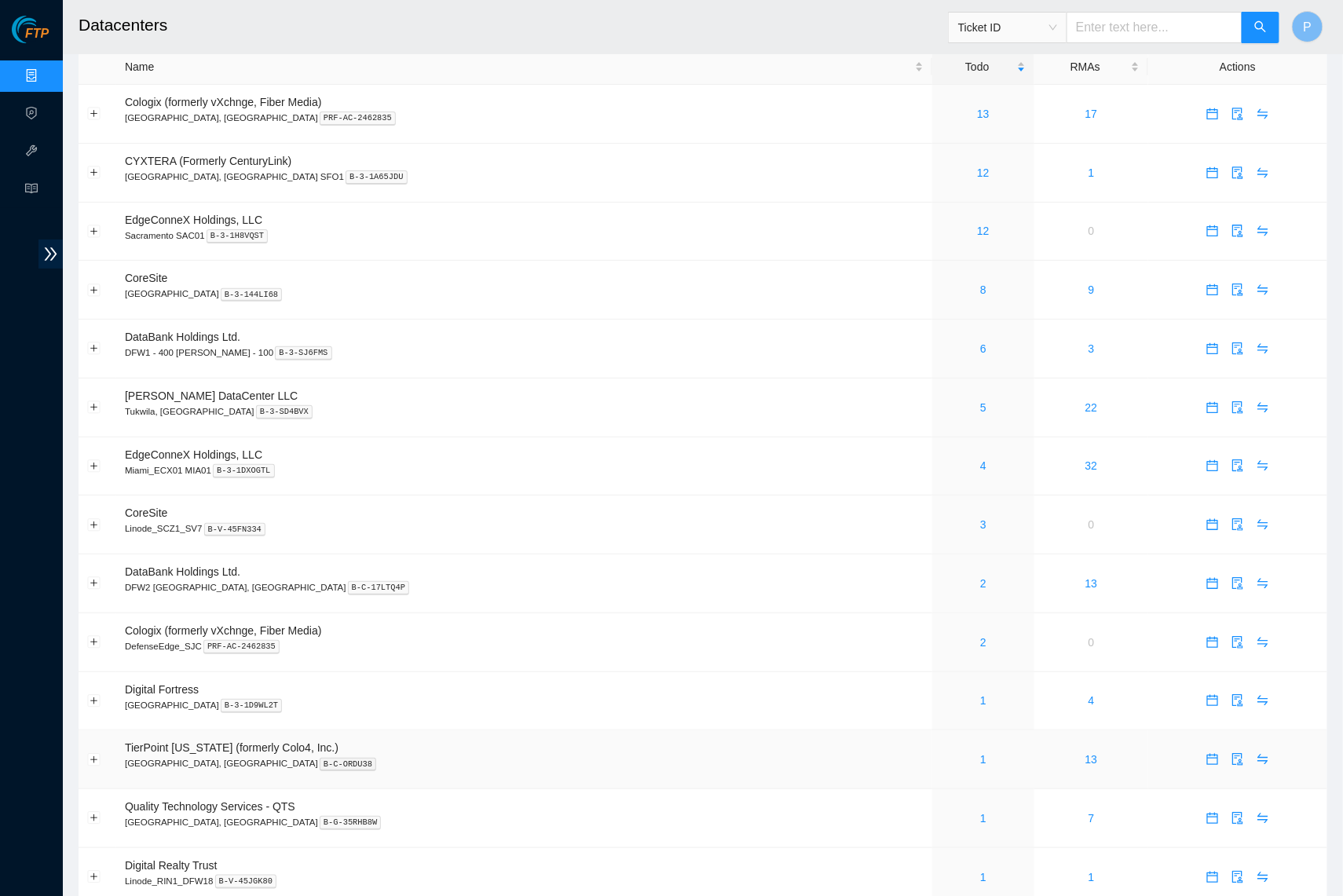
scroll to position [60, 0]
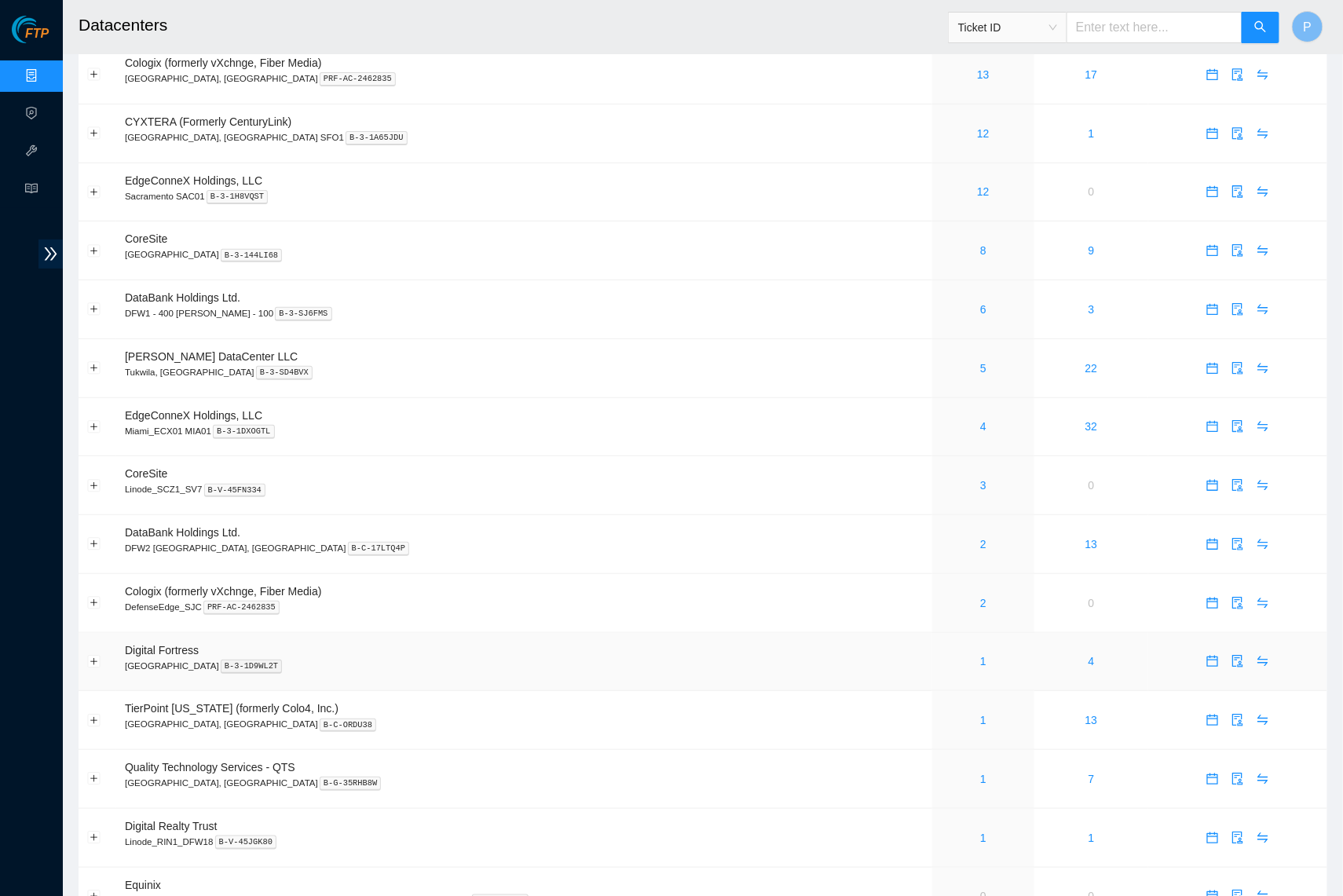
click at [941, 653] on div "1" at bounding box center [984, 661] width 85 height 18
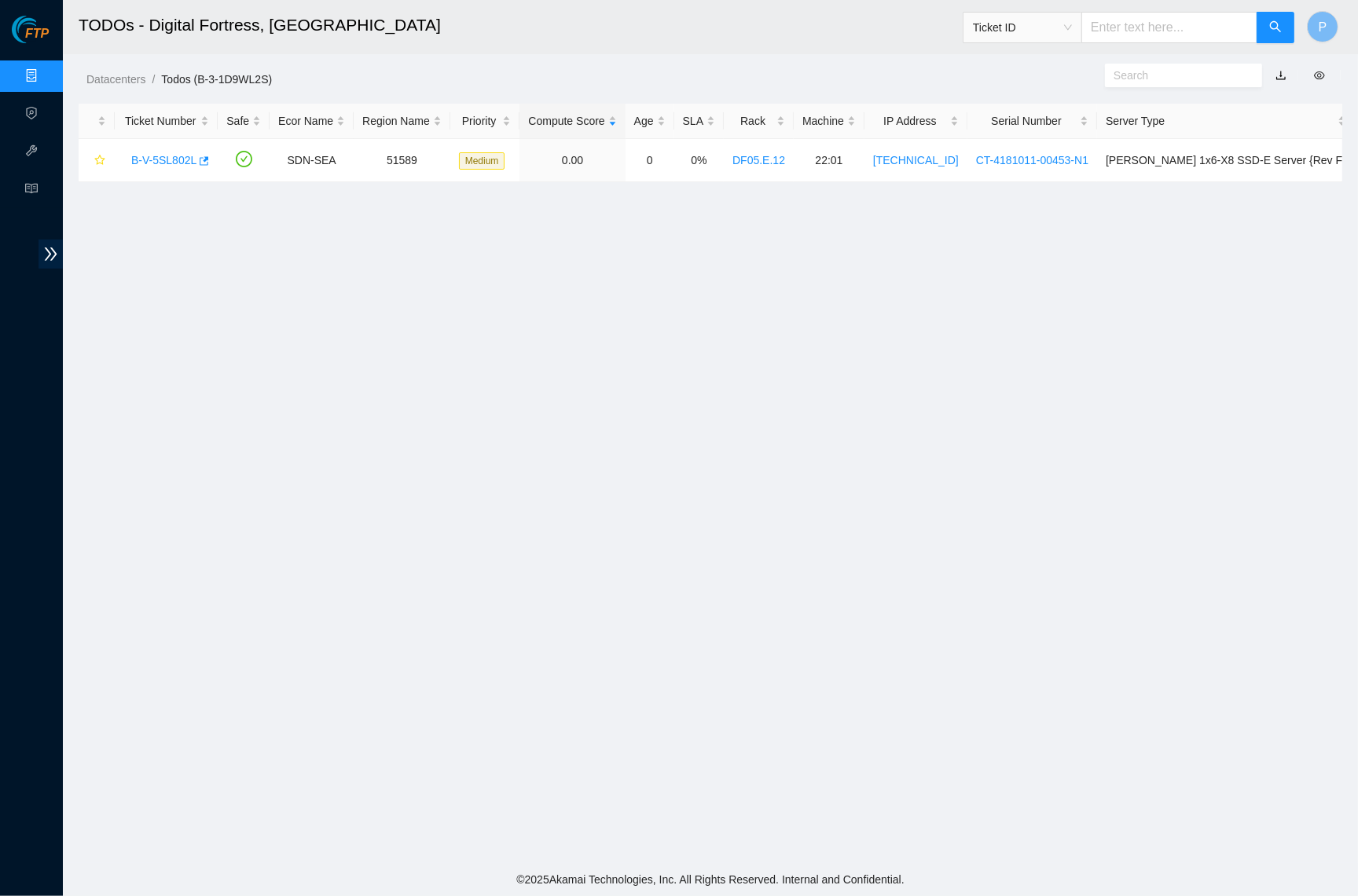
click at [1283, 70] on link "button" at bounding box center [1281, 75] width 11 height 12
click at [45, 70] on link "Data Centers" at bounding box center [77, 76] width 65 height 12
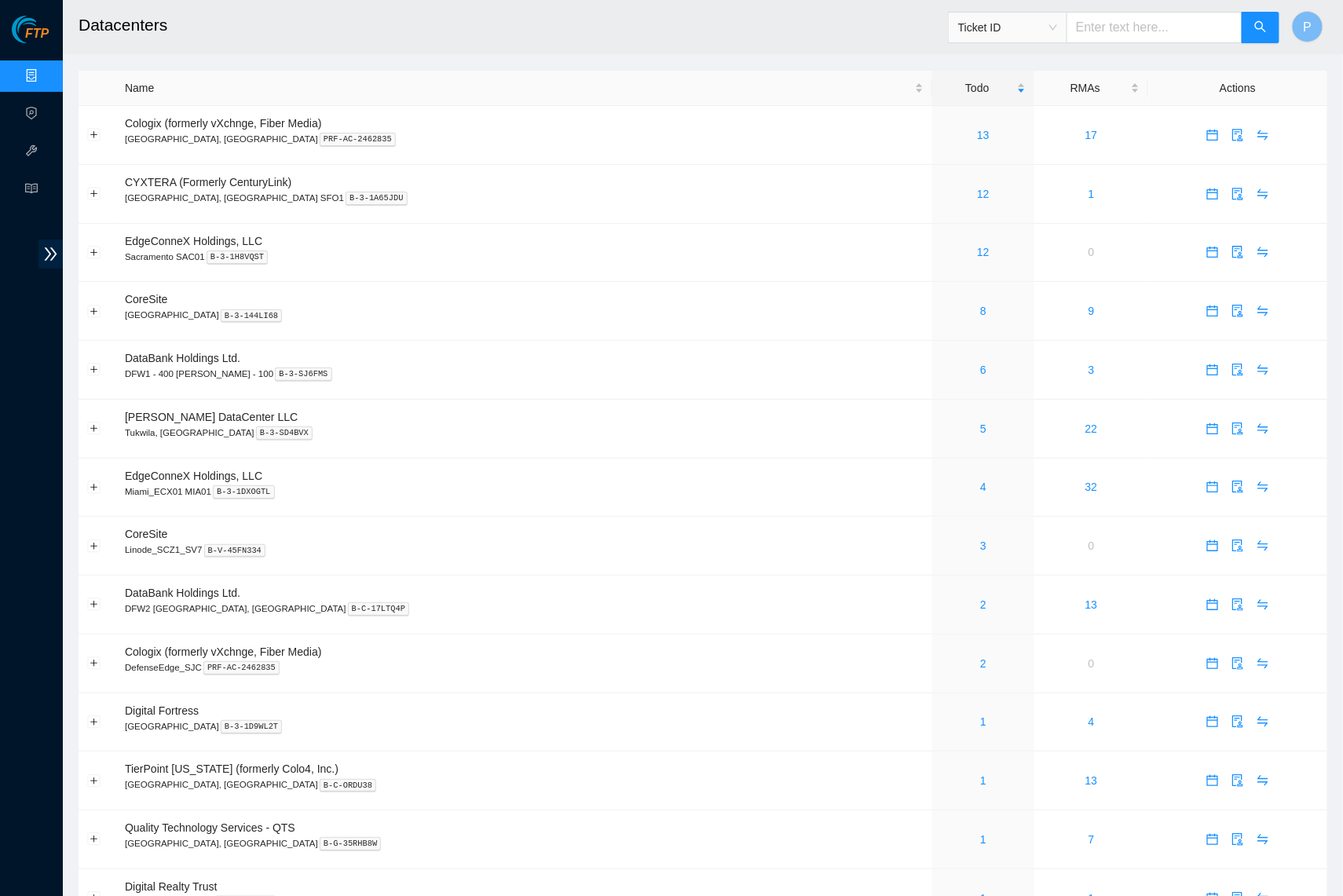
click at [33, 58] on ul "Data Centers Activity Logs Hardware Test (isok) Support" at bounding box center [31, 133] width 63 height 151
click at [45, 70] on link "Data Centers" at bounding box center [77, 76] width 65 height 12
